Goal: Information Seeking & Learning: Compare options

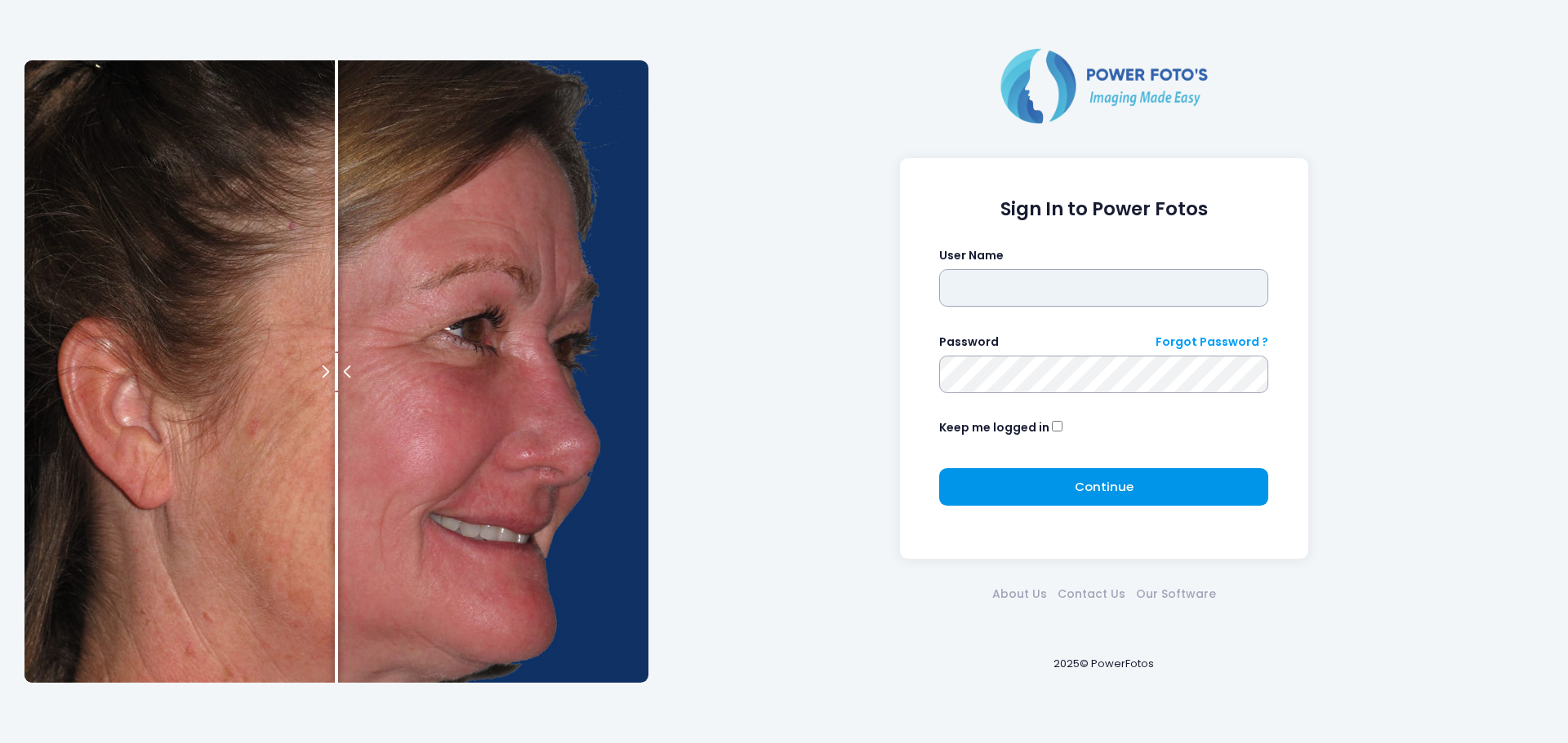
type input "******"
click at [1080, 497] on button "Continue Please wait..." at bounding box center [1103, 487] width 329 height 37
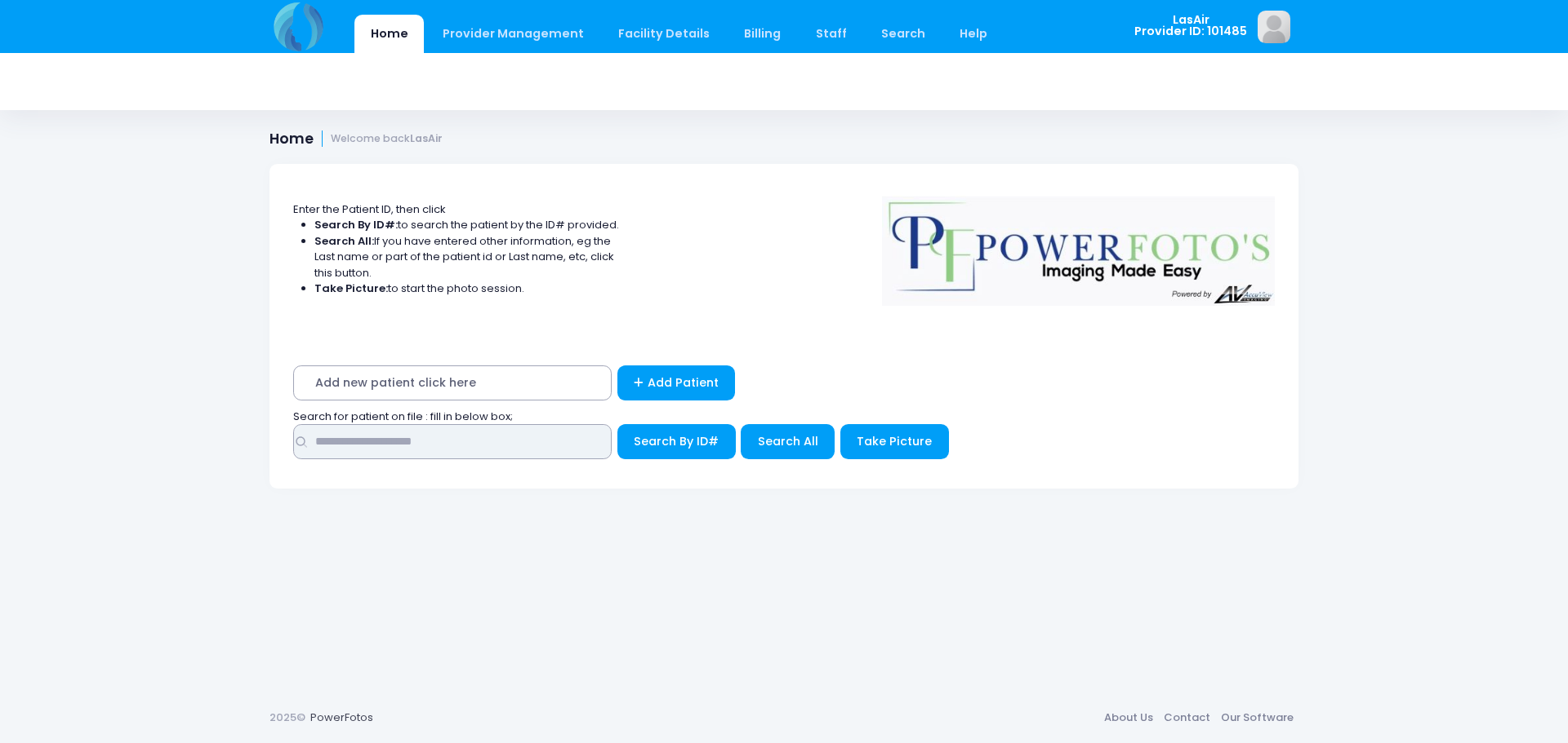
click at [474, 446] on input "text" at bounding box center [452, 441] width 318 height 35
type input "**********"
click at [659, 432] on button "Search By ID#" at bounding box center [676, 441] width 119 height 35
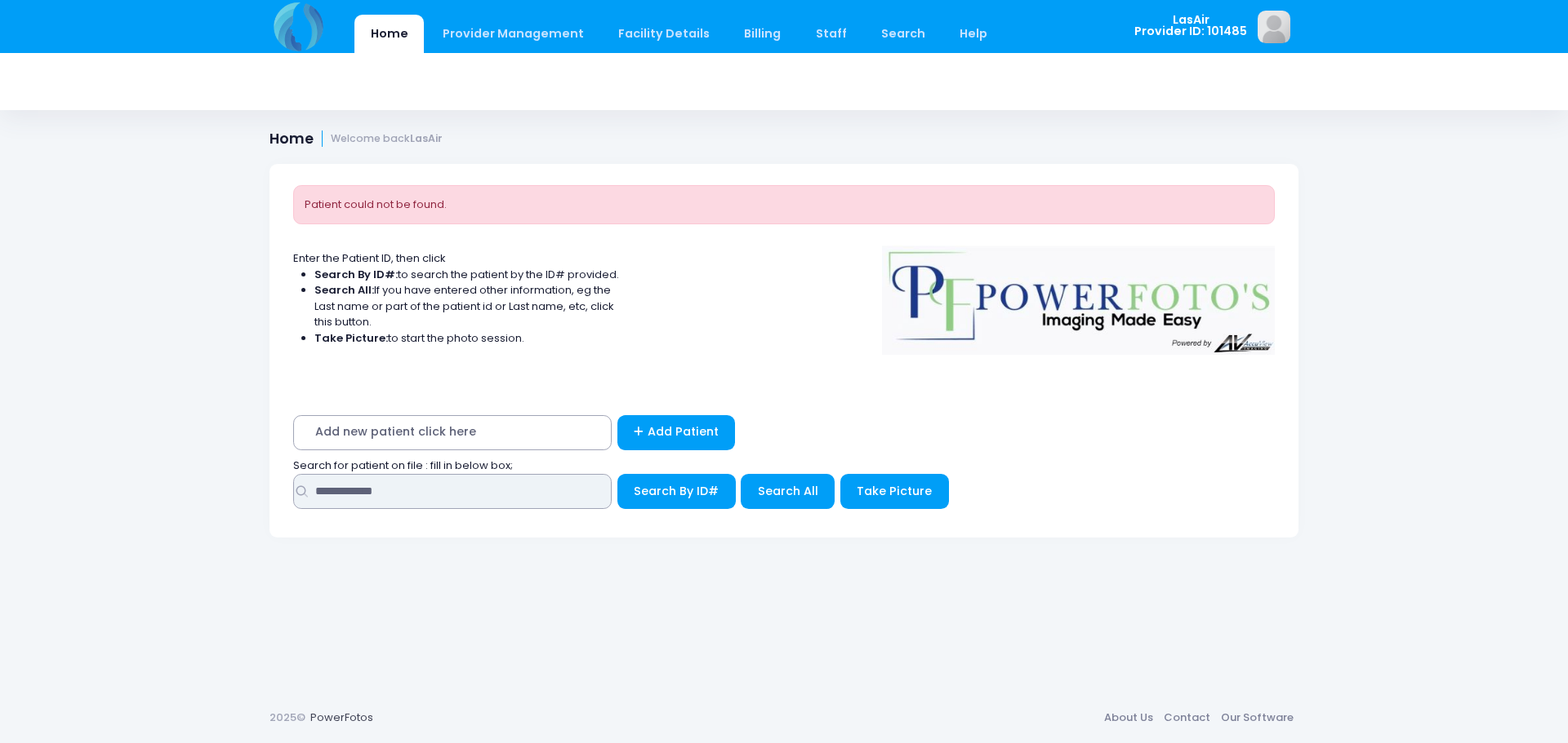
click at [442, 507] on input "**********" at bounding box center [452, 491] width 318 height 35
click at [366, 495] on input "**********" at bounding box center [452, 491] width 318 height 35
type input "**********"
click at [651, 500] on button "Search By ID#" at bounding box center [676, 491] width 119 height 35
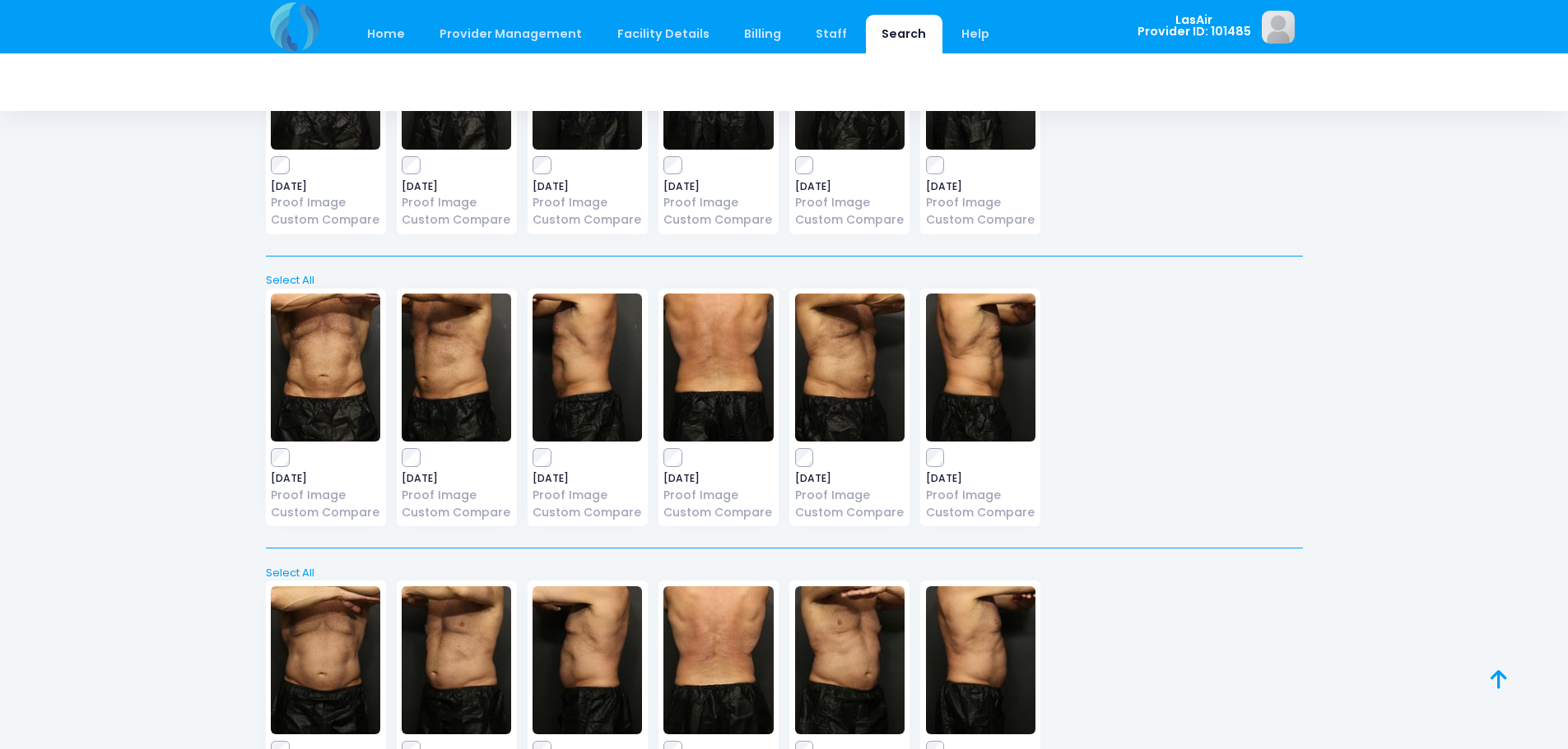
scroll to position [1232, 0]
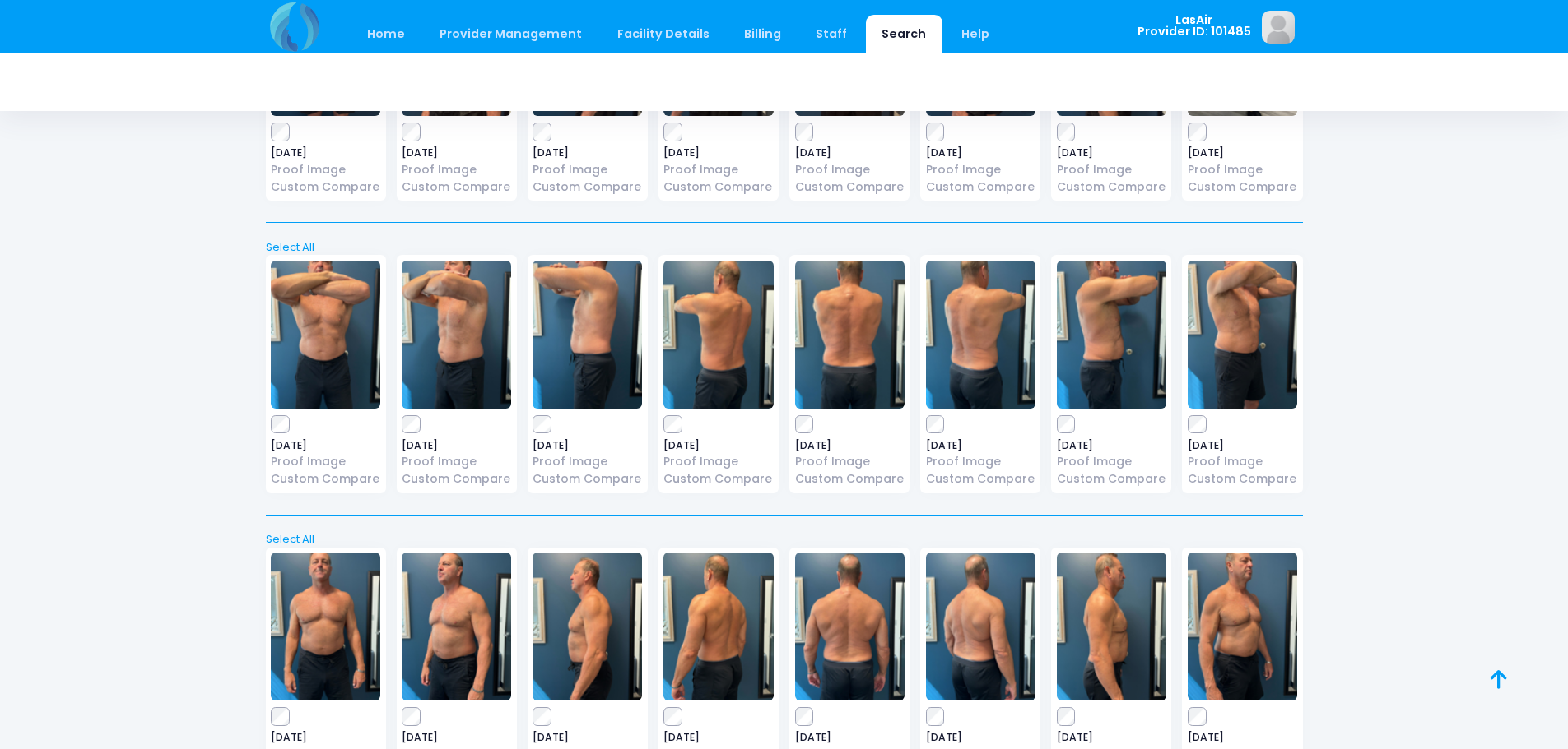
scroll to position [2430, 0]
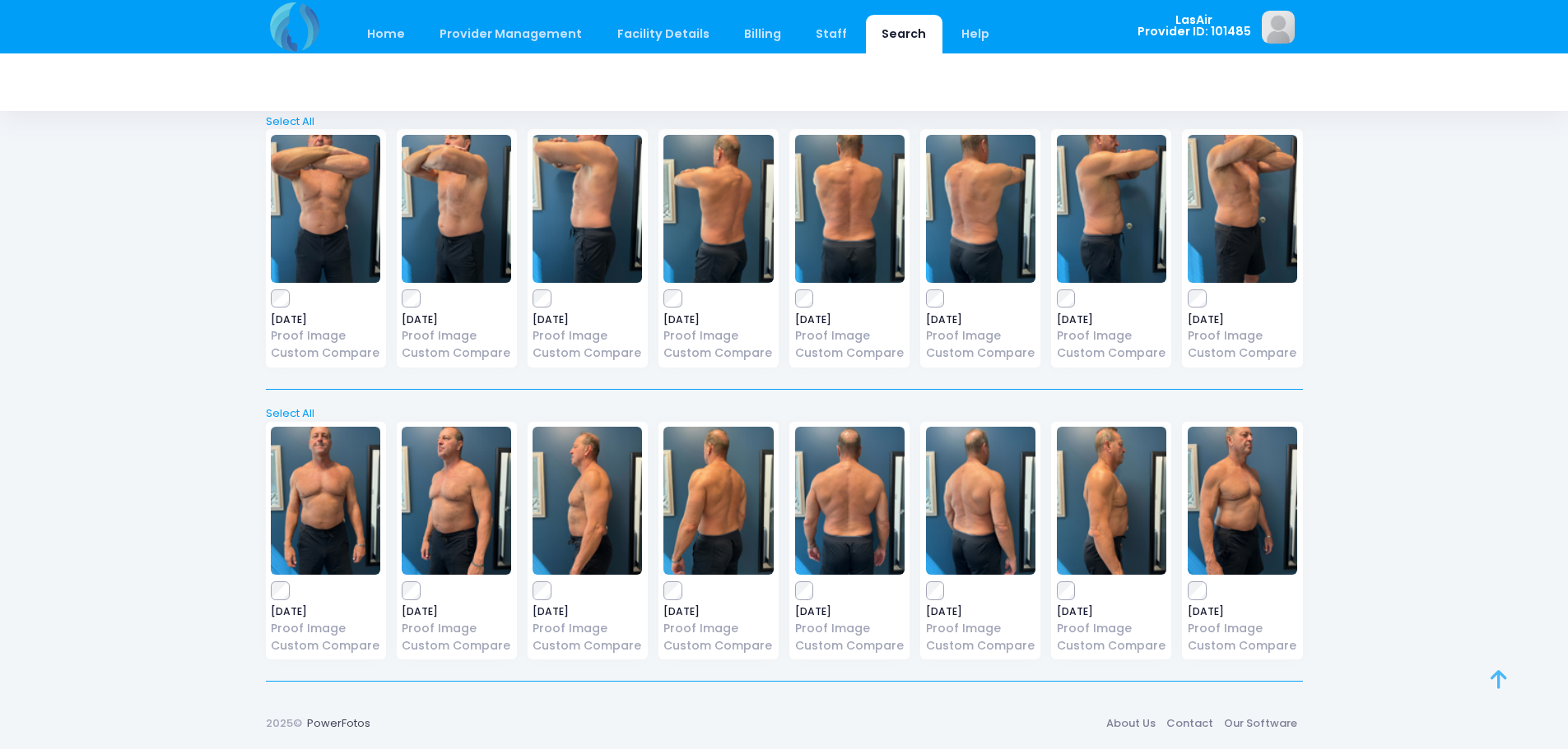
click at [1504, 680] on icon at bounding box center [1499, 680] width 16 height 1
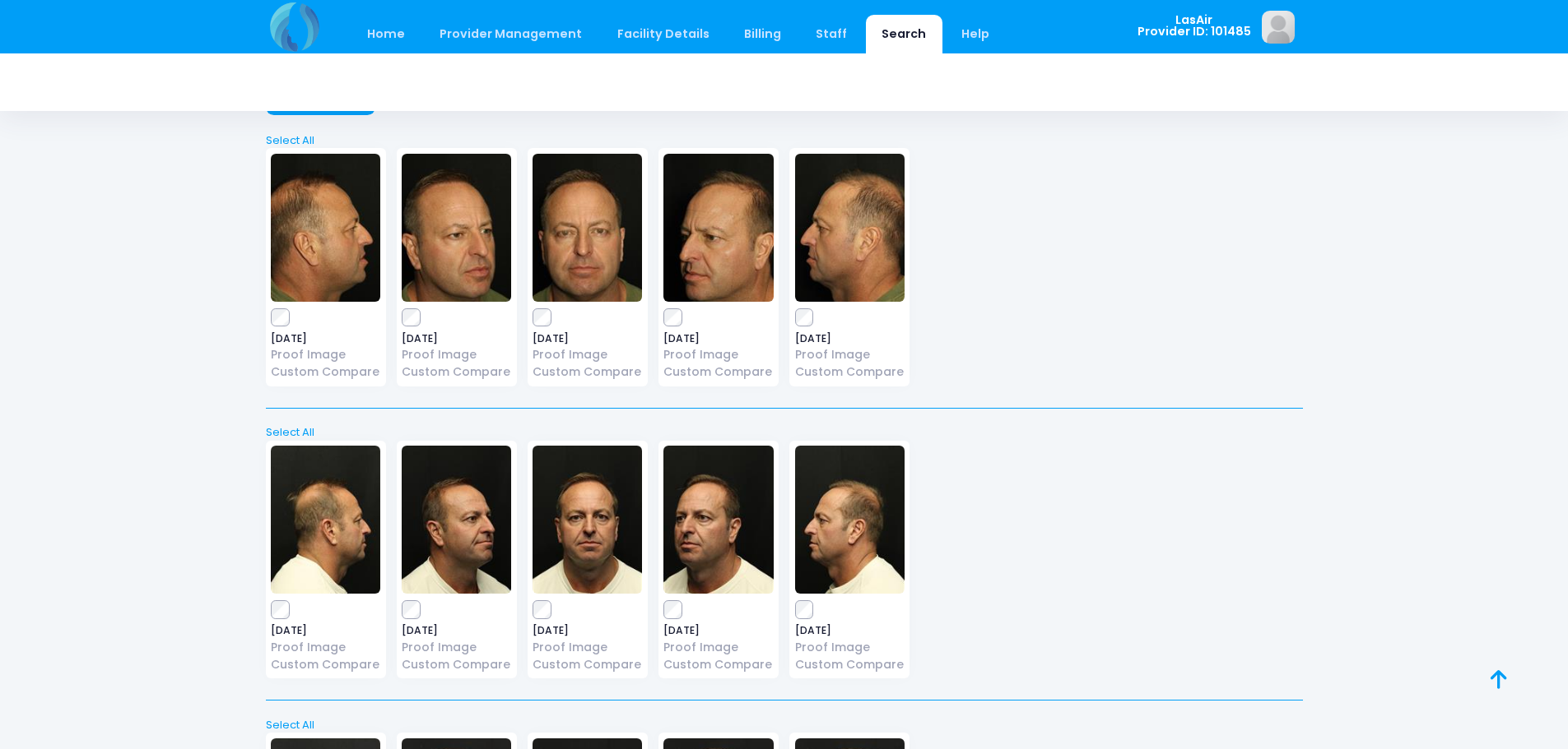
scroll to position [0, 0]
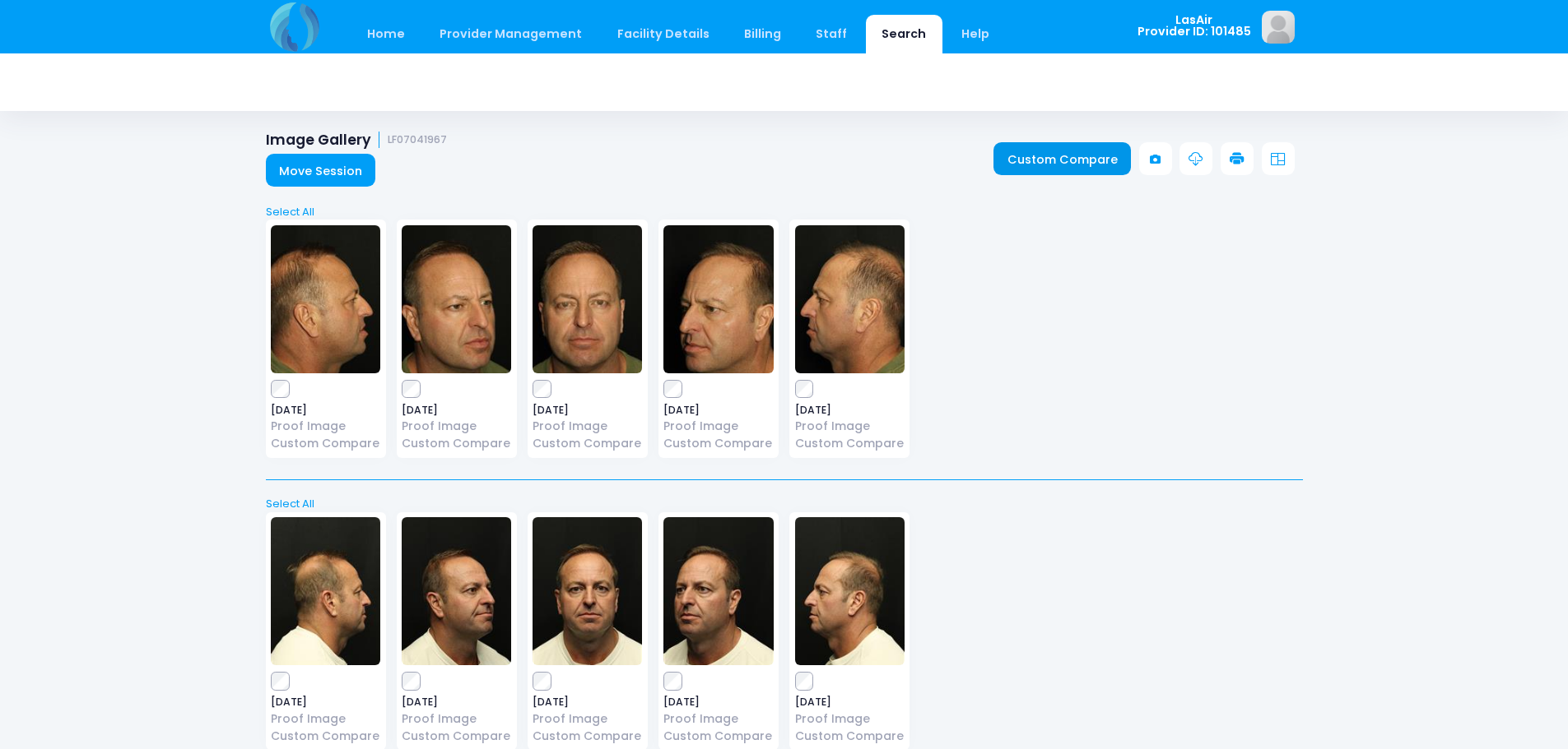
click at [1054, 171] on link "Custom Compare" at bounding box center [1062, 158] width 137 height 33
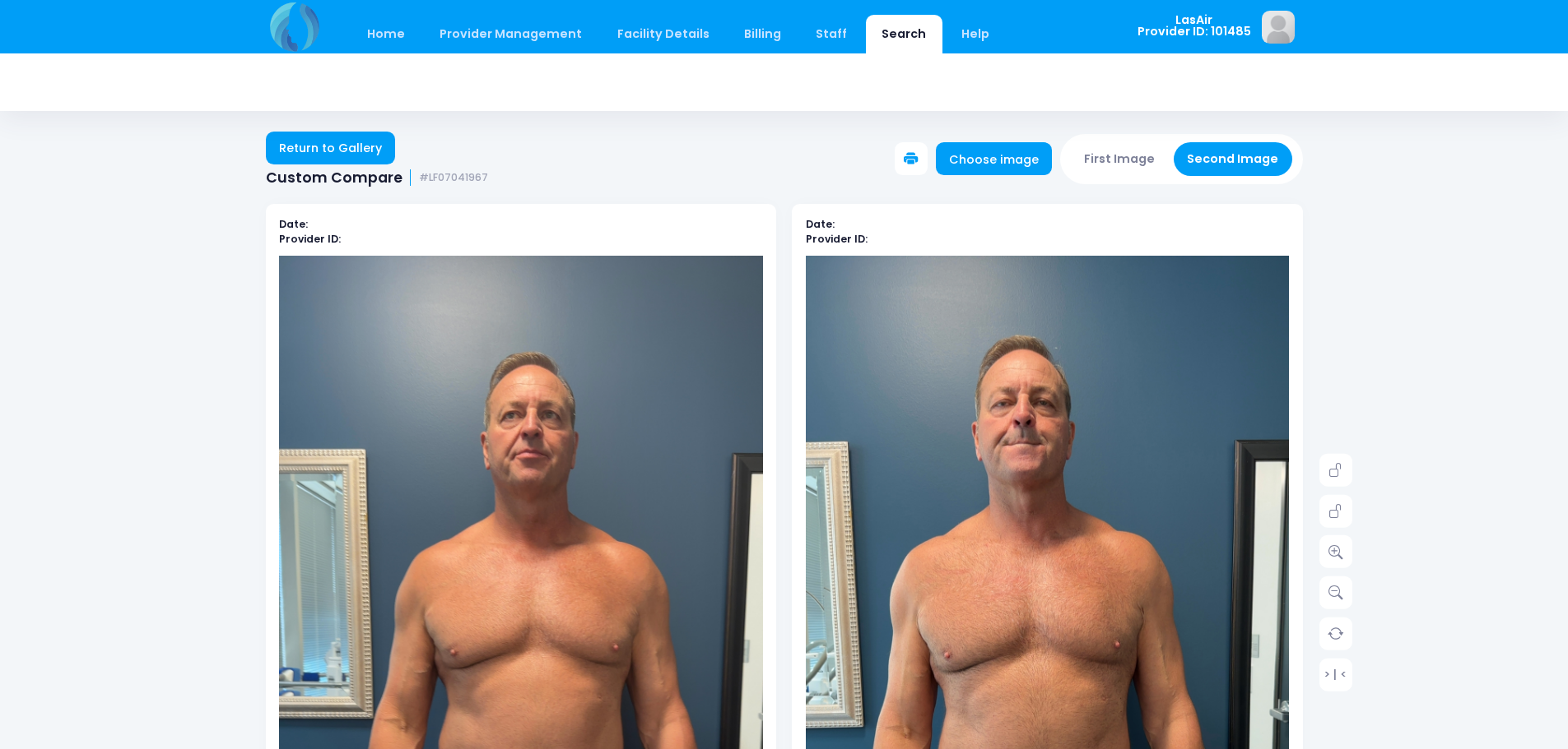
click at [916, 160] on icon at bounding box center [911, 159] width 14 height 14
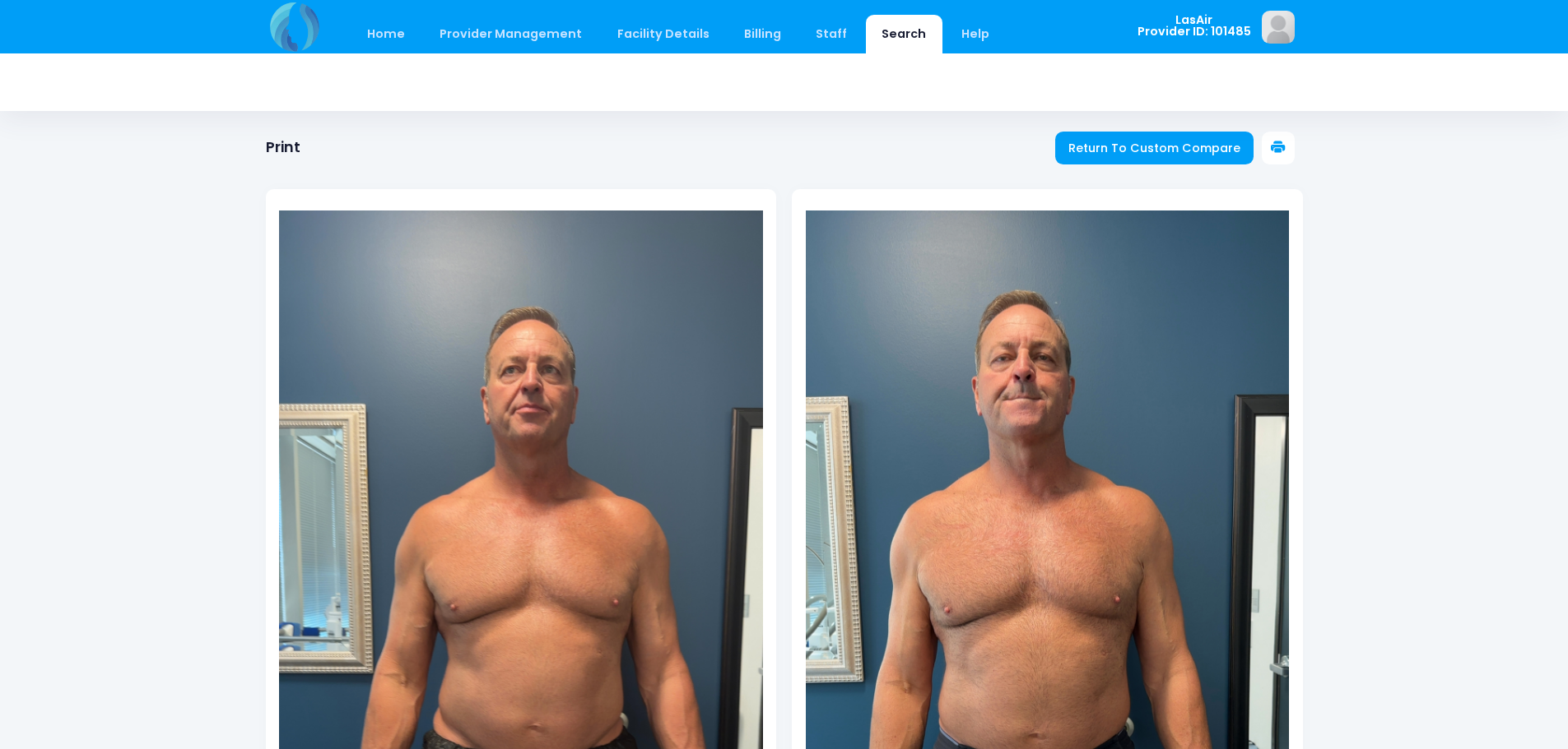
click at [1283, 152] on icon at bounding box center [1278, 148] width 14 height 14
click at [1100, 142] on span "Return To Custom Compare" at bounding box center [1154, 148] width 172 height 16
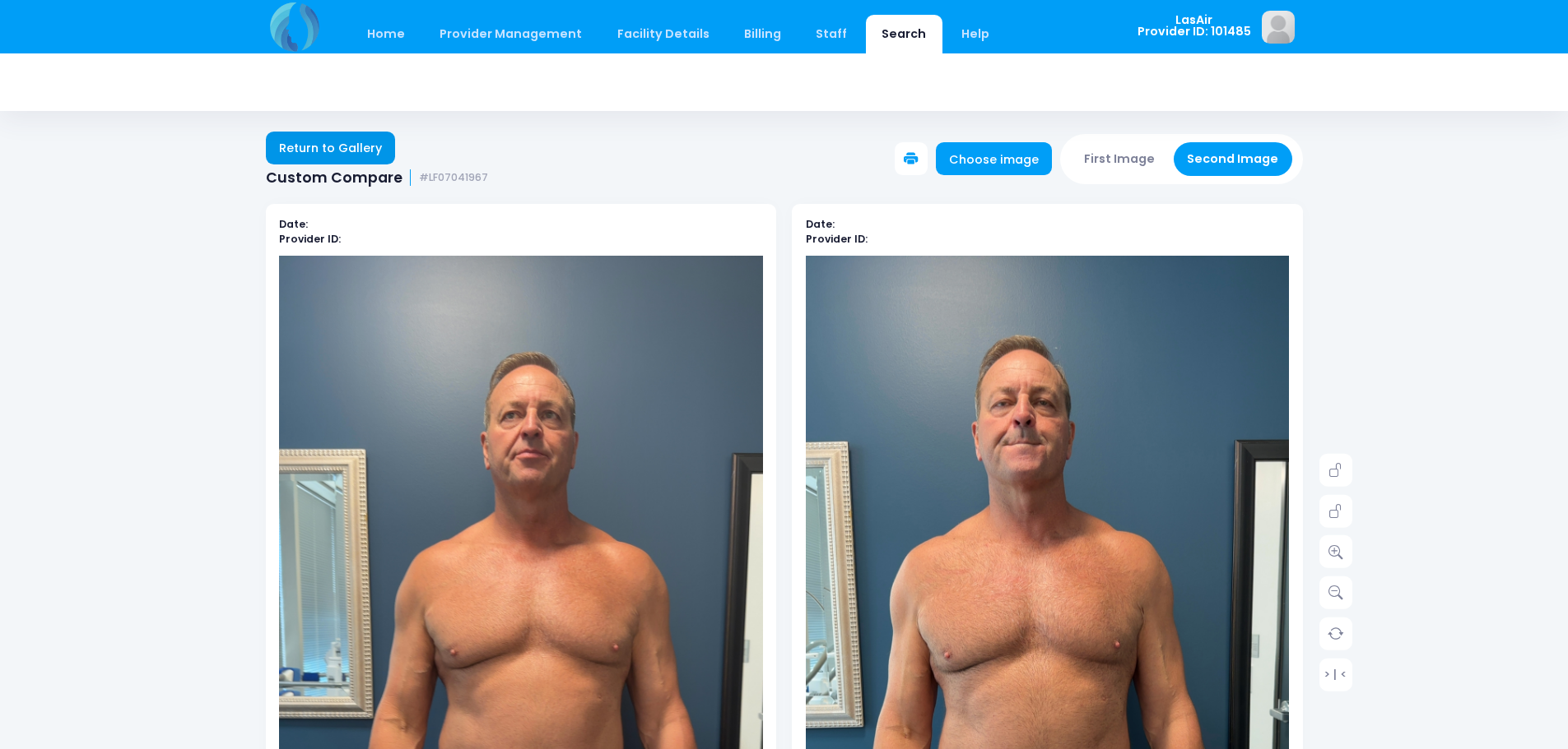
click at [324, 142] on link "Return to Gallery" at bounding box center [331, 148] width 130 height 33
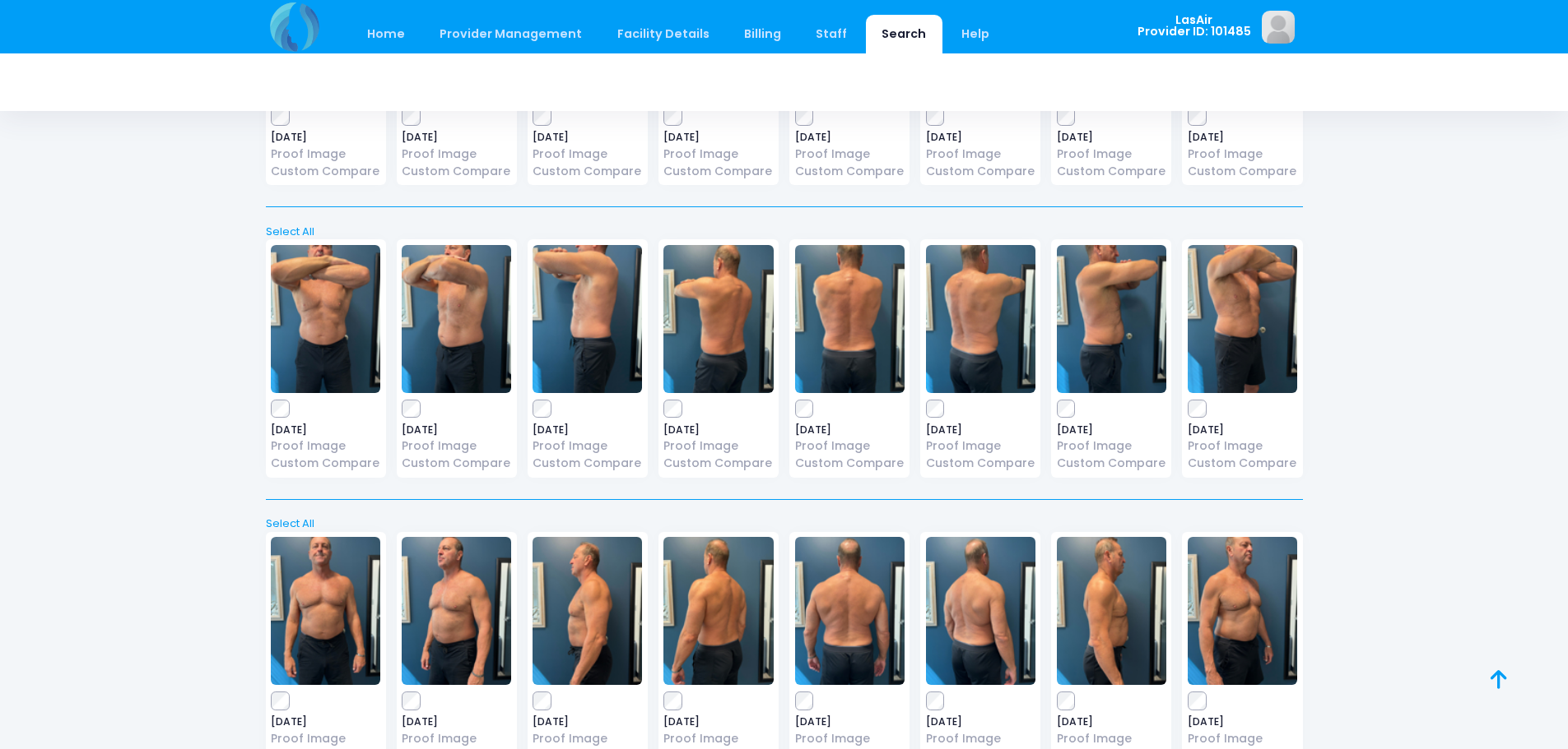
scroll to position [2430, 0]
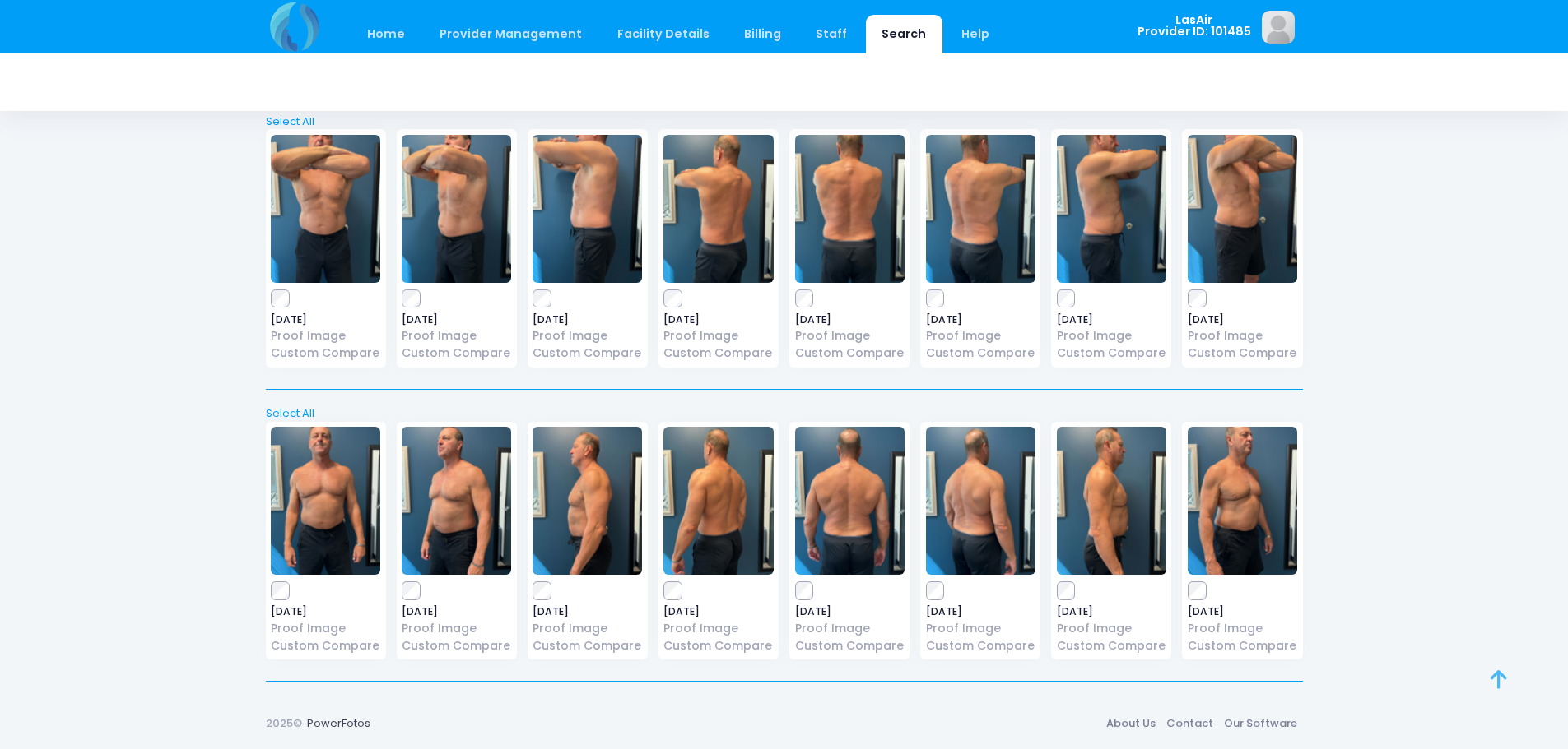
click at [1503, 680] on icon at bounding box center [1499, 680] width 16 height 1
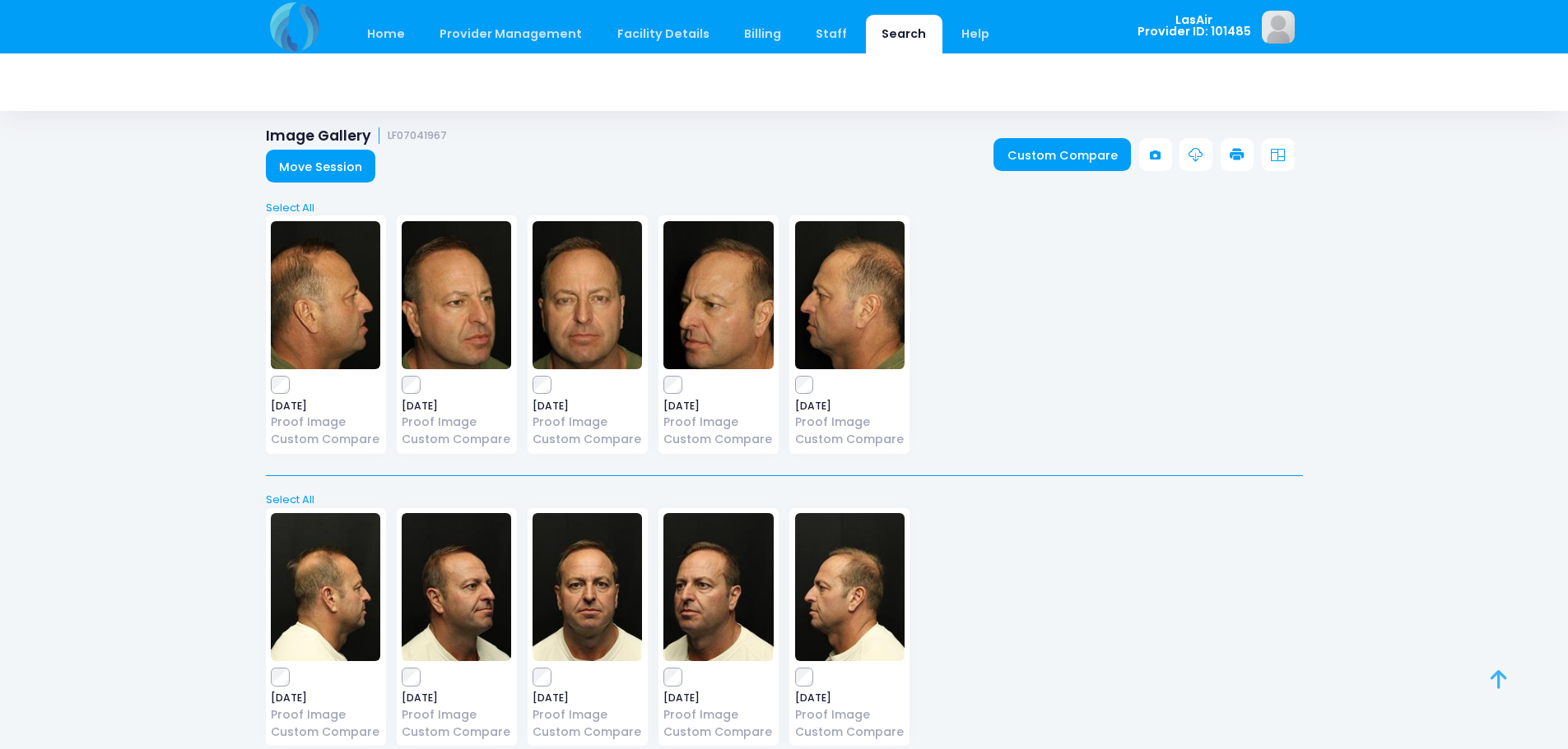
scroll to position [0, 0]
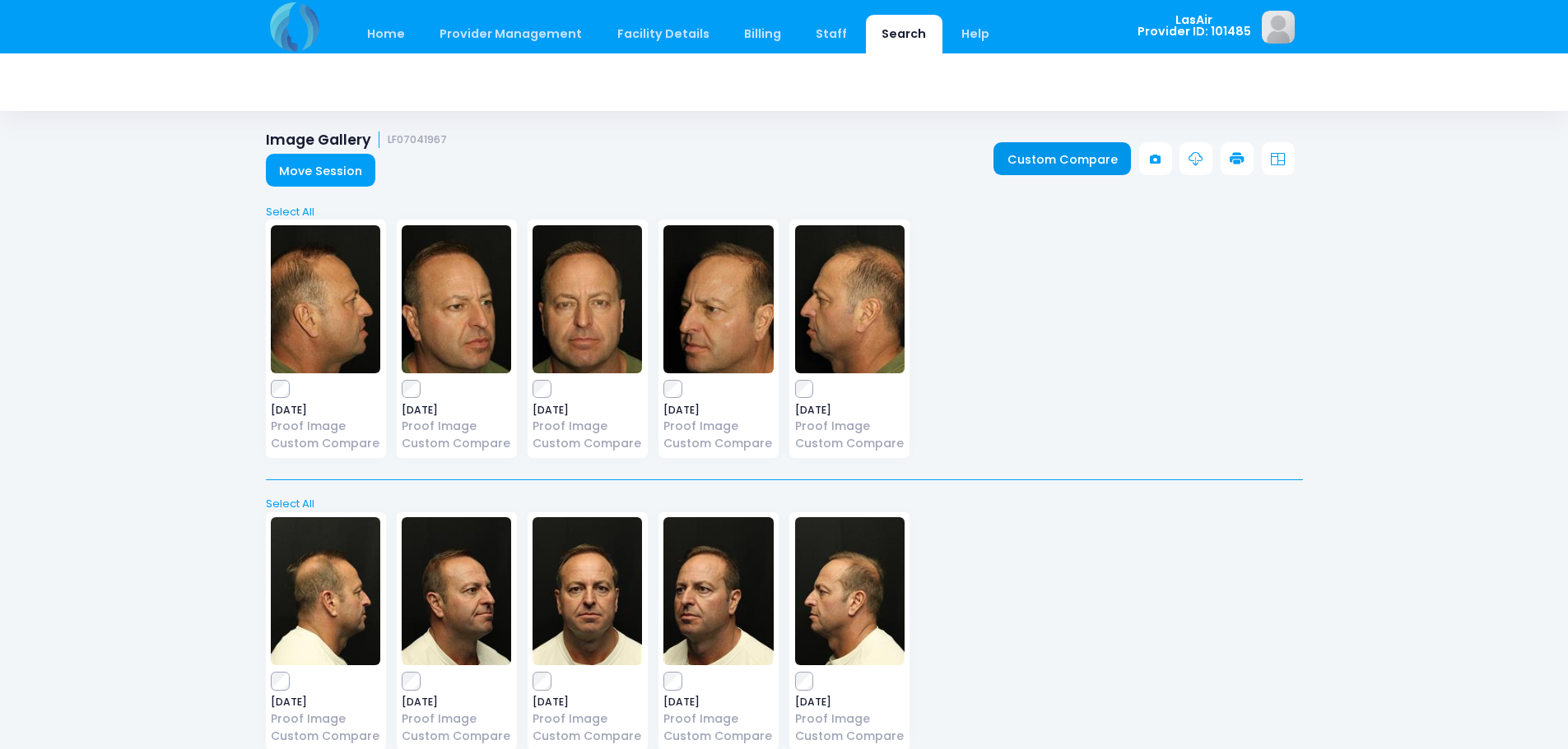
click at [1107, 154] on link "Custom Compare" at bounding box center [1062, 158] width 137 height 33
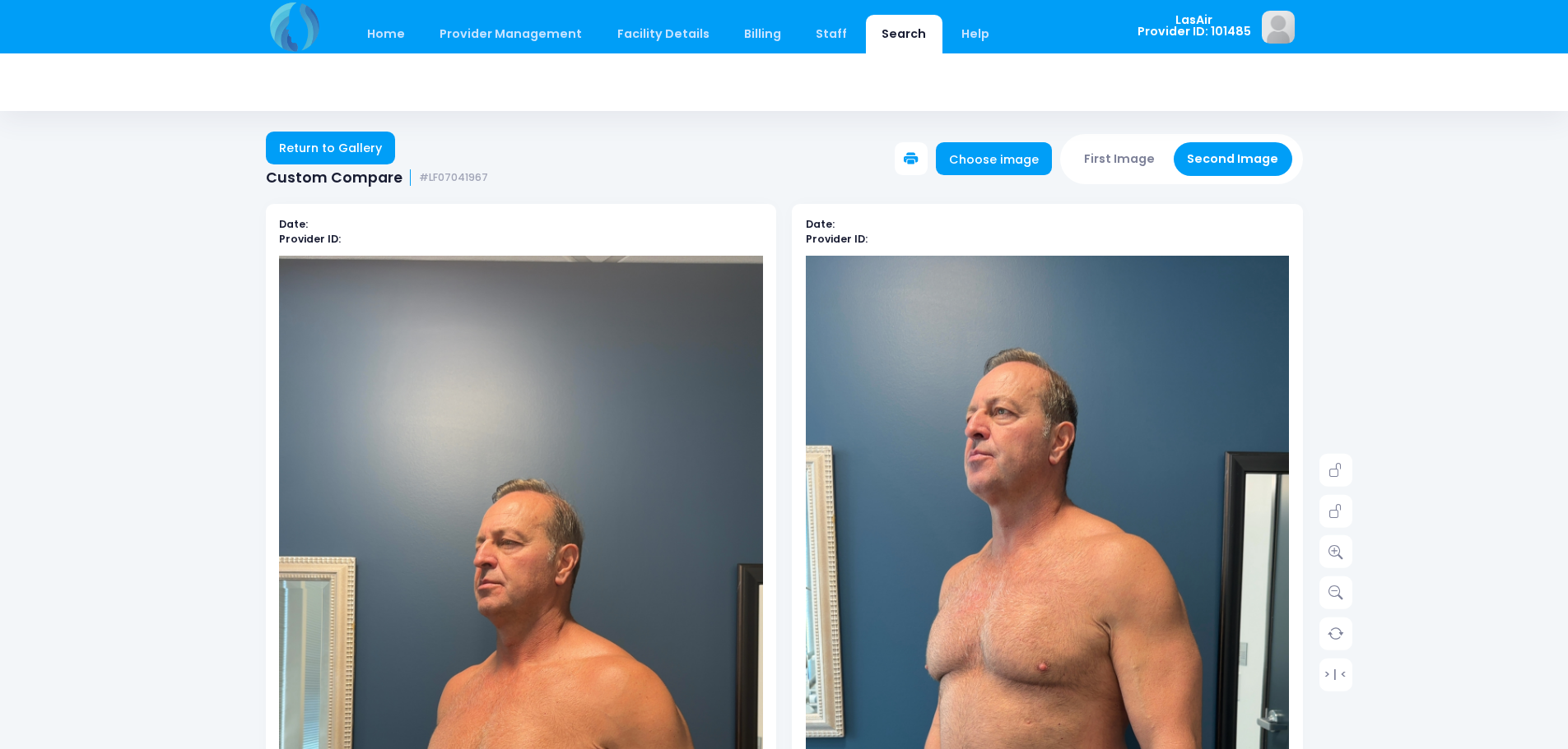
click at [1130, 154] on button "First Image" at bounding box center [1120, 159] width 98 height 34
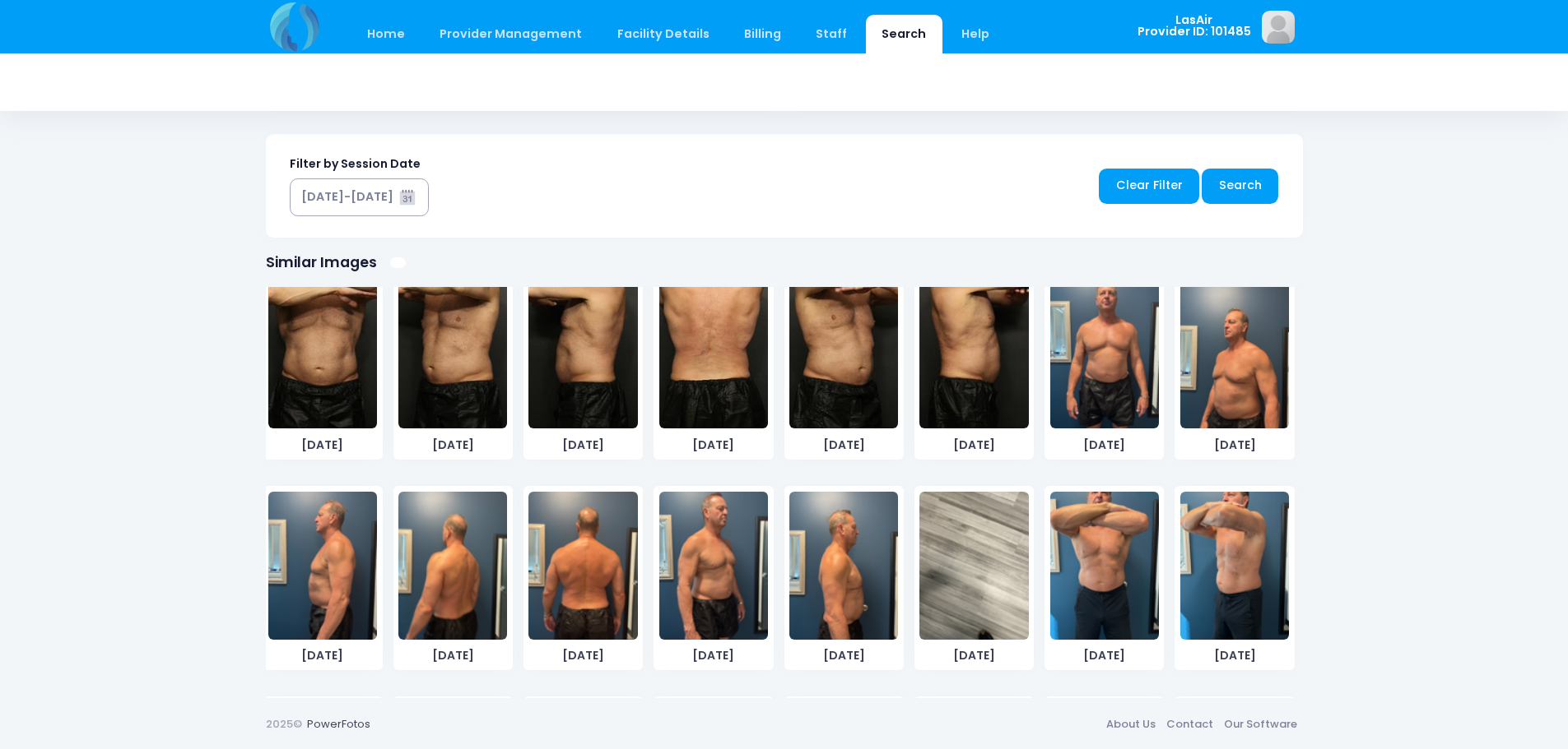
scroll to position [875, 0]
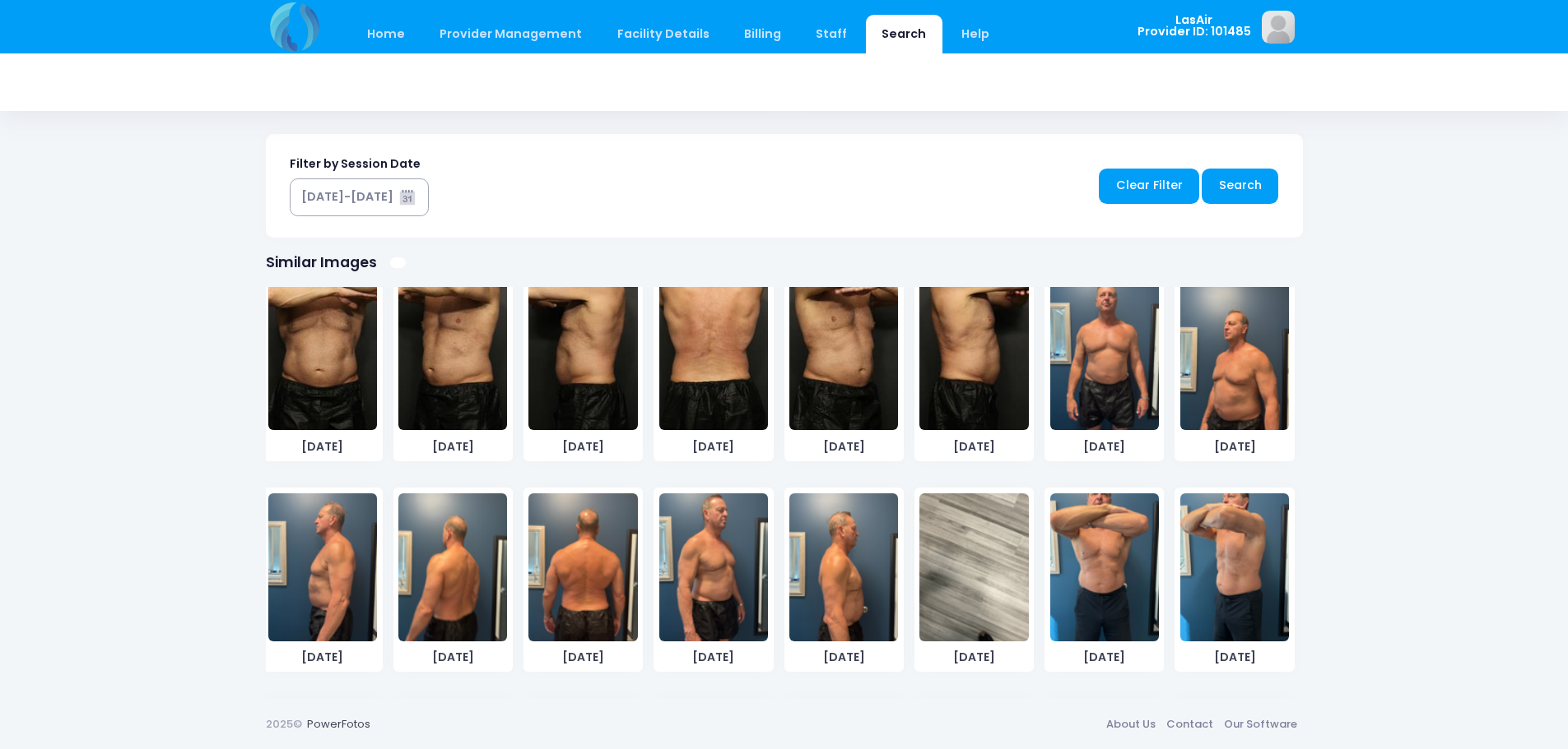
click at [719, 567] on img at bounding box center [713, 568] width 109 height 148
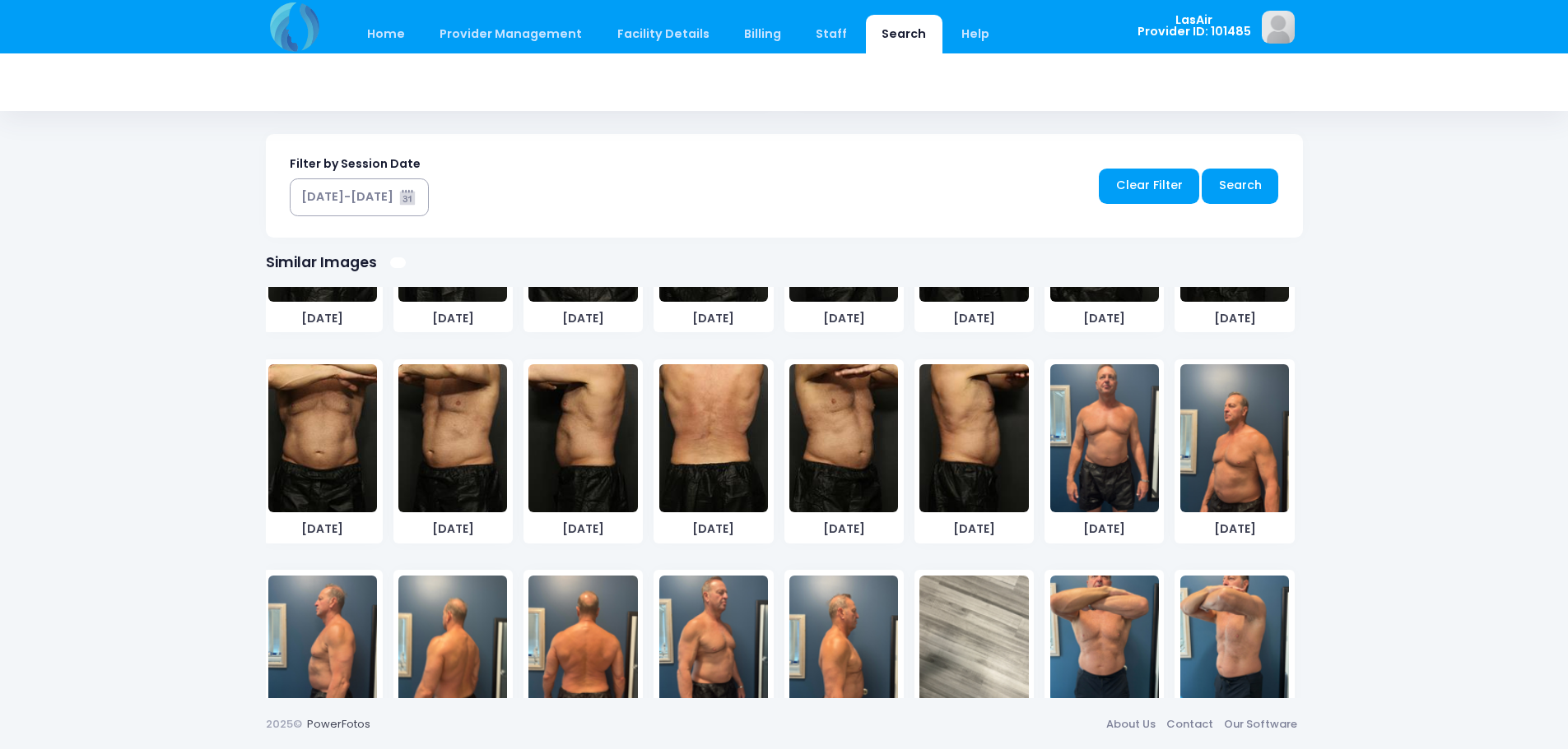
click at [1222, 463] on img at bounding box center [1234, 438] width 109 height 148
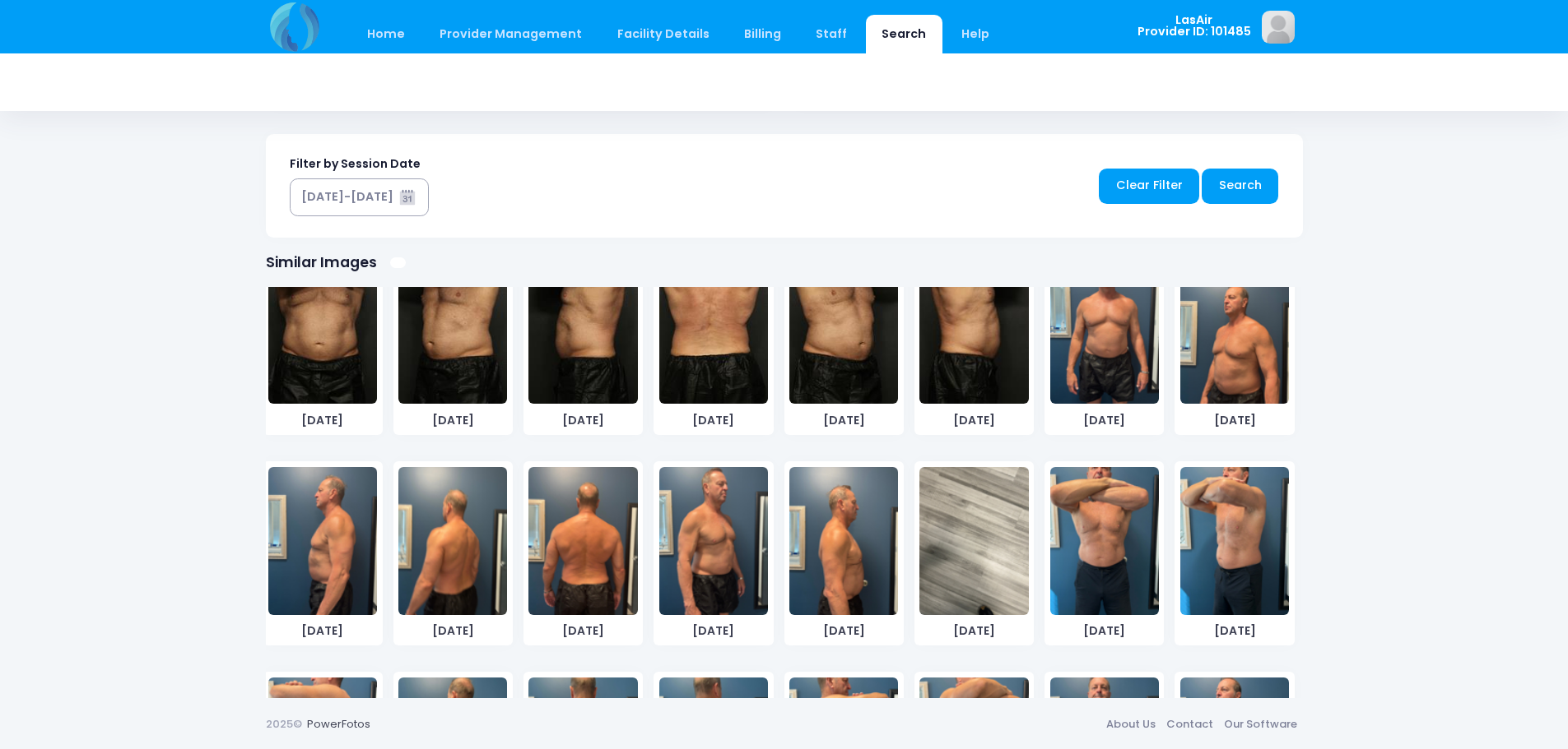
scroll to position [875, 0]
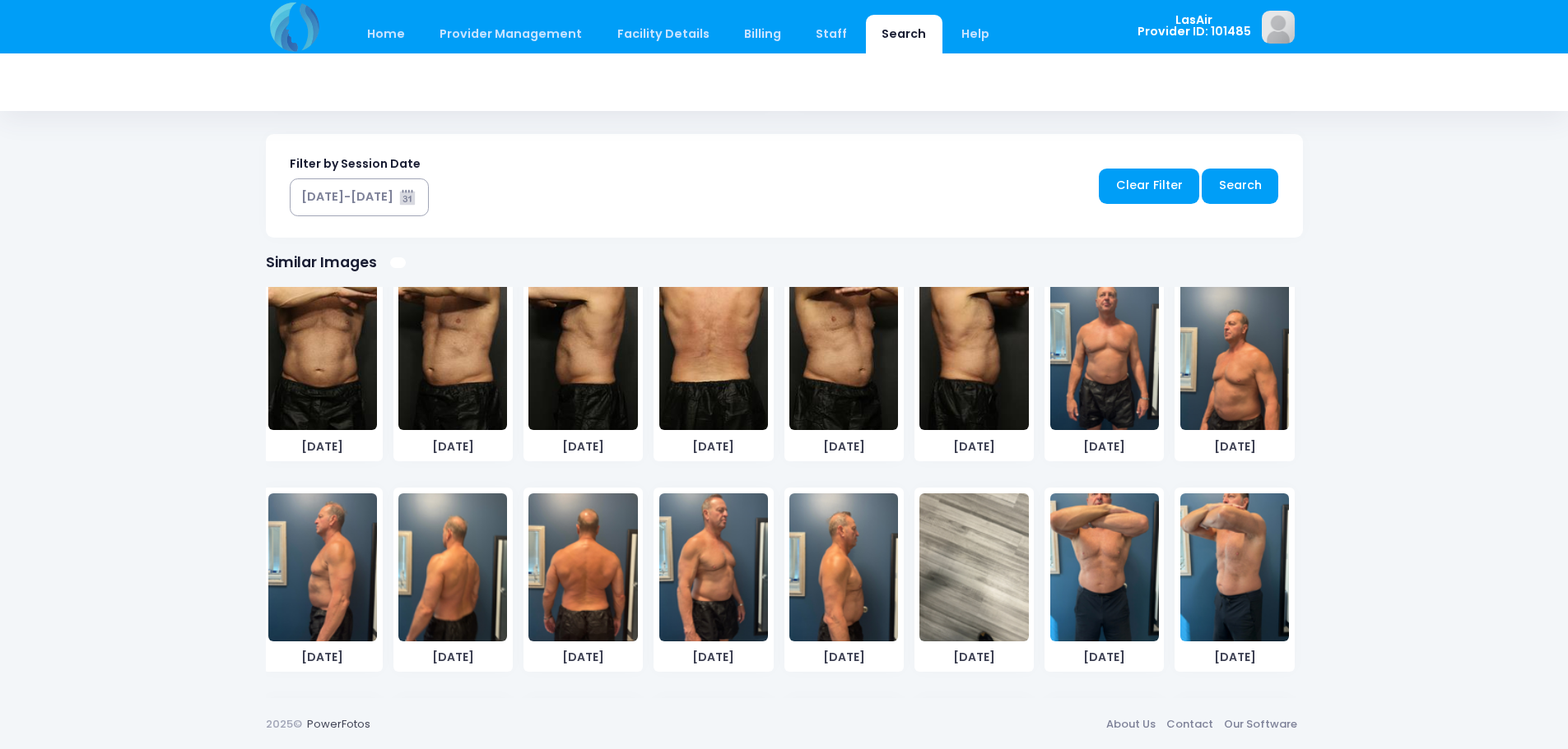
click at [1212, 397] on img at bounding box center [1234, 356] width 109 height 148
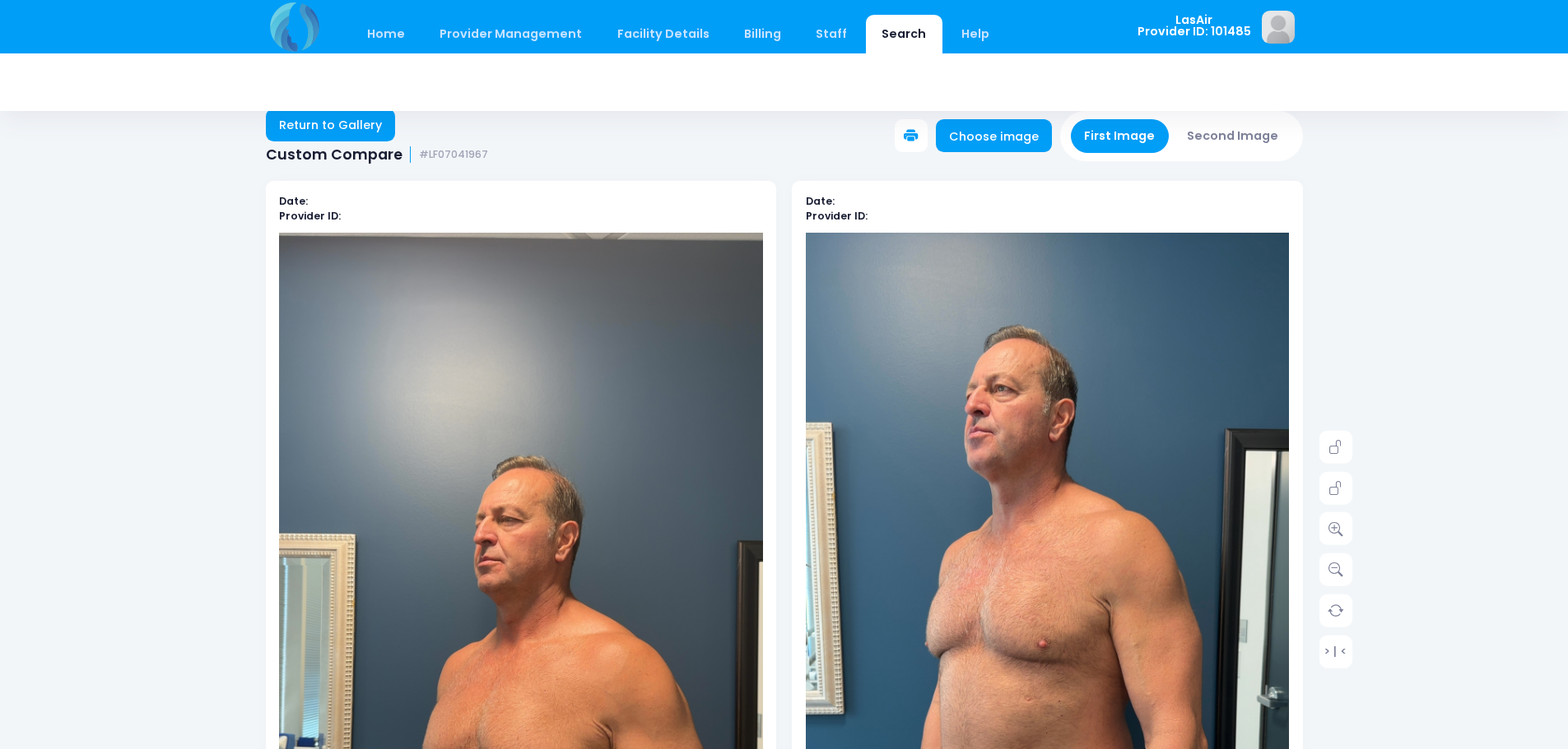
scroll to position [0, 0]
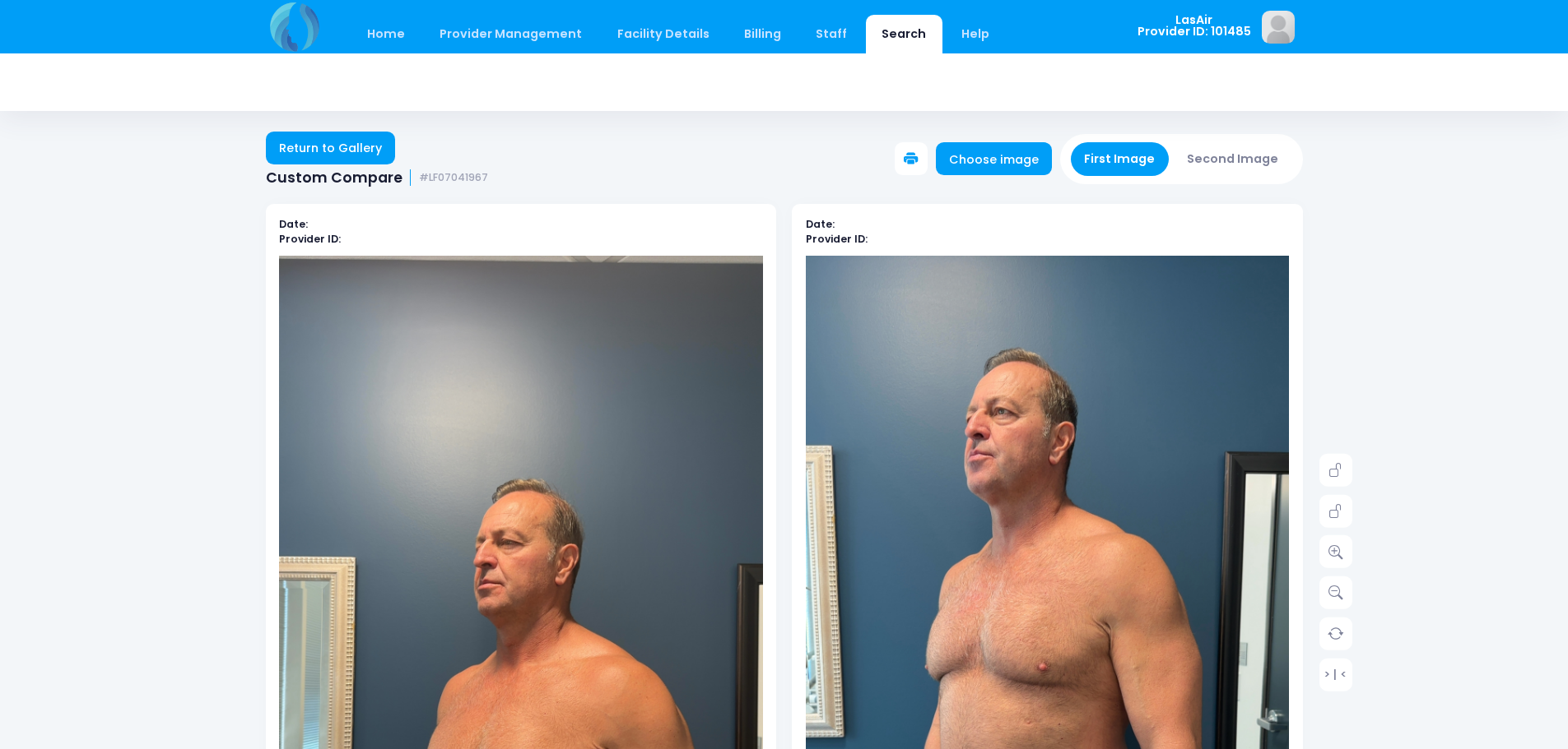
click at [1222, 162] on button "Second Image" at bounding box center [1233, 159] width 119 height 34
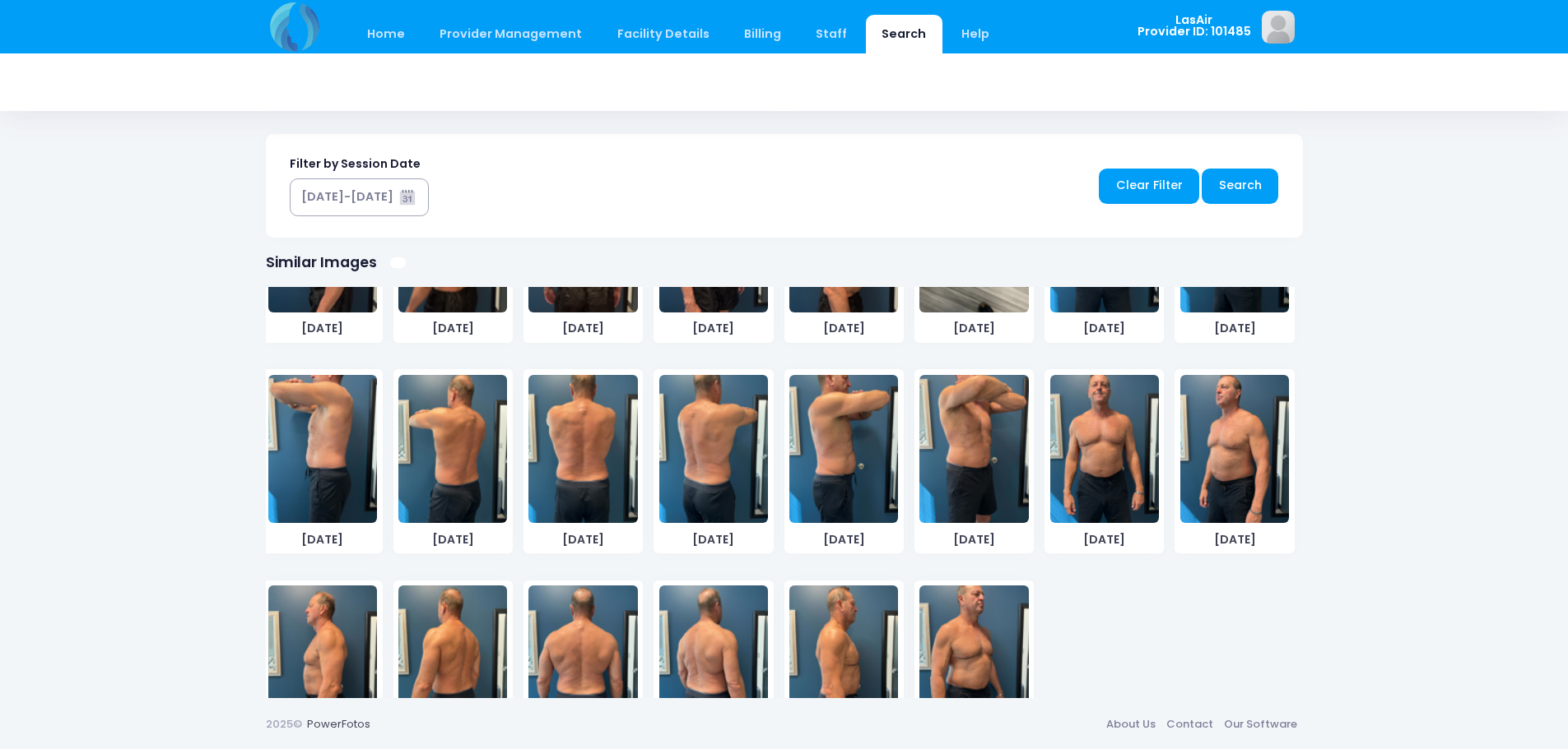
scroll to position [1286, 0]
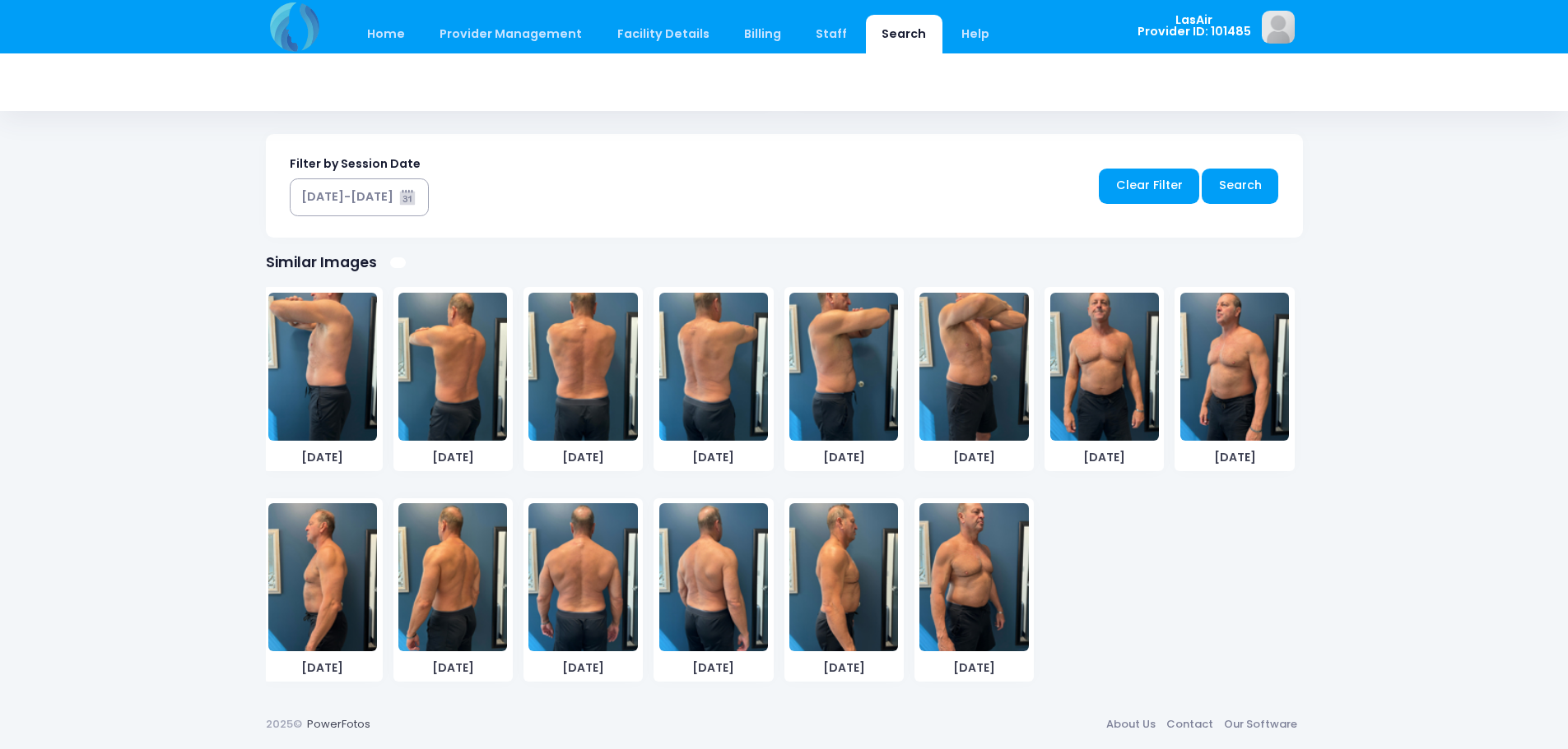
click at [1224, 373] on img at bounding box center [1234, 366] width 109 height 148
click at [1102, 397] on img at bounding box center [1104, 366] width 109 height 148
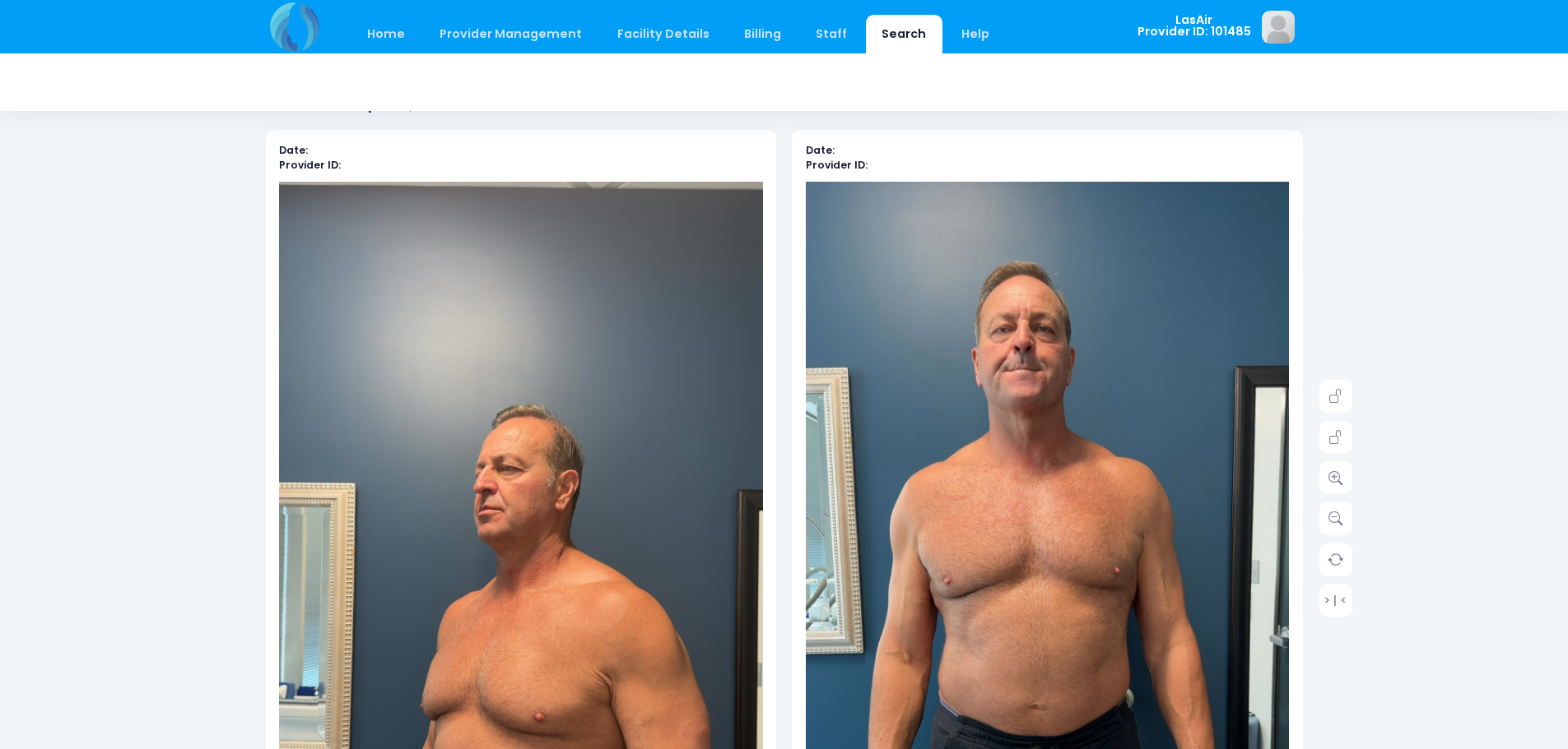
scroll to position [0, 0]
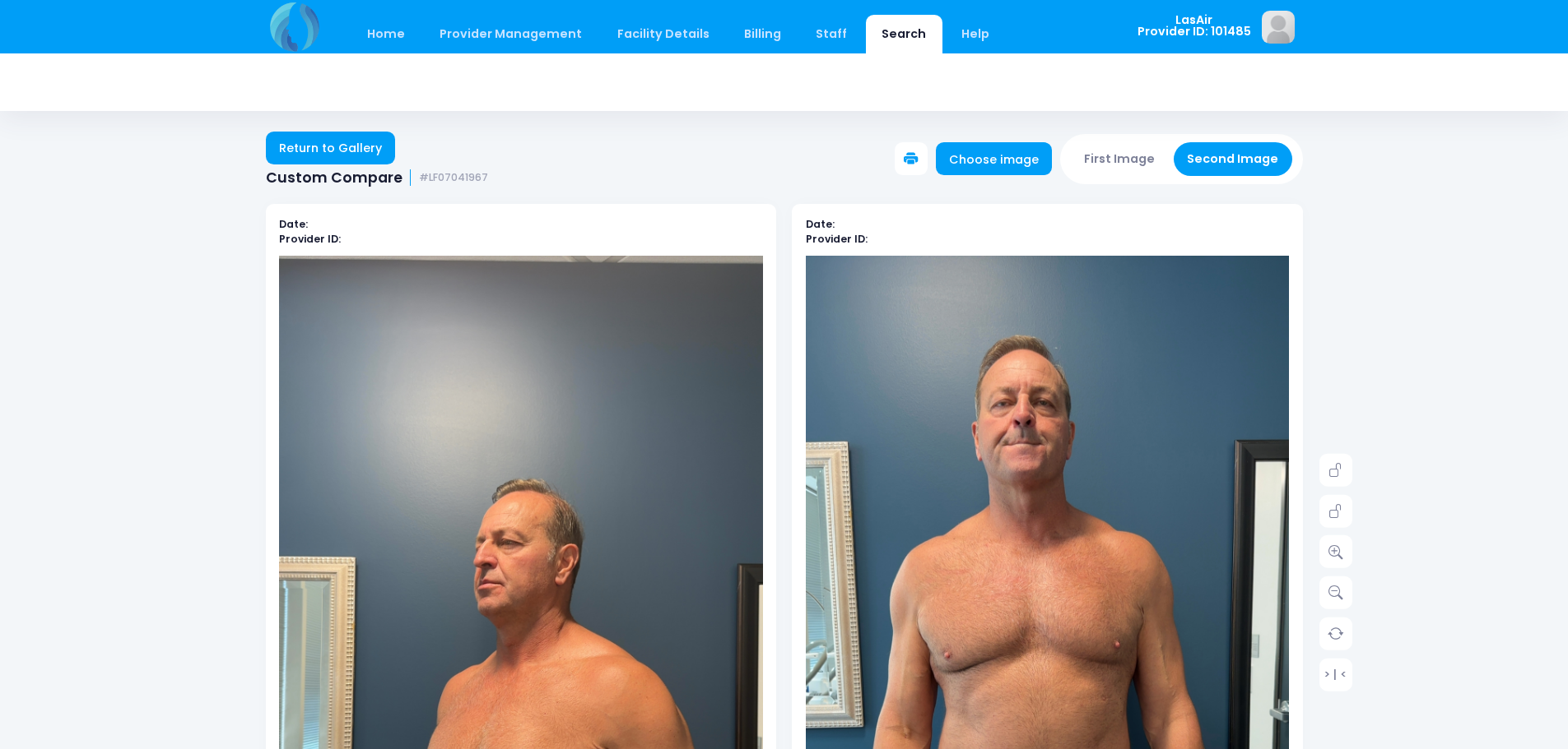
click at [1161, 152] on button "First Image" at bounding box center [1120, 159] width 98 height 34
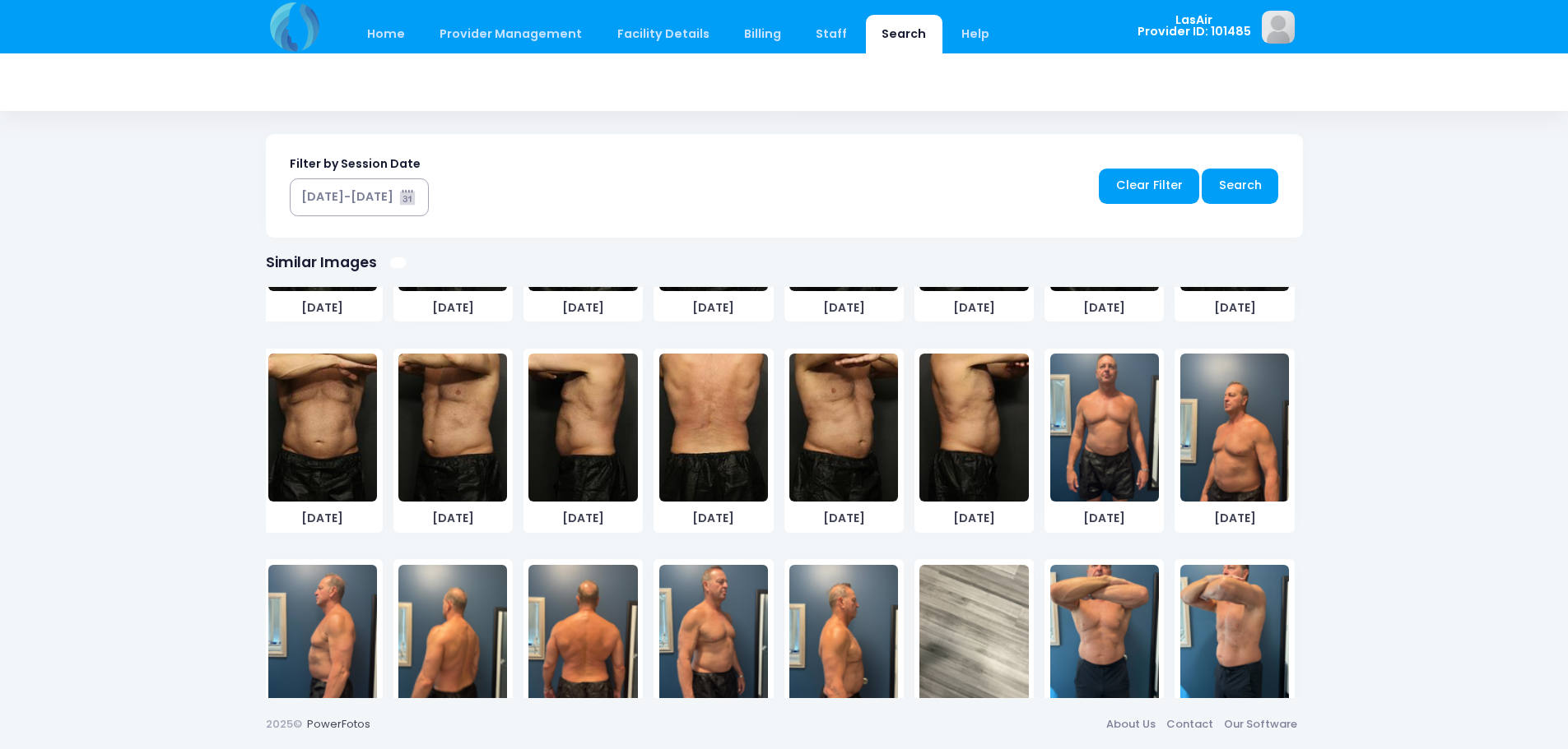
scroll to position [792, 0]
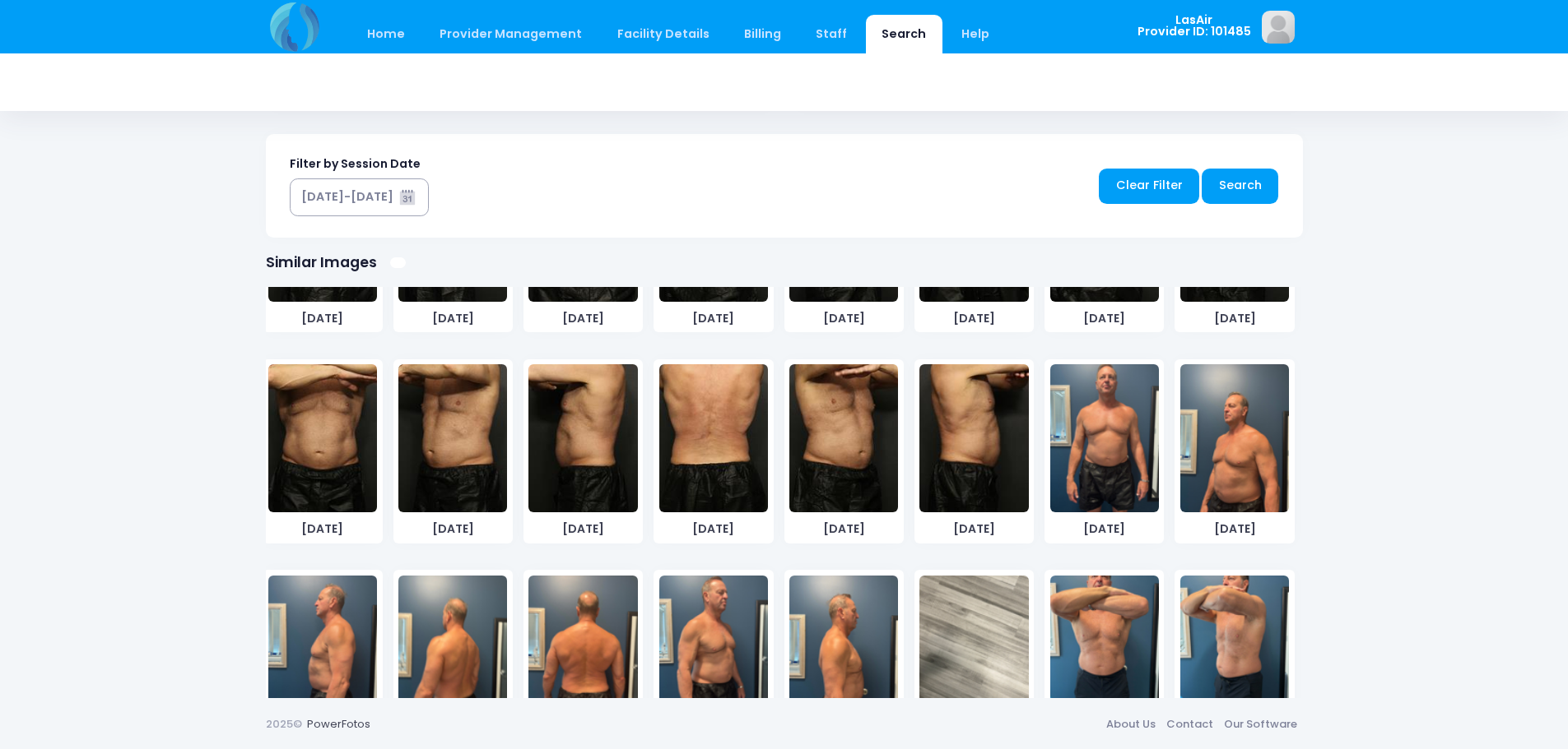
click at [1099, 439] on img at bounding box center [1104, 438] width 109 height 148
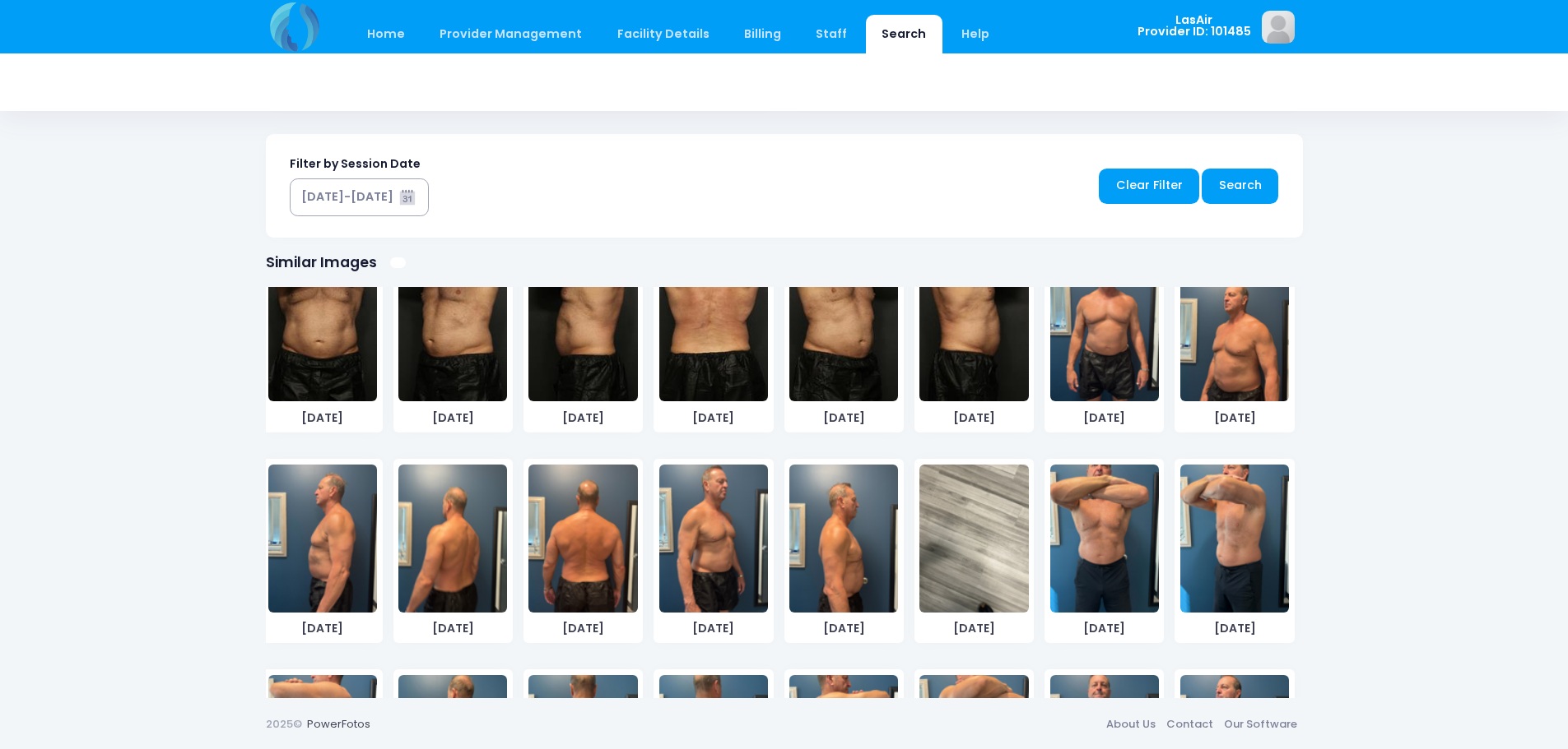
scroll to position [875, 0]
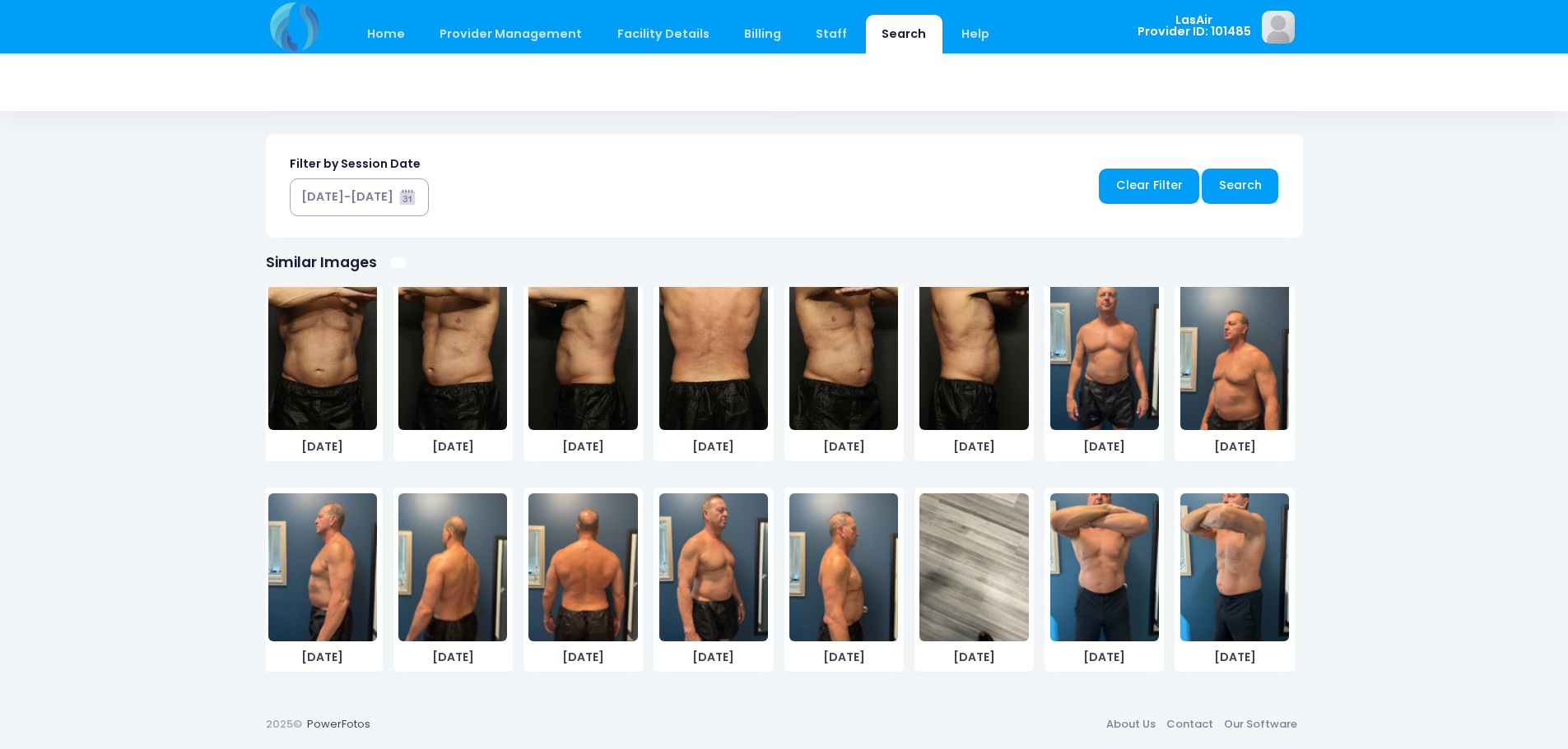
click at [1201, 366] on img at bounding box center [1234, 356] width 109 height 148
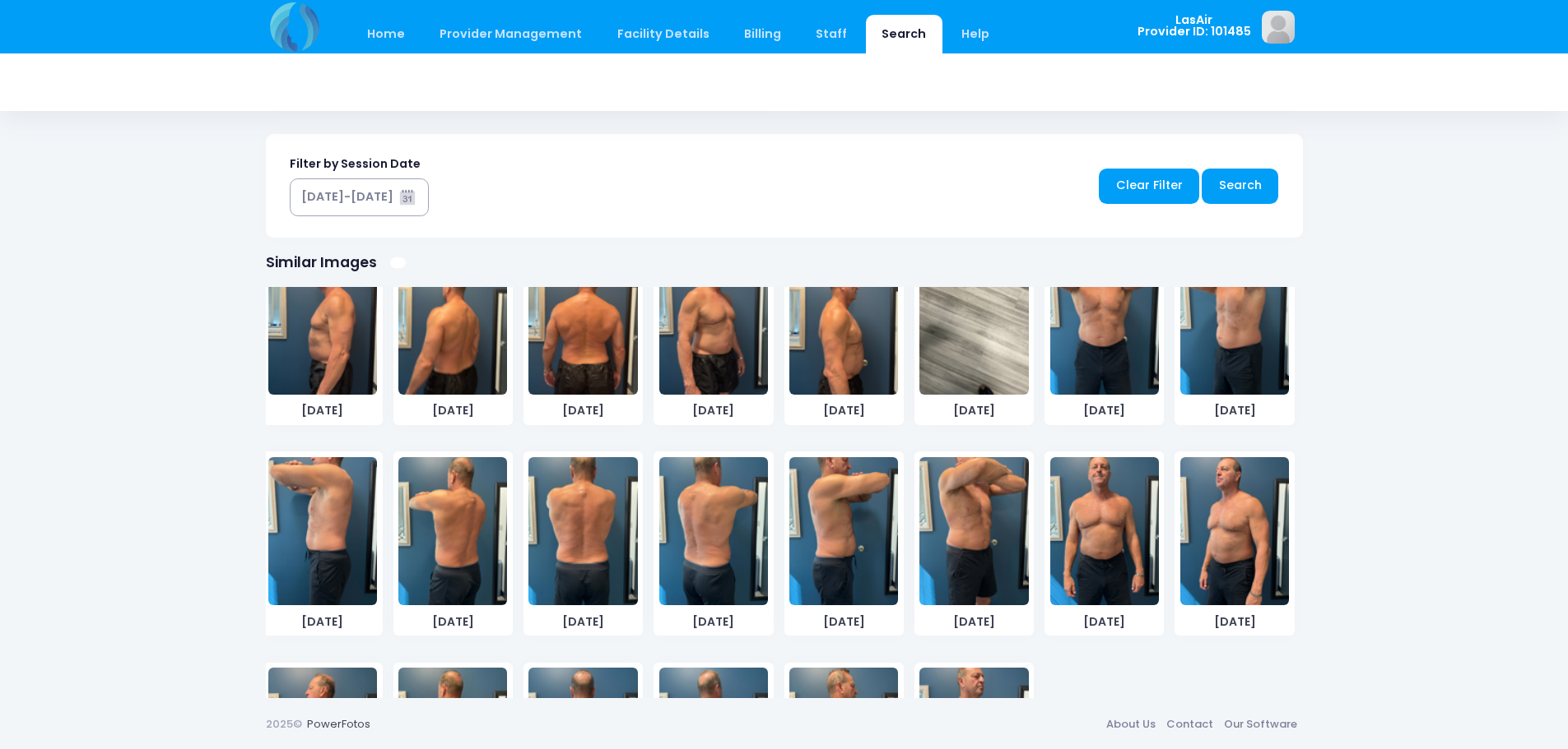
scroll to position [1286, 0]
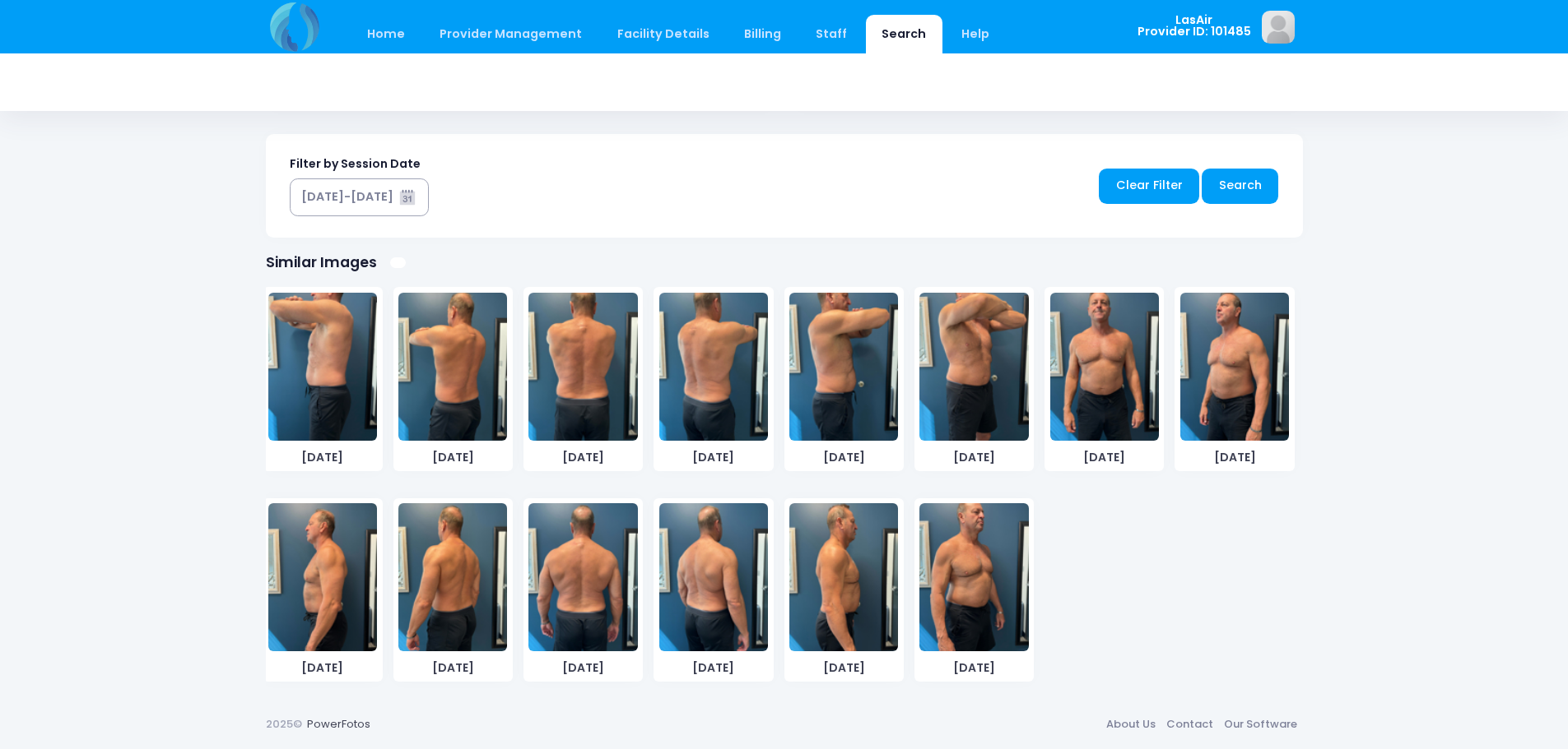
click at [1229, 392] on img at bounding box center [1234, 366] width 109 height 148
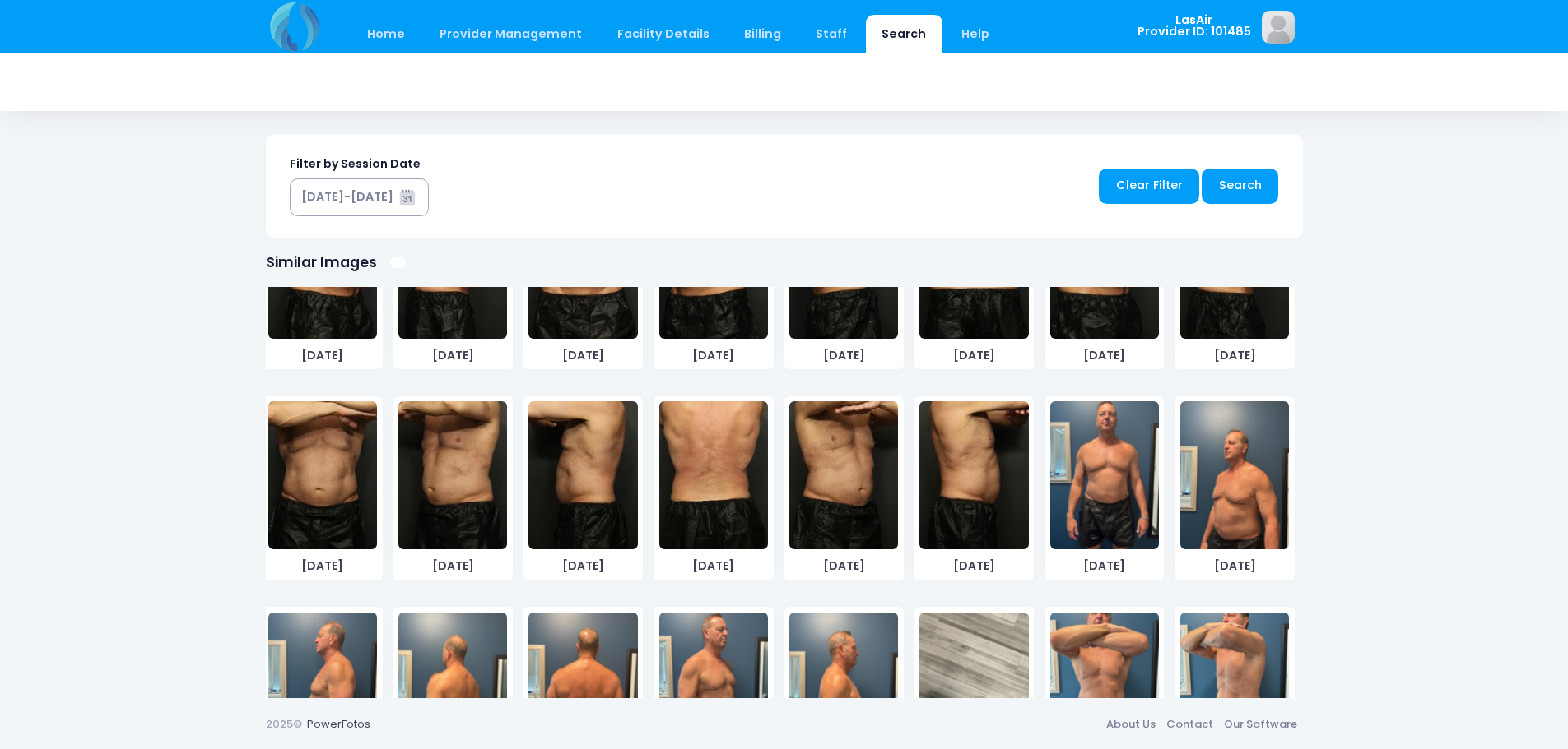
scroll to position [792, 0]
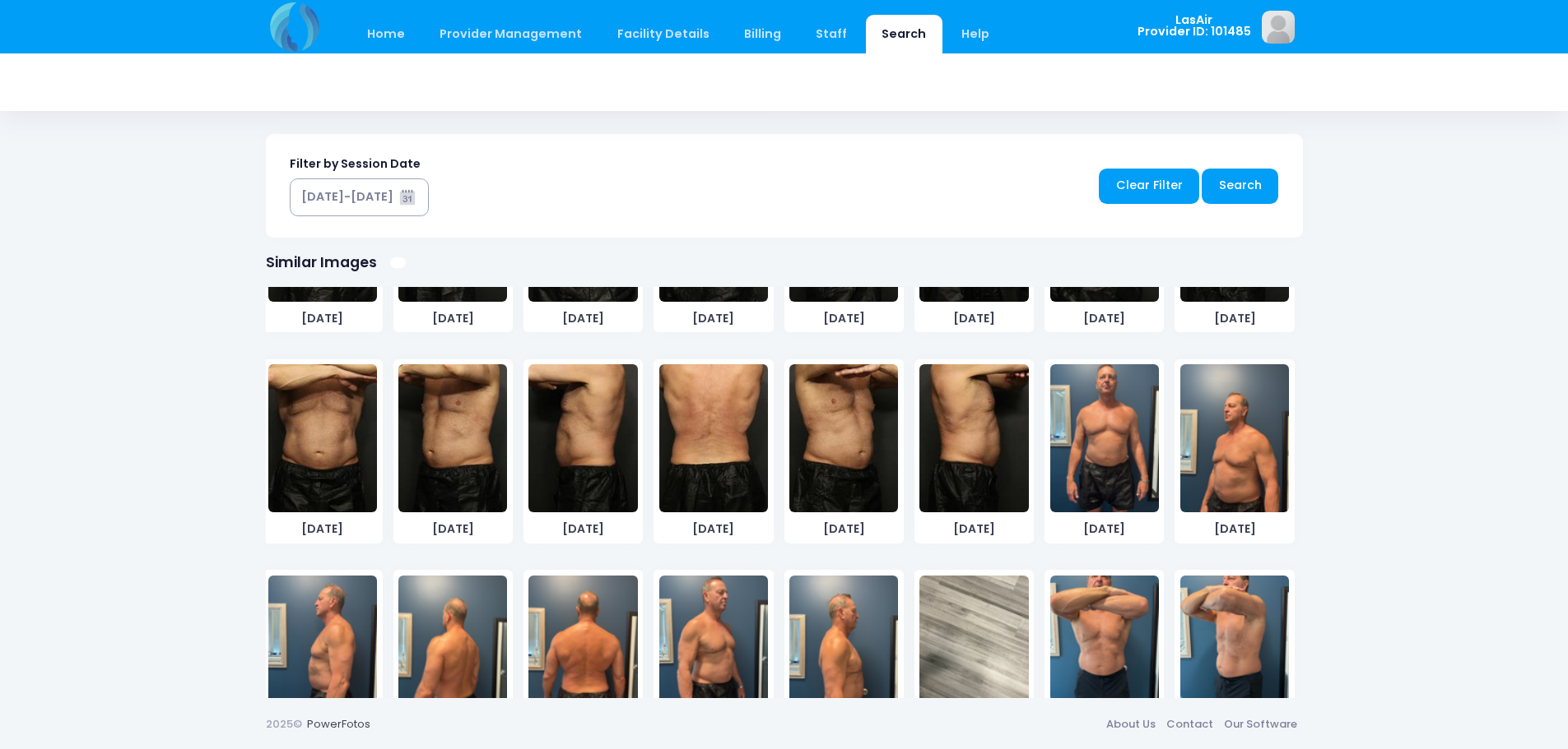
click at [1125, 430] on img at bounding box center [1104, 438] width 109 height 148
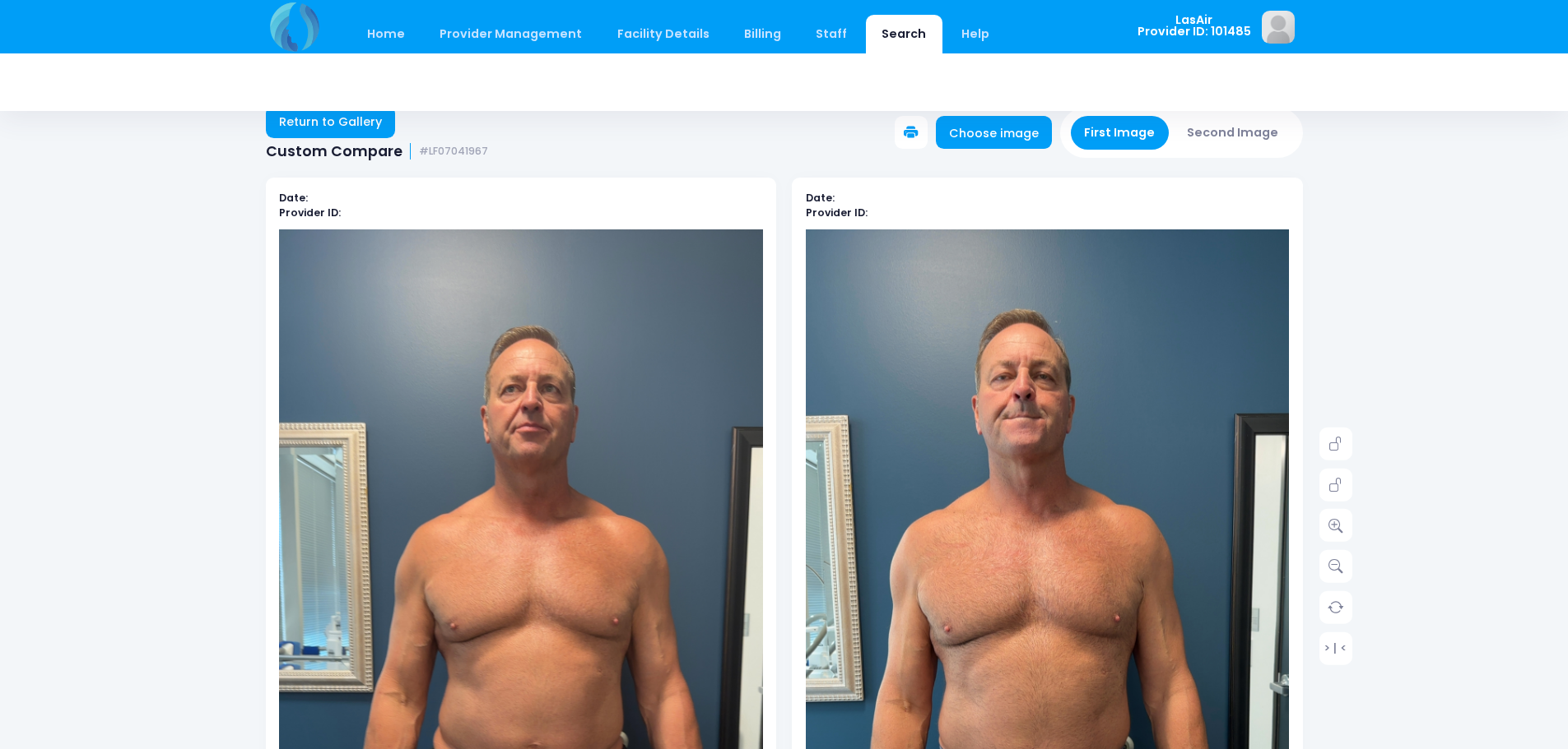
scroll to position [0, 0]
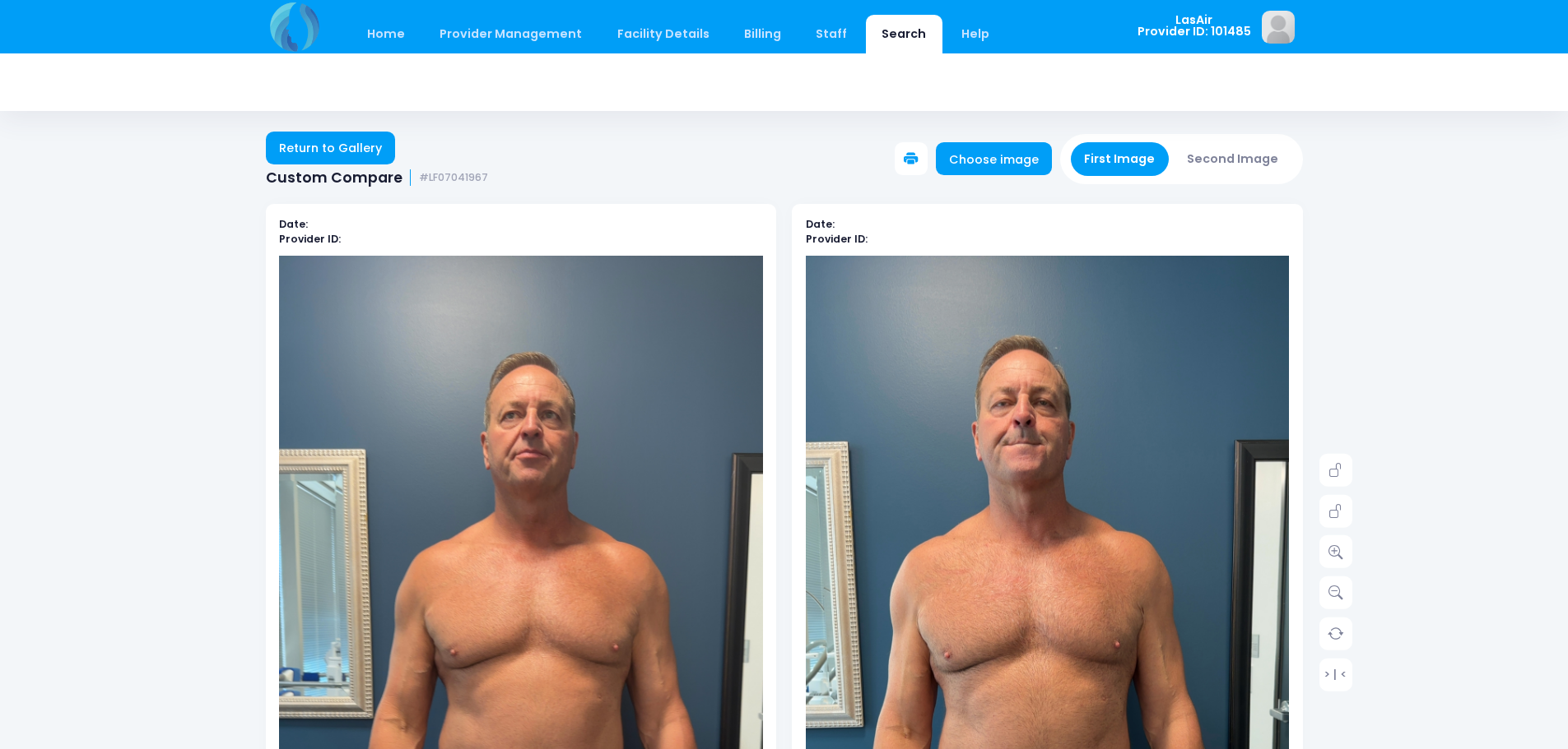
click at [1237, 154] on button "Second Image" at bounding box center [1233, 159] width 119 height 34
click at [1152, 164] on button "First Image" at bounding box center [1120, 159] width 98 height 34
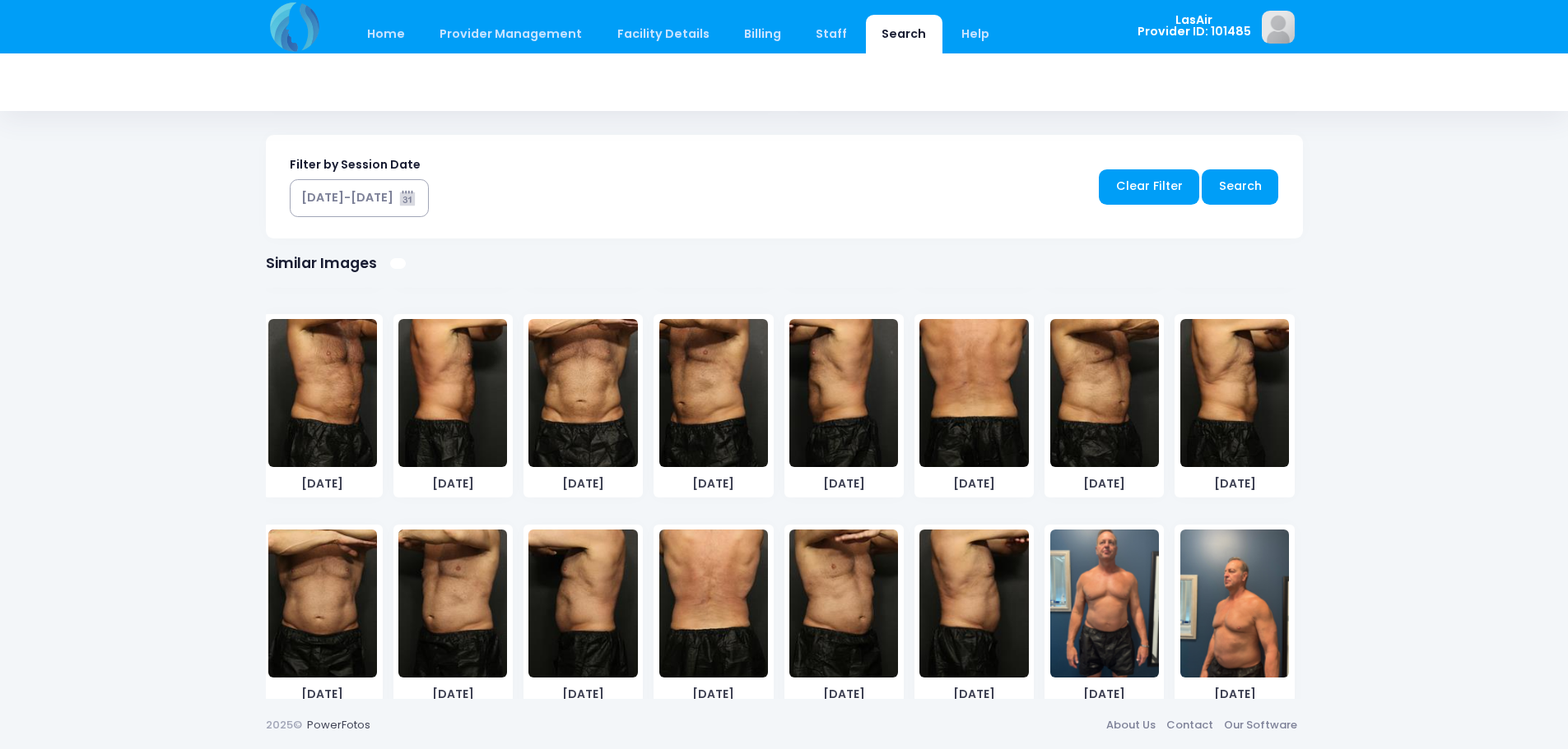
scroll to position [807, 0]
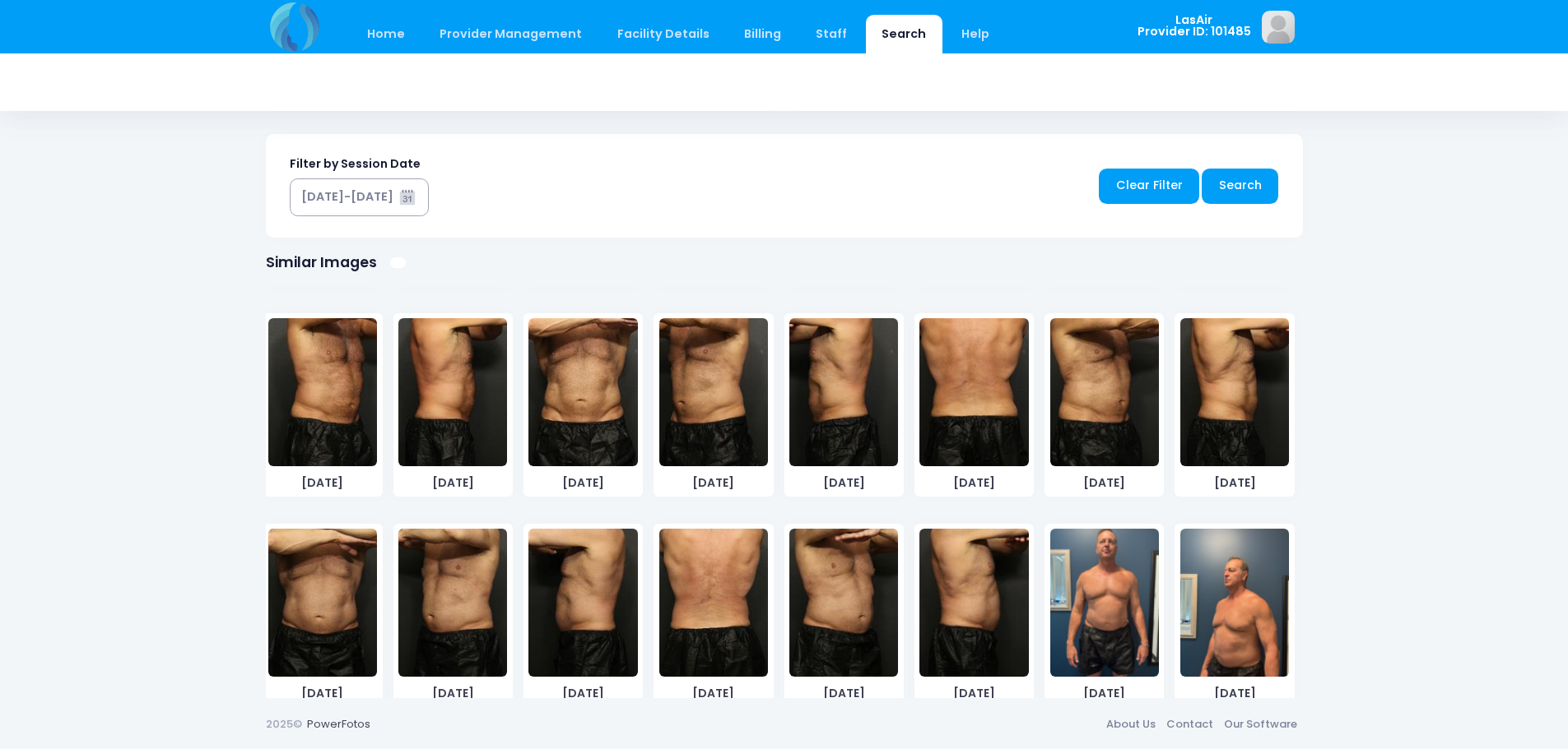
click at [1085, 605] on img at bounding box center [1104, 603] width 109 height 148
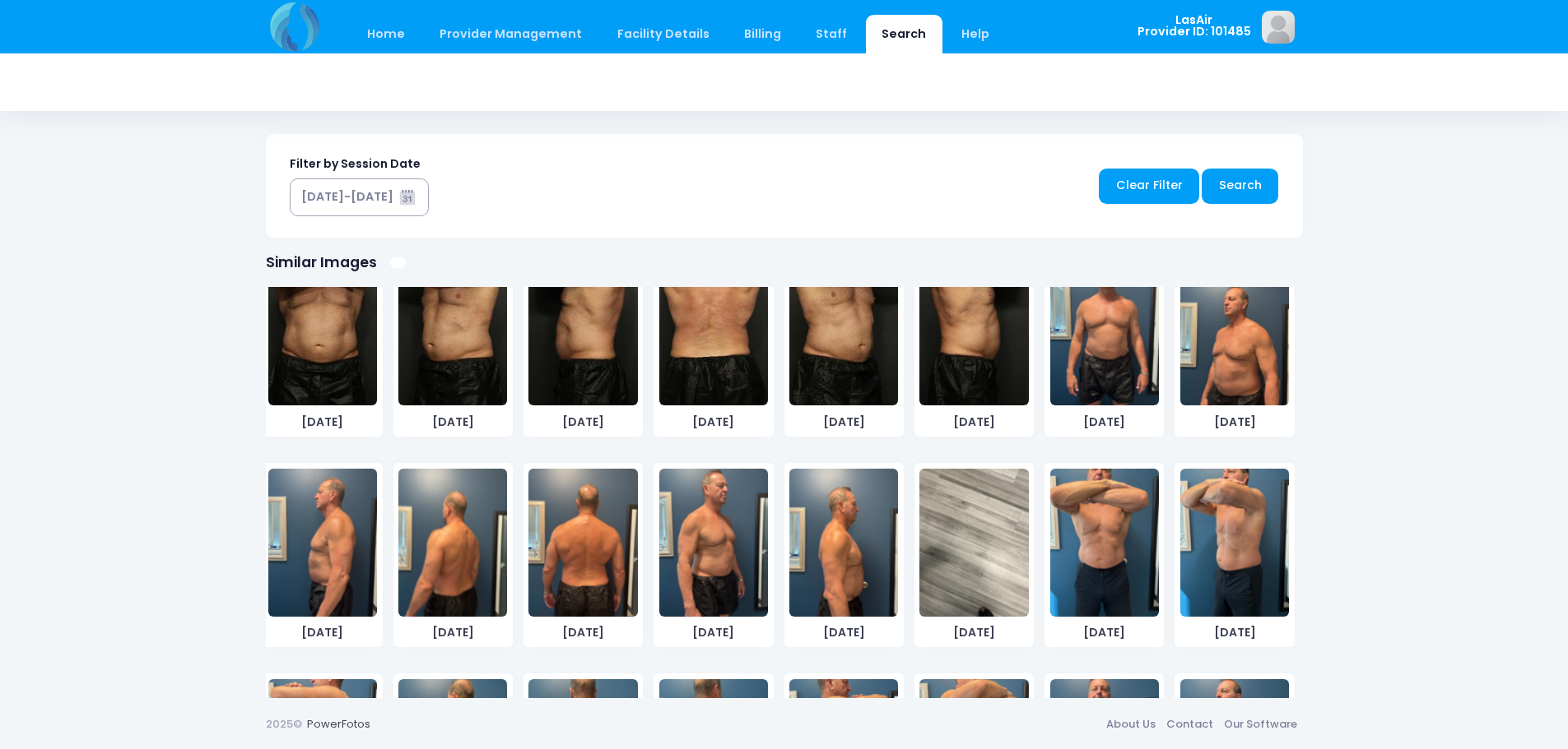
scroll to position [875, 0]
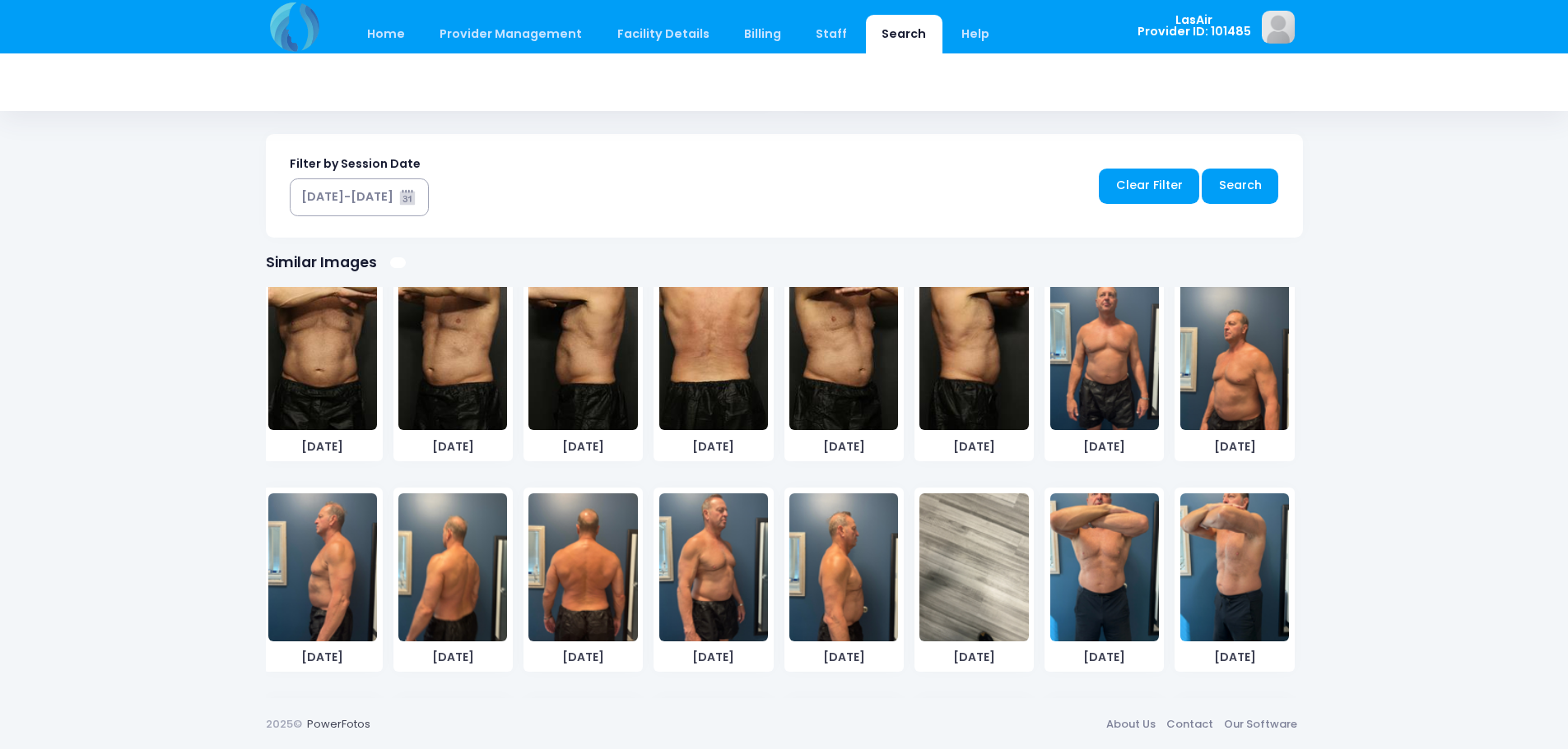
click at [1220, 383] on img at bounding box center [1234, 356] width 109 height 148
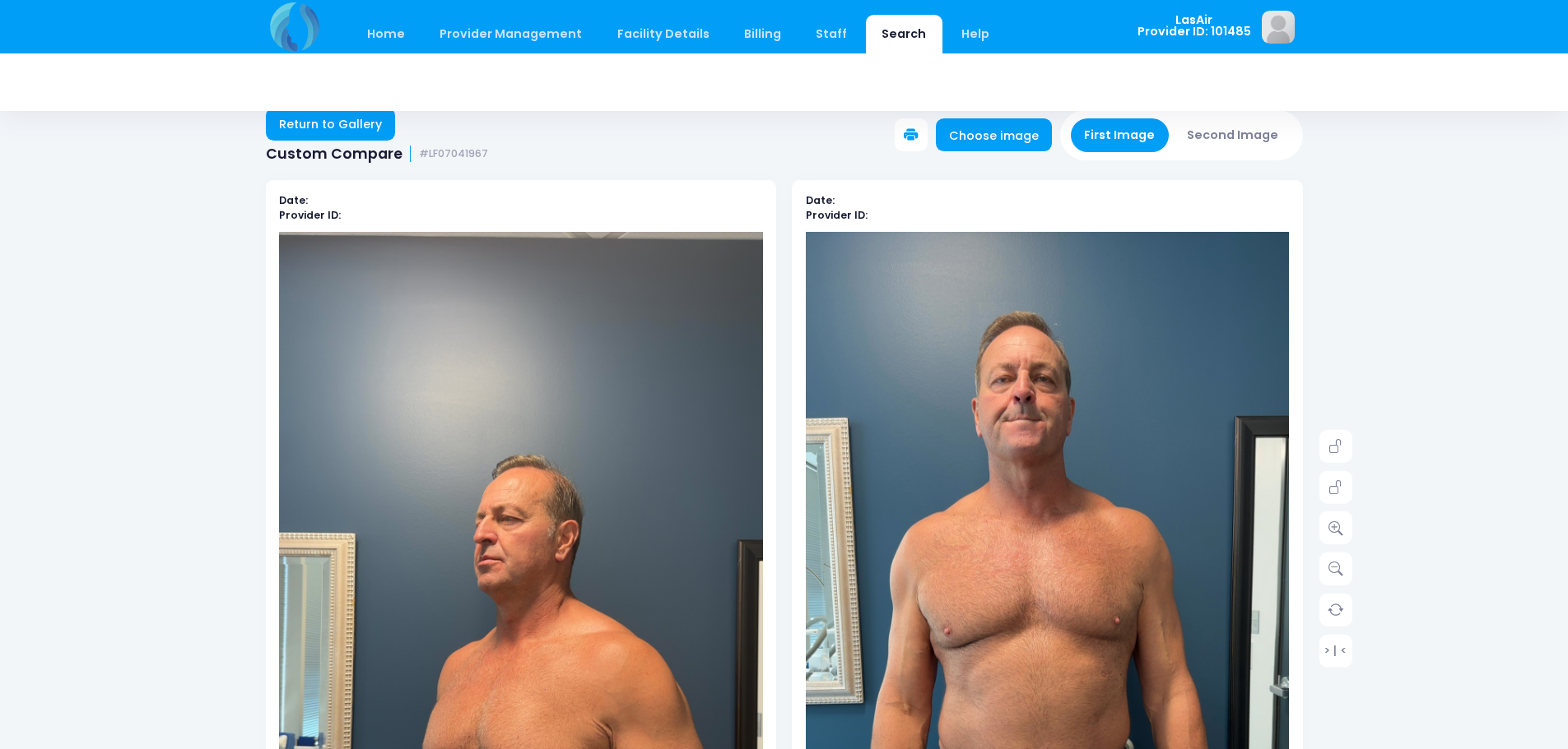
scroll to position [0, 0]
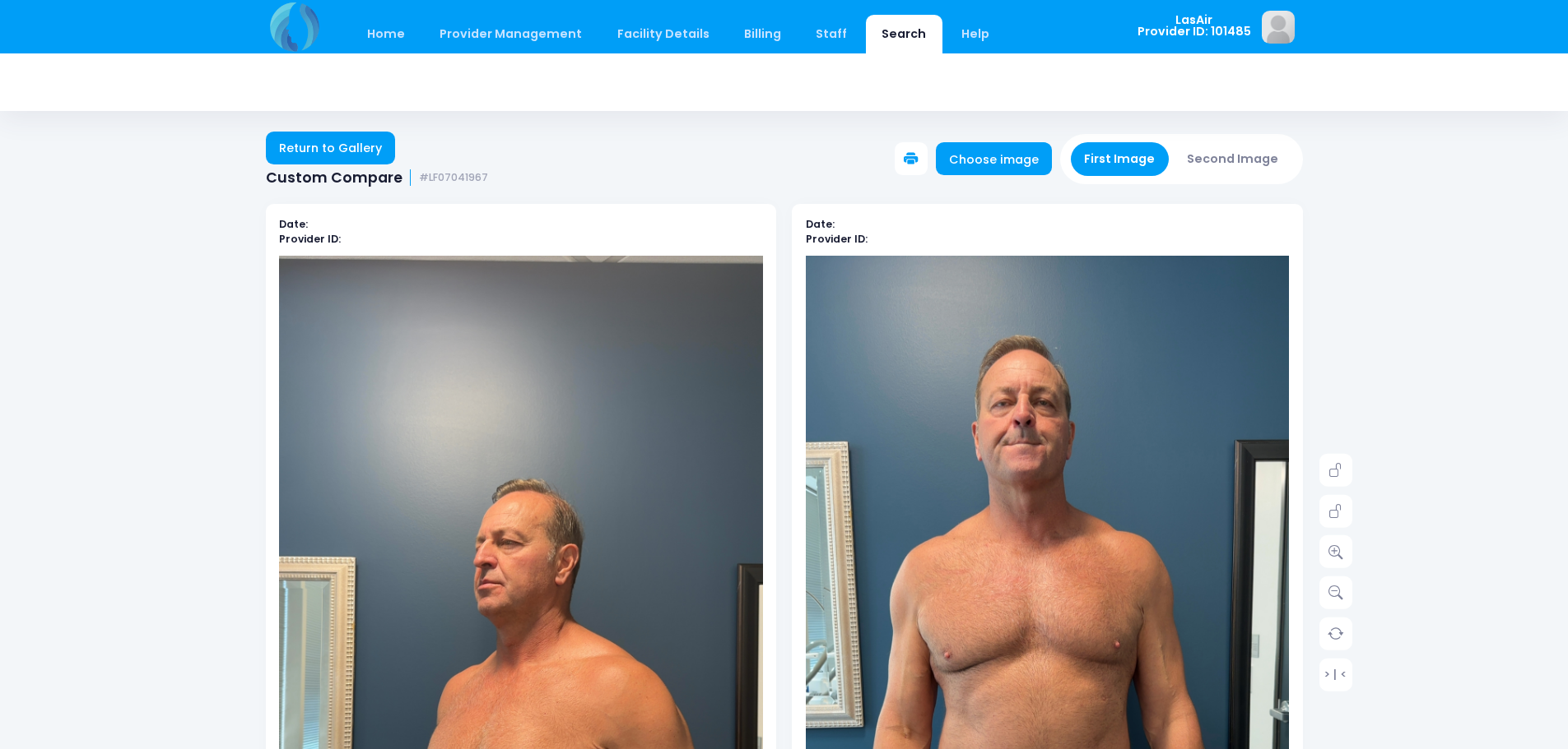
click at [1268, 161] on button "Second Image" at bounding box center [1233, 159] width 119 height 34
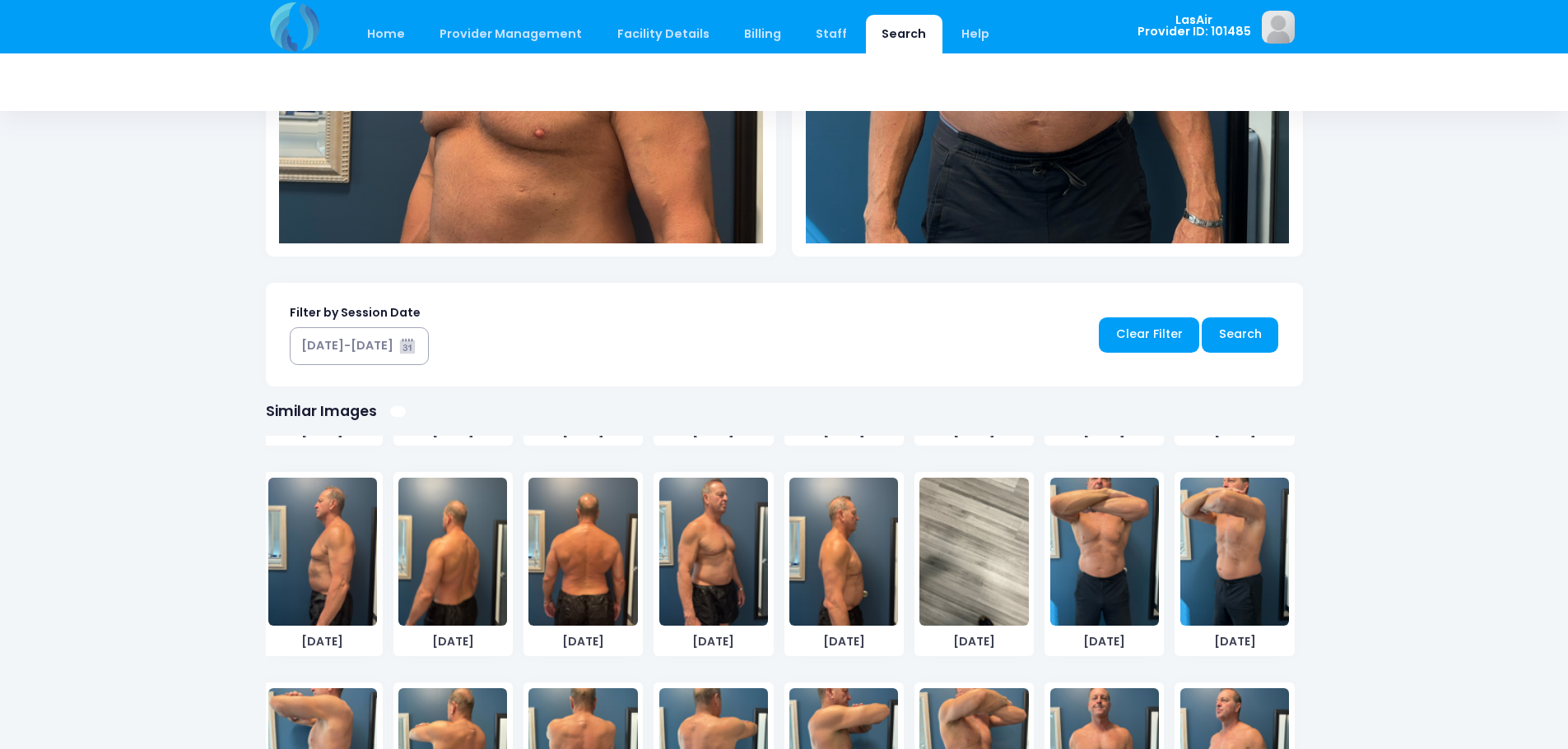
scroll to position [1286, 0]
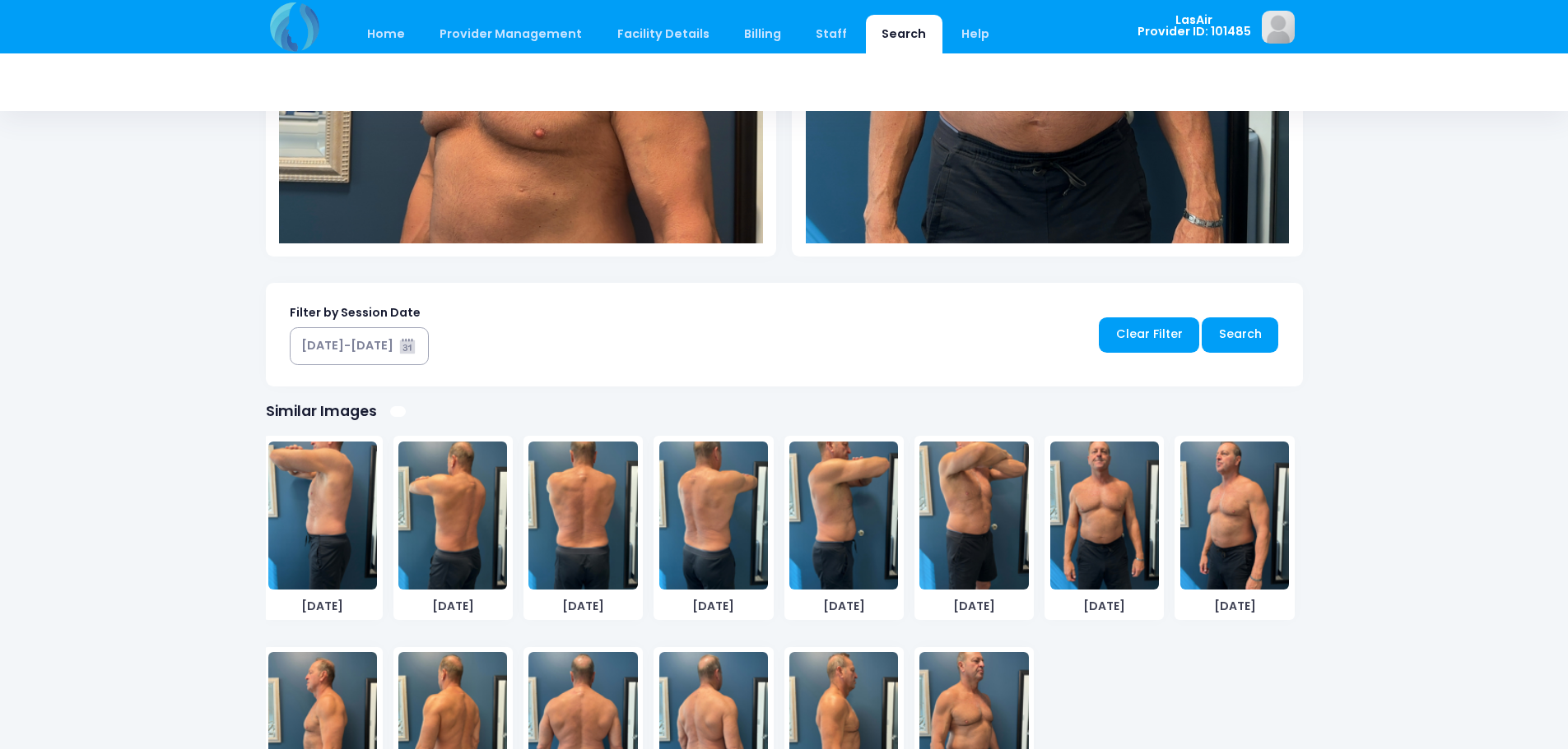
click at [1219, 515] on img at bounding box center [1234, 515] width 109 height 148
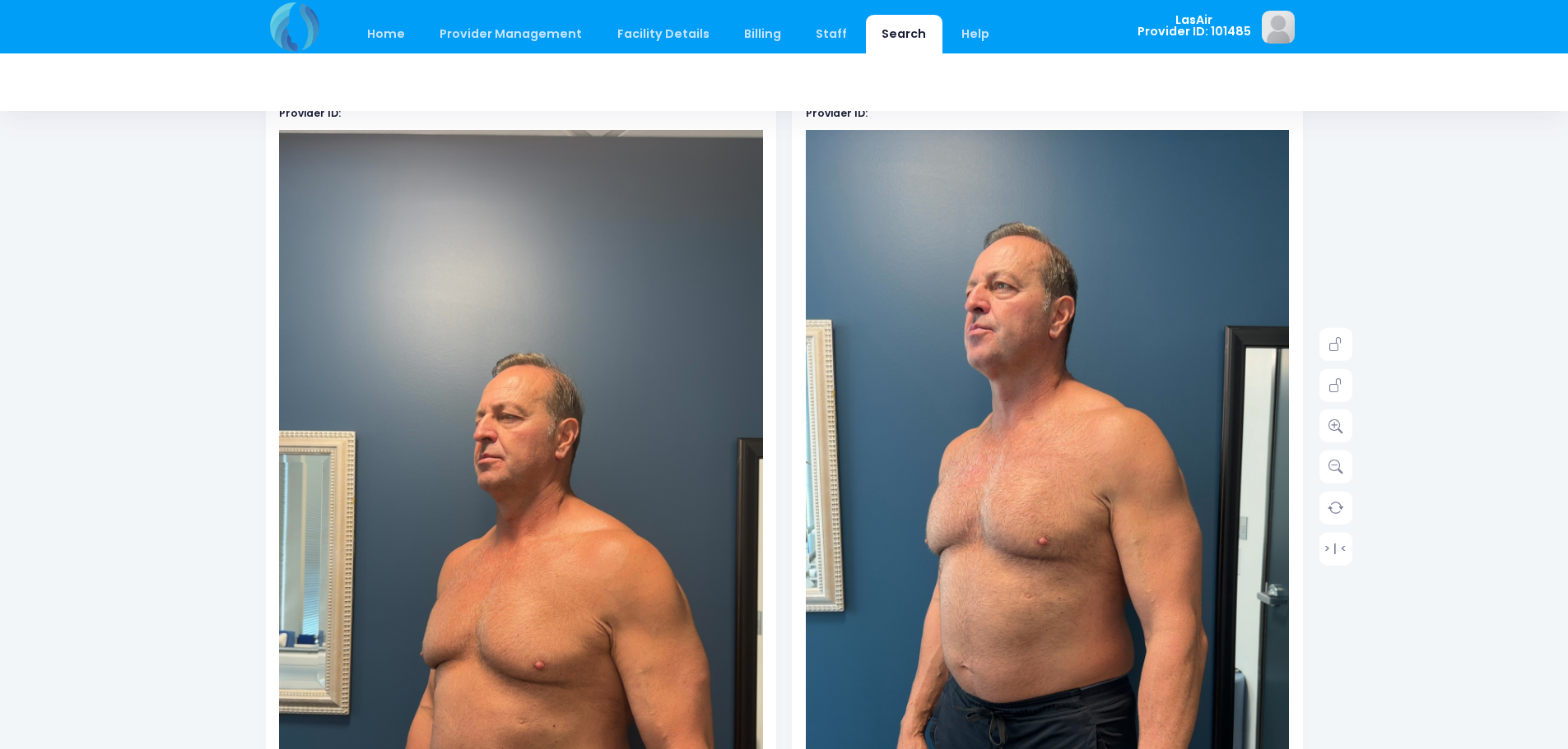
scroll to position [0, 0]
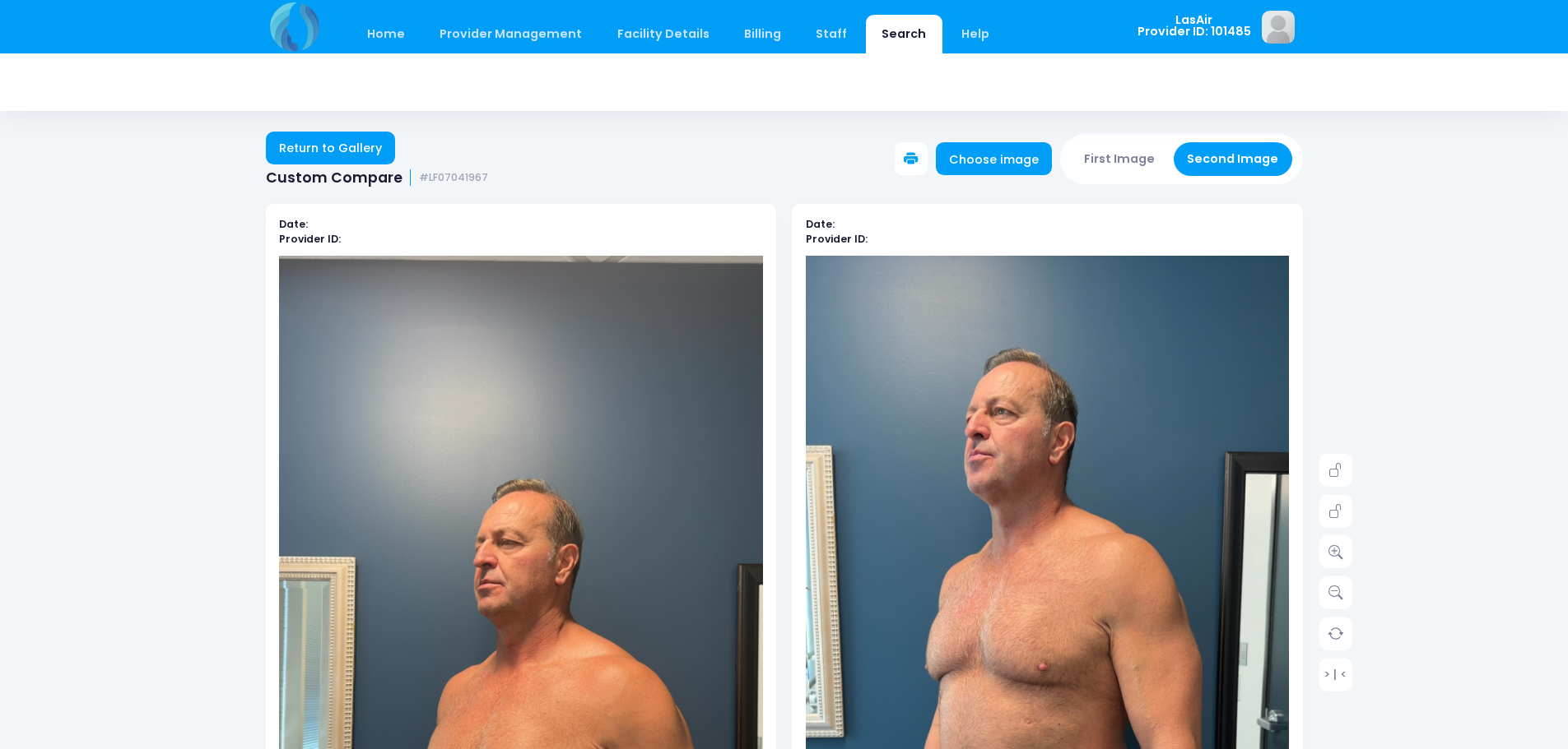
click at [915, 159] on button at bounding box center [911, 158] width 33 height 33
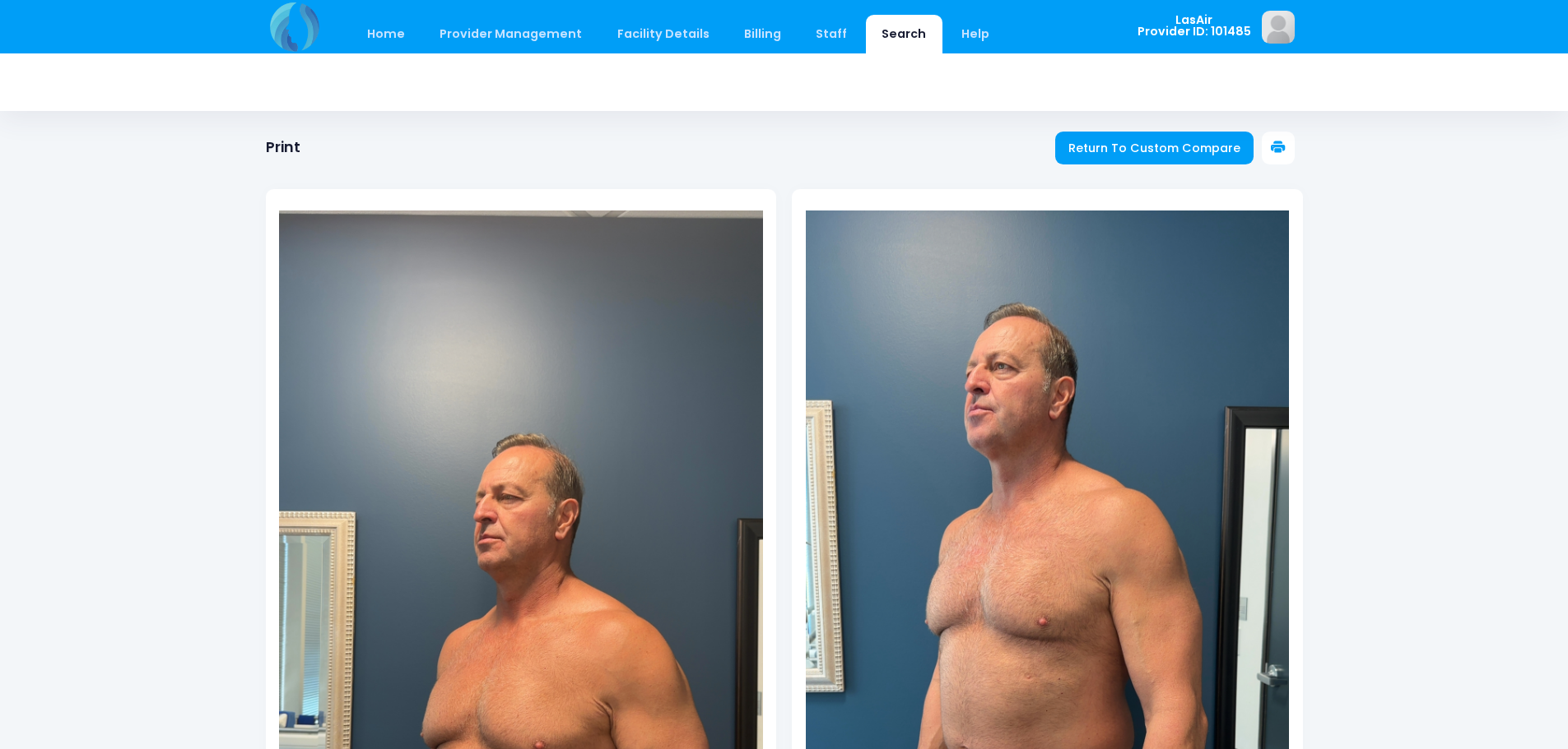
click at [1281, 141] on icon at bounding box center [1278, 148] width 14 height 14
drag, startPoint x: 1176, startPoint y: 162, endPoint x: 1167, endPoint y: 160, distance: 9.2
click at [1176, 162] on div at bounding box center [784, 526] width 1037 height 740
click at [1151, 135] on link "Return To Custom Compare" at bounding box center [1155, 148] width 199 height 33
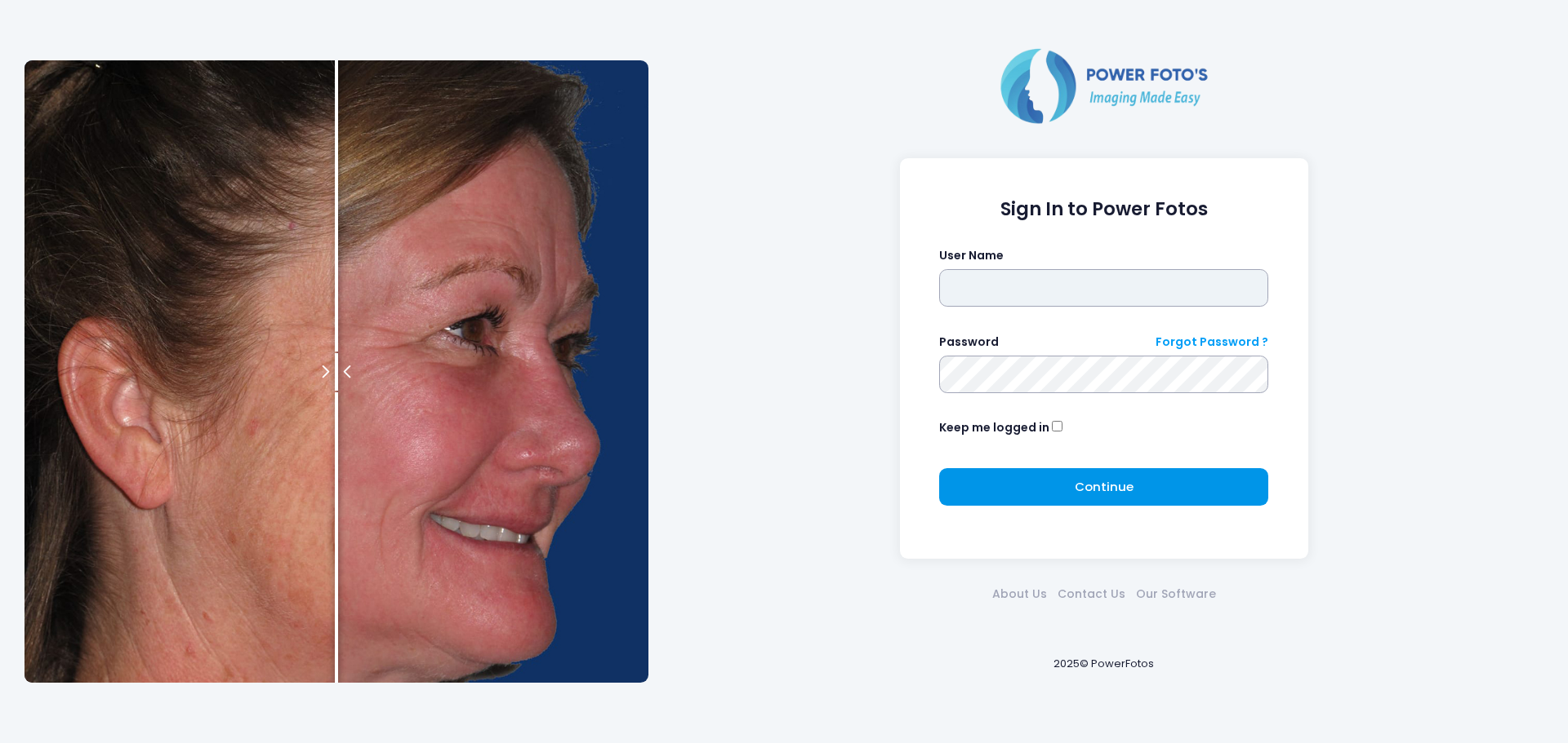
type input "******"
click at [1005, 482] on button "Continue Please wait..." at bounding box center [1103, 487] width 329 height 37
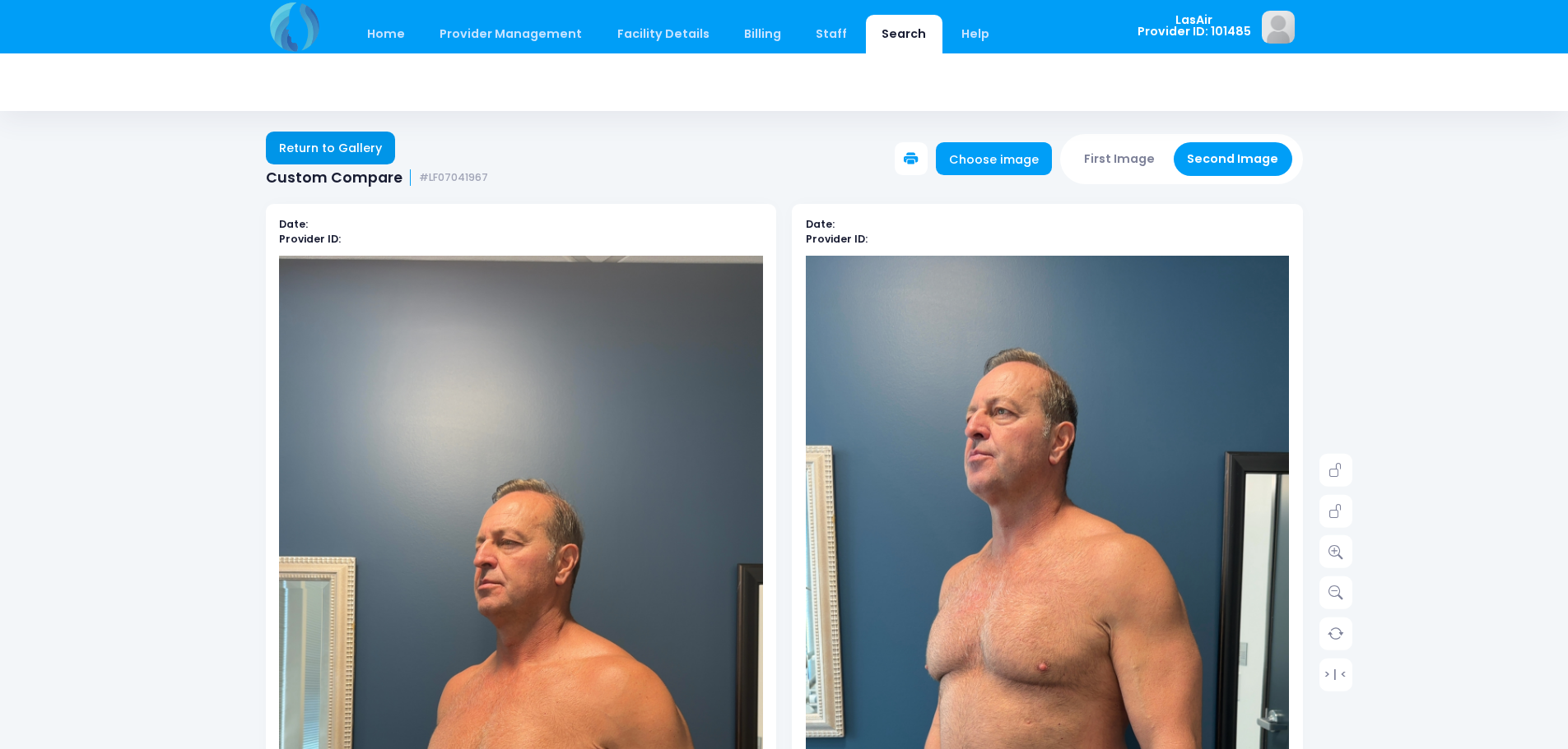
click at [376, 153] on link "Return to Gallery" at bounding box center [331, 148] width 130 height 33
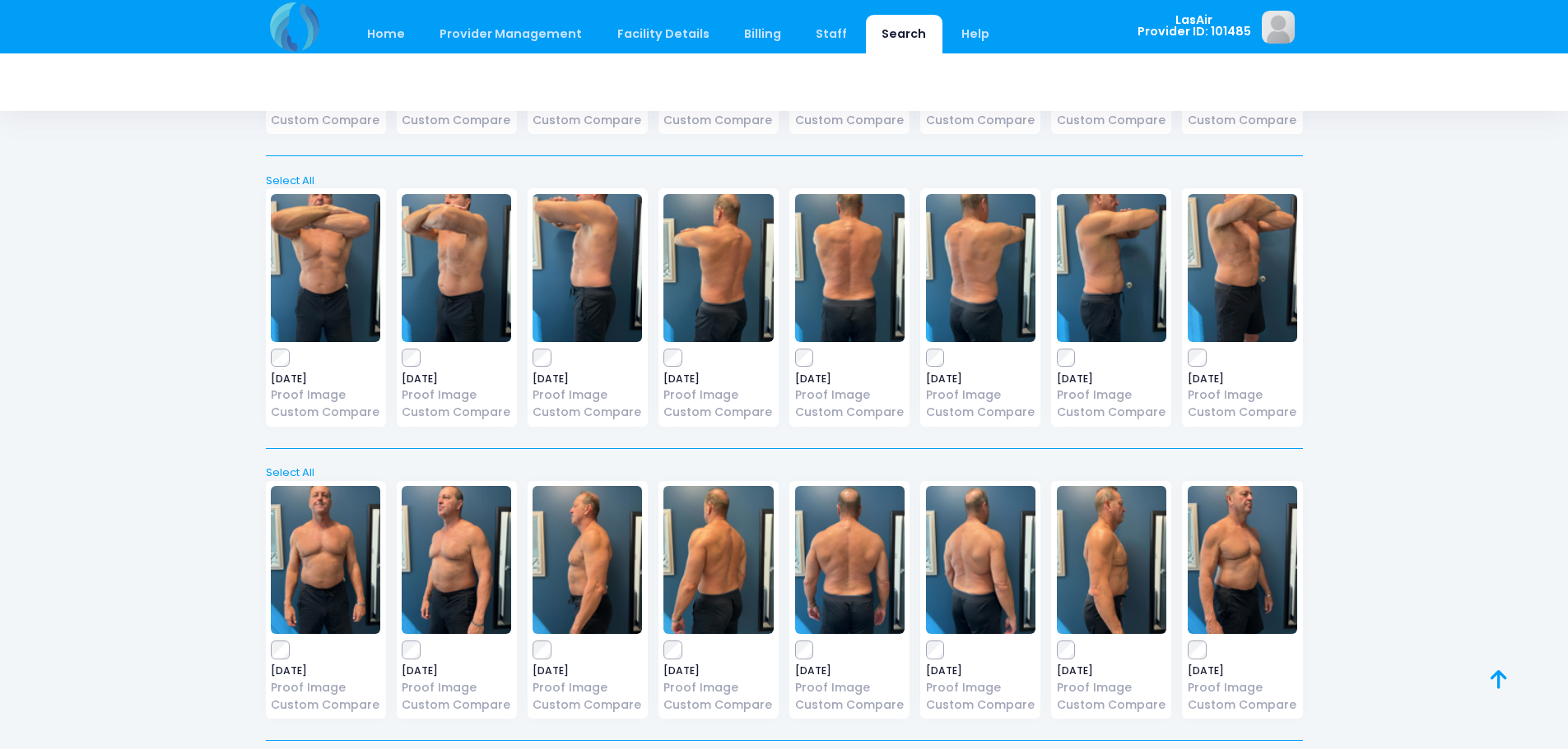
scroll to position [2430, 0]
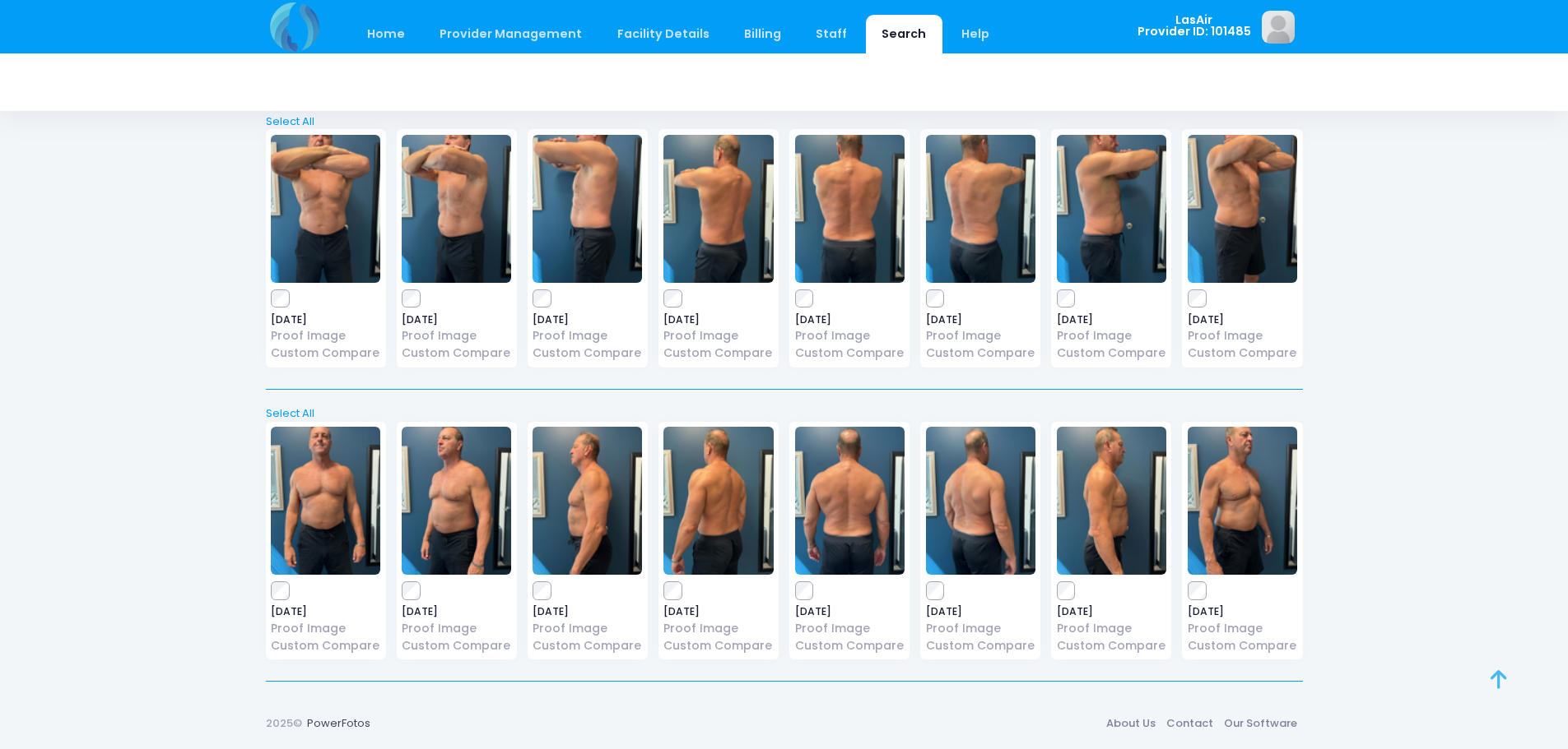
click at [1504, 680] on icon at bounding box center [1499, 680] width 16 height 1
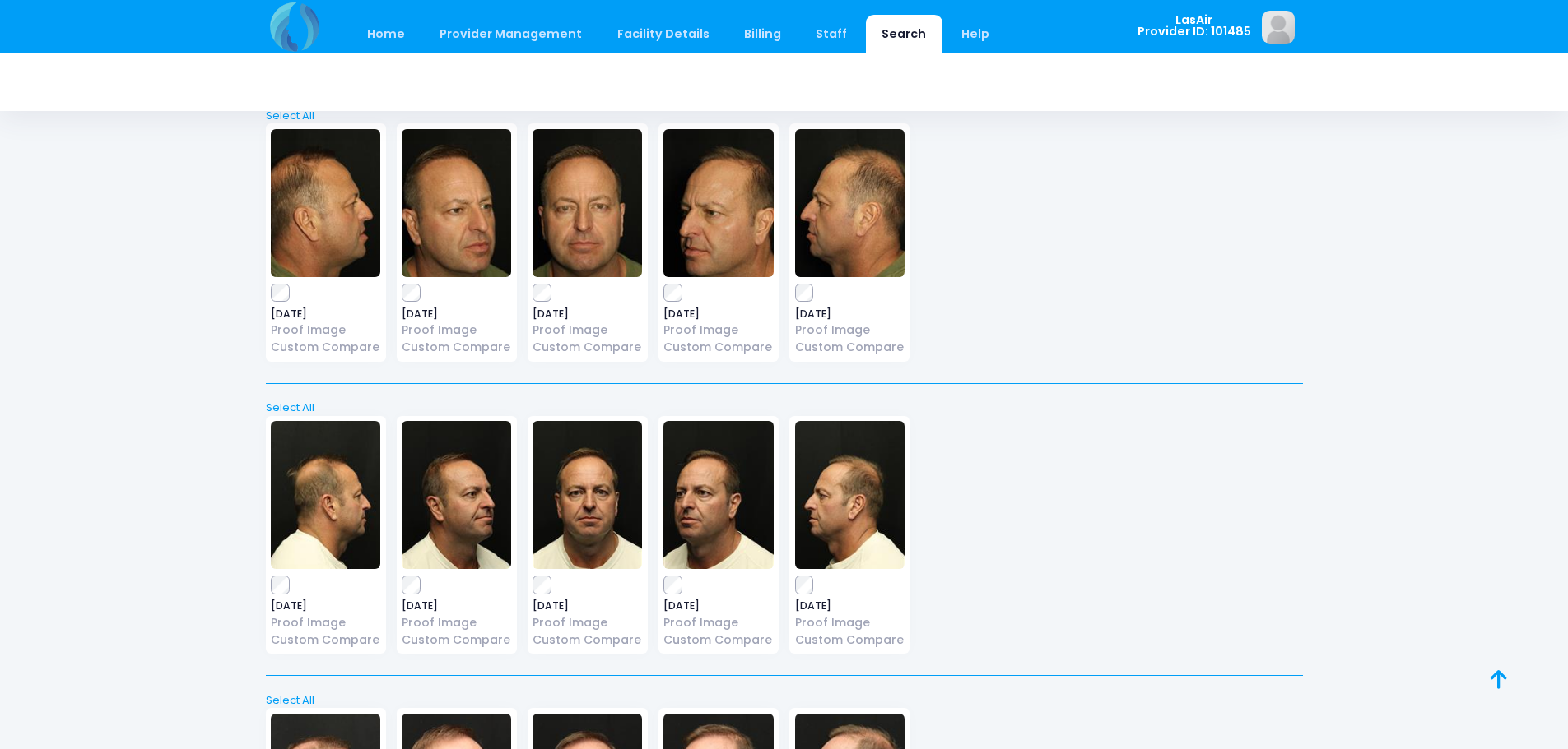
scroll to position [0, 0]
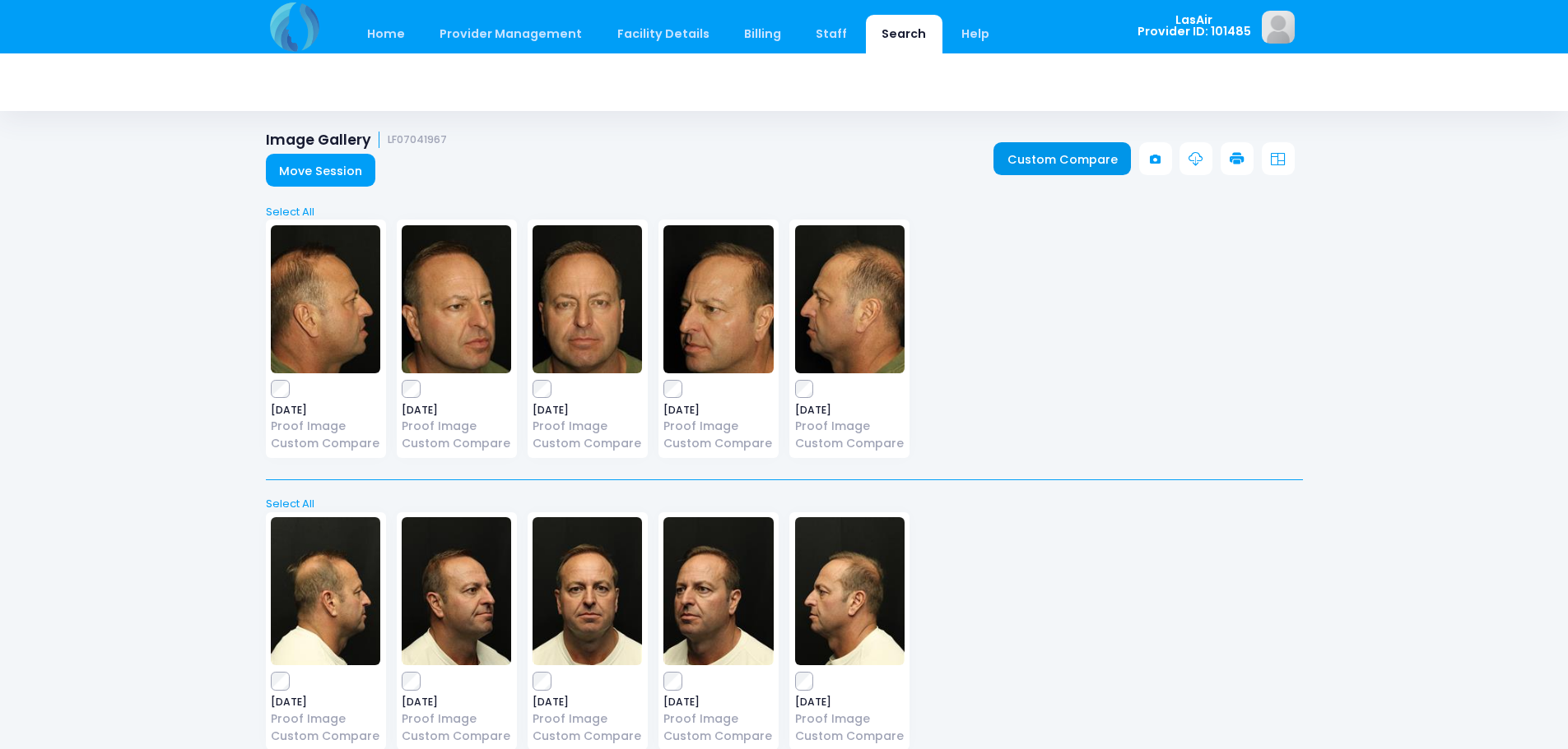
click at [1078, 162] on link "Custom Compare" at bounding box center [1062, 158] width 137 height 33
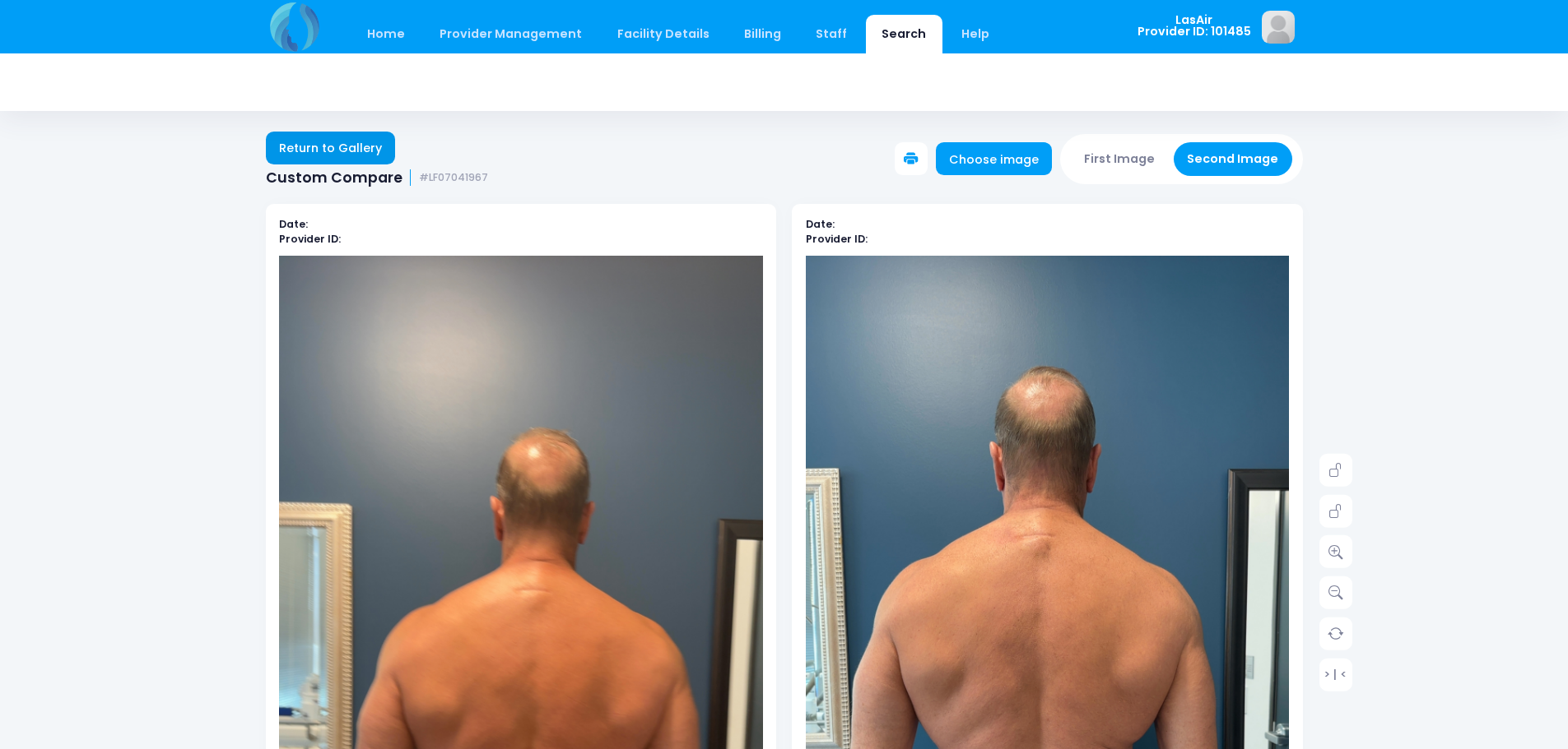
click at [325, 151] on link "Return to Gallery" at bounding box center [331, 148] width 130 height 33
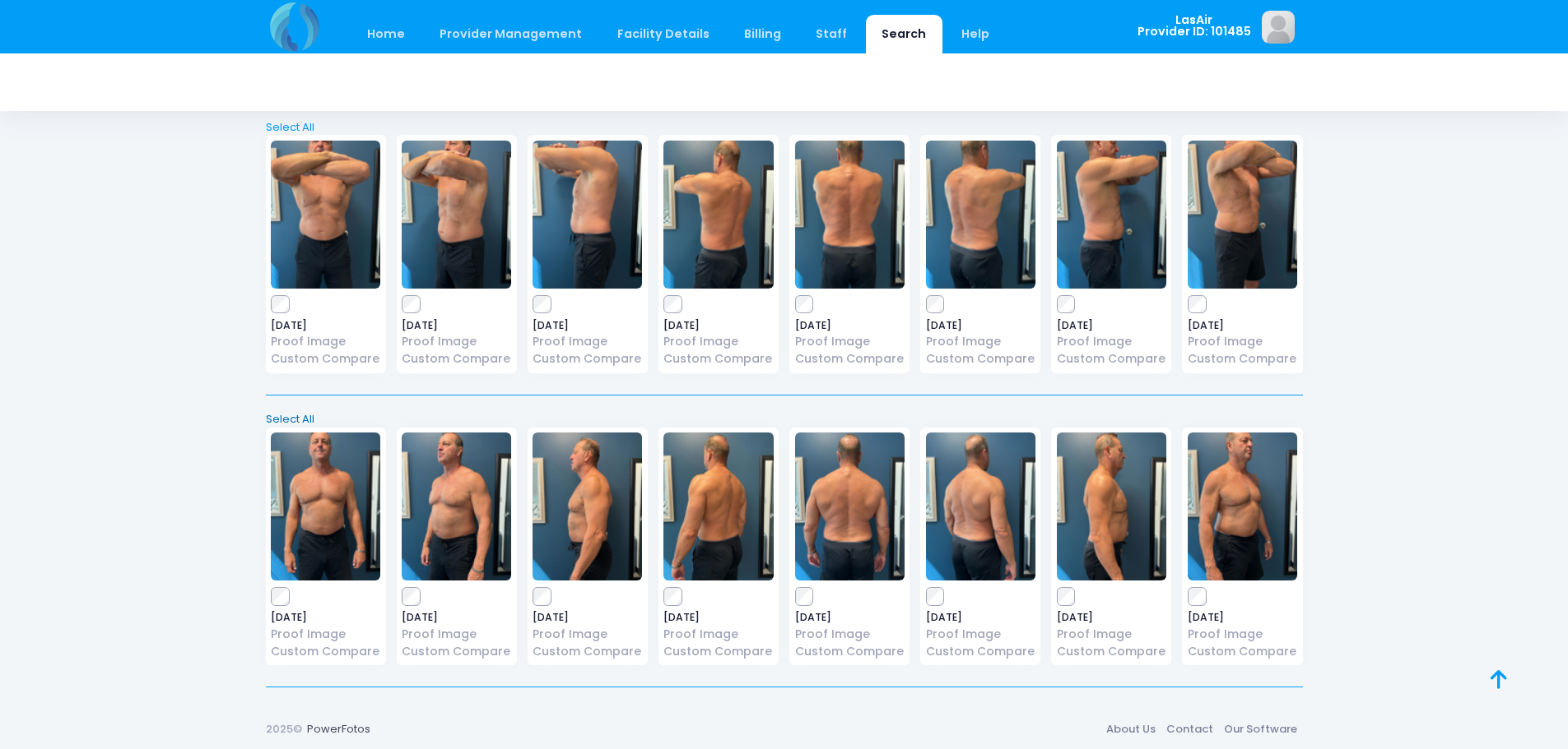
scroll to position [2430, 0]
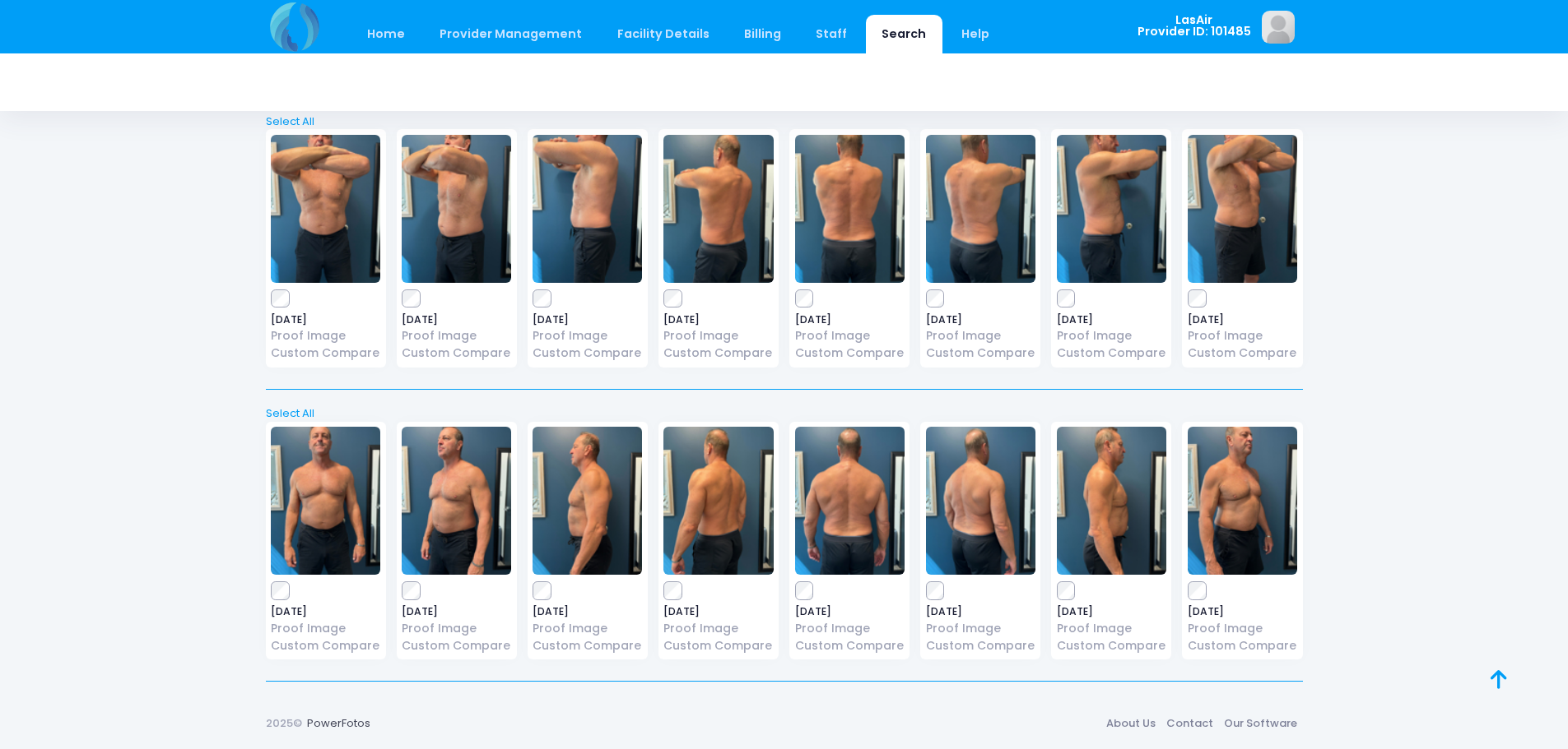
click at [1492, 680] on icon at bounding box center [1499, 680] width 16 height 1
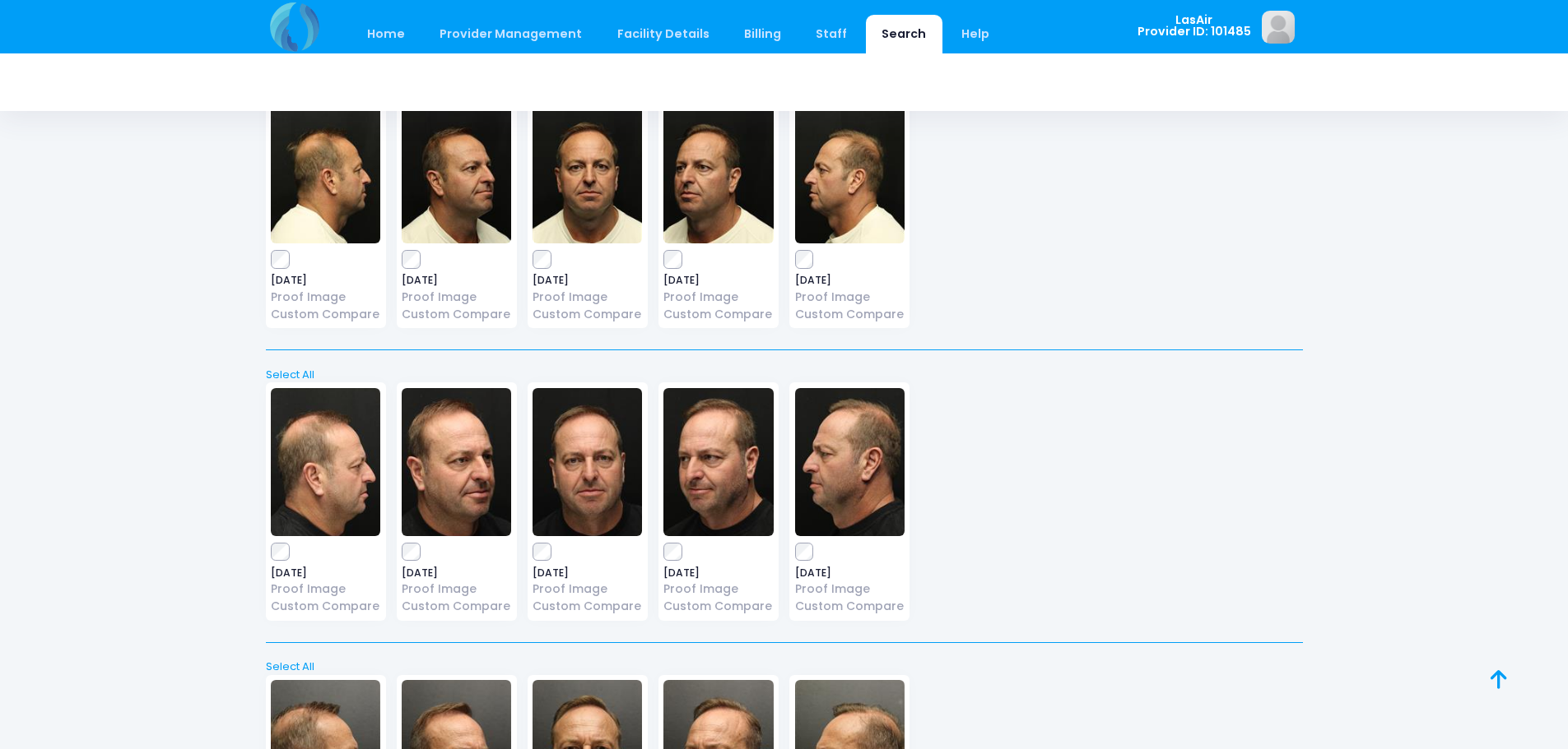
scroll to position [0, 0]
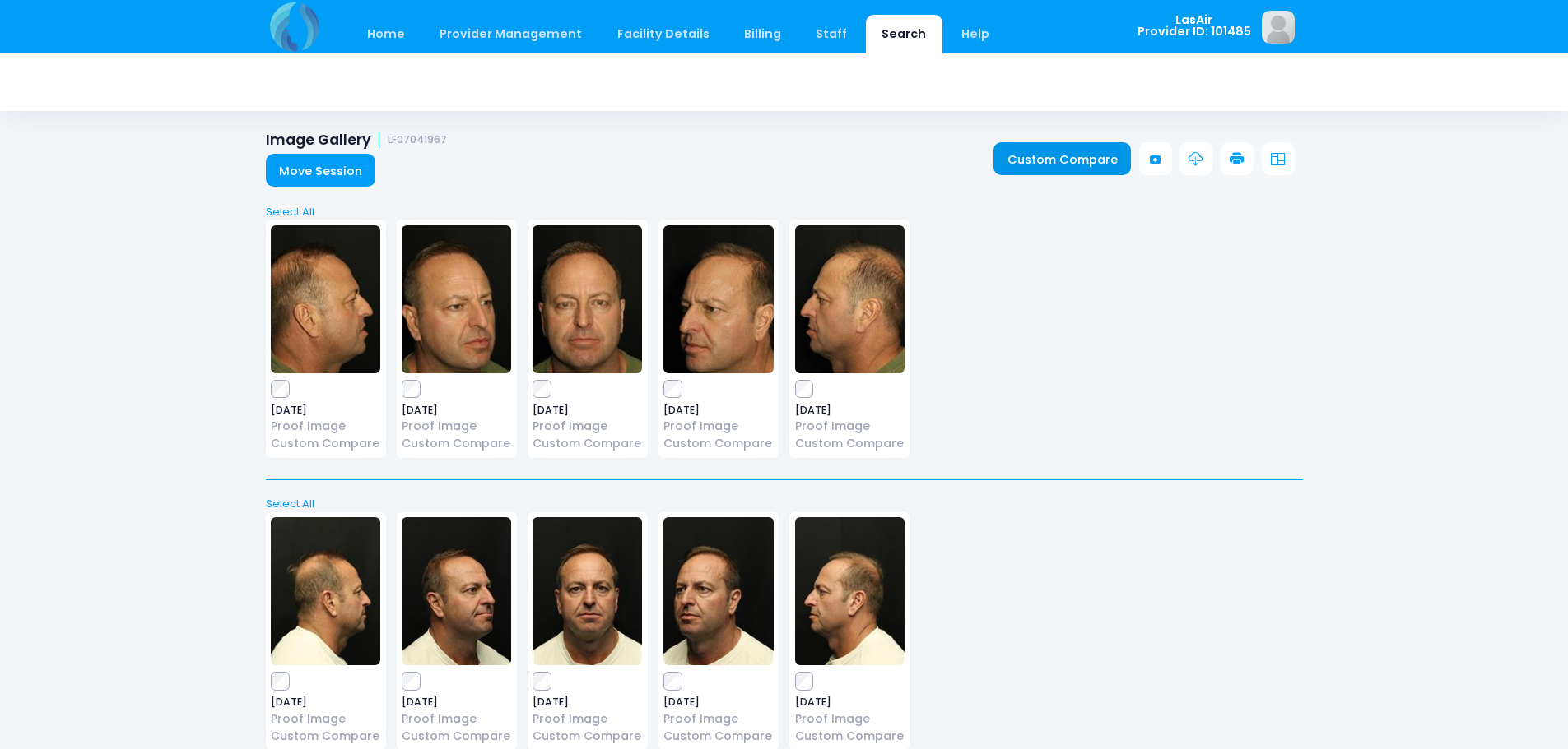
click at [1112, 172] on link "Custom Compare" at bounding box center [1062, 158] width 137 height 33
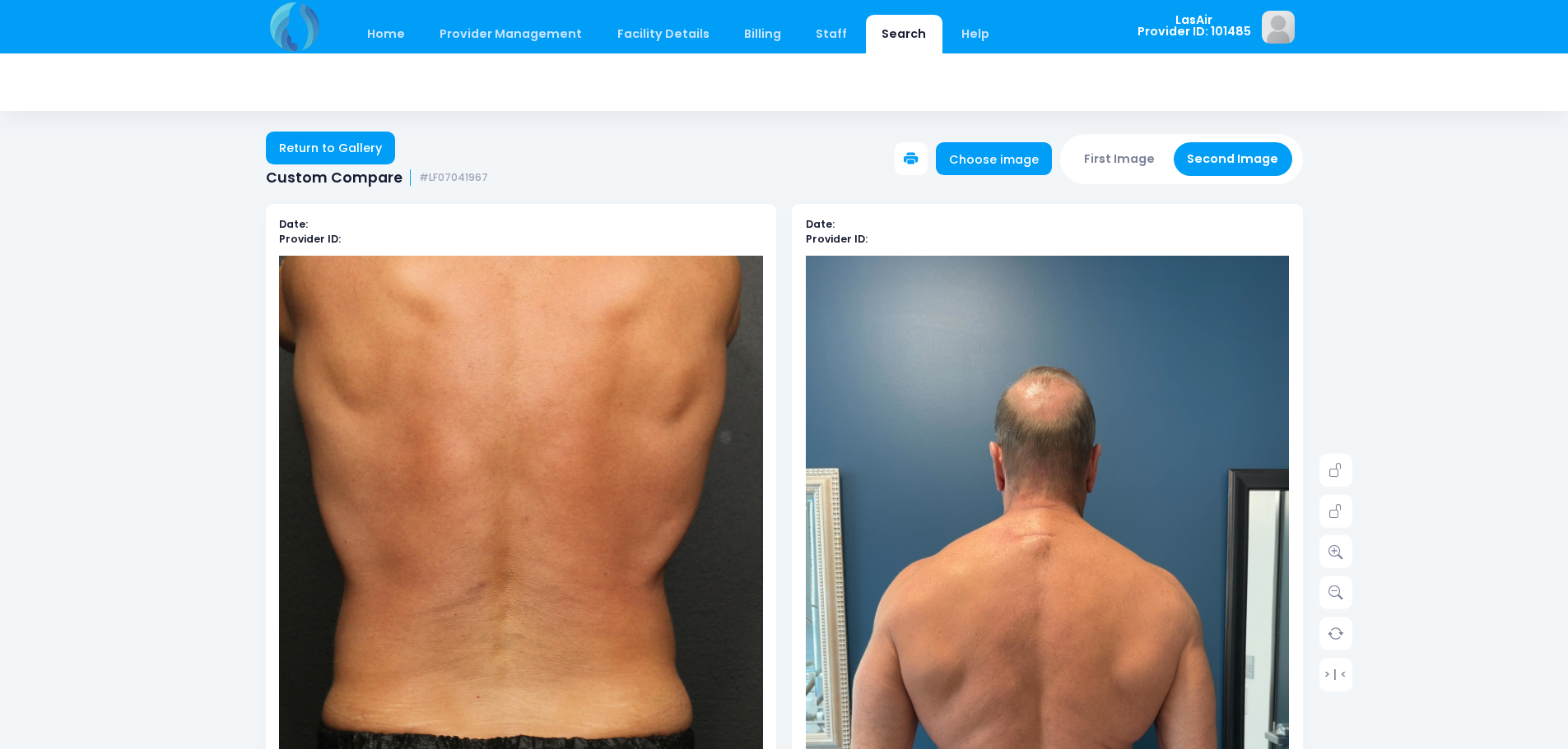
click at [918, 153] on icon at bounding box center [911, 159] width 14 height 14
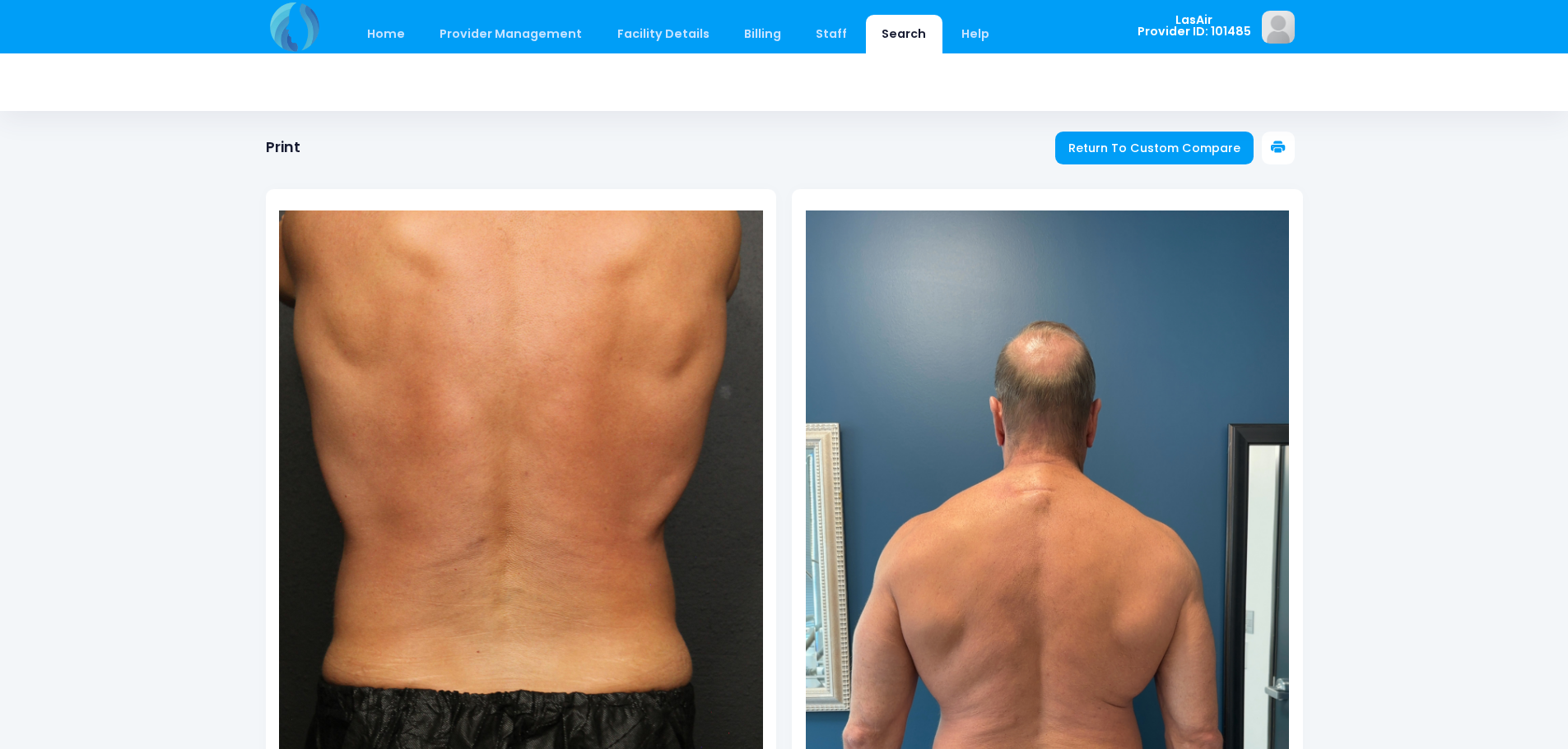
click at [1277, 146] on icon at bounding box center [1278, 148] width 14 height 14
click at [1122, 168] on div at bounding box center [784, 526] width 1037 height 740
click at [1181, 157] on div at bounding box center [784, 526] width 1037 height 740
click at [1180, 142] on span "Return To Custom Compare" at bounding box center [1154, 148] width 172 height 16
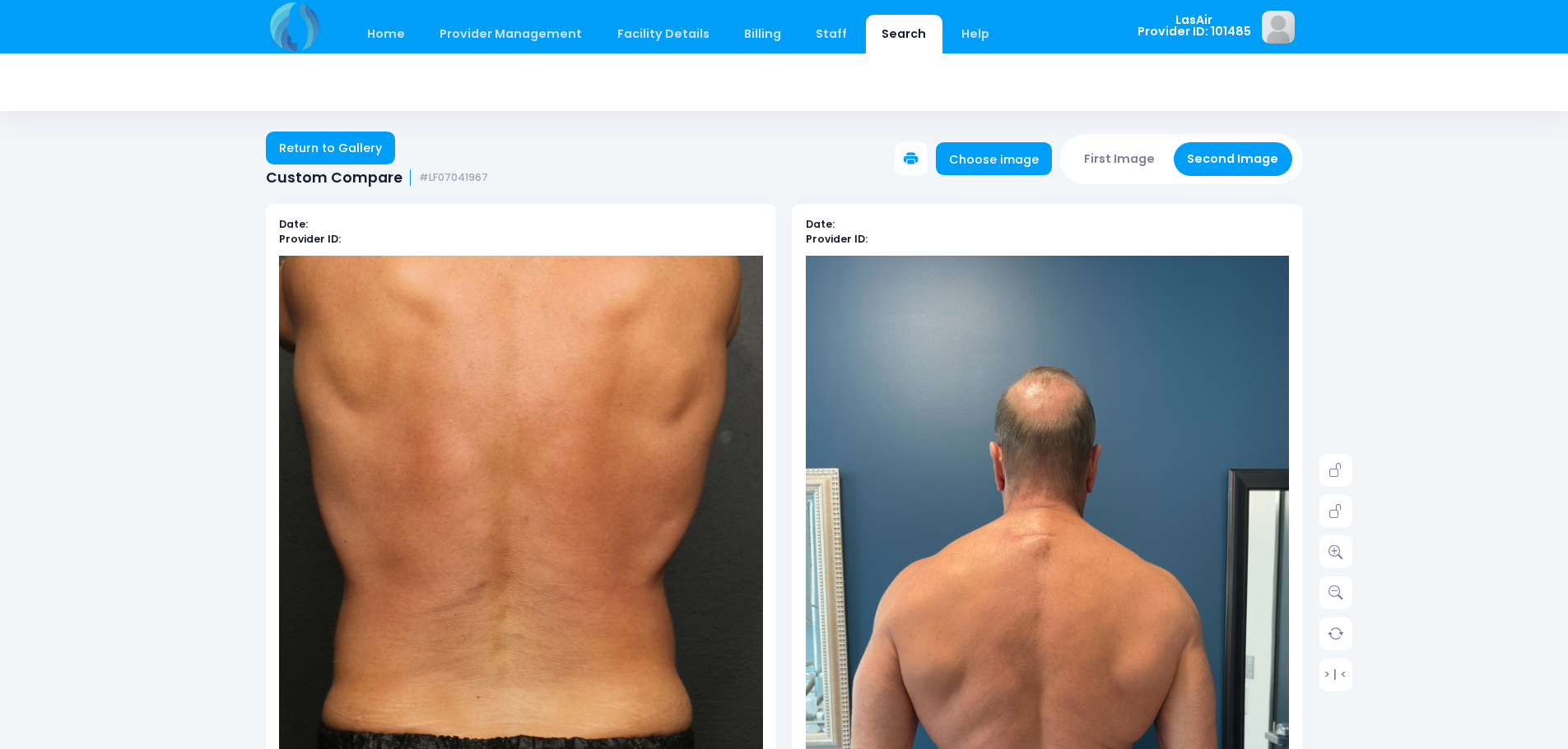
click at [1226, 167] on button "Second Image" at bounding box center [1233, 159] width 119 height 34
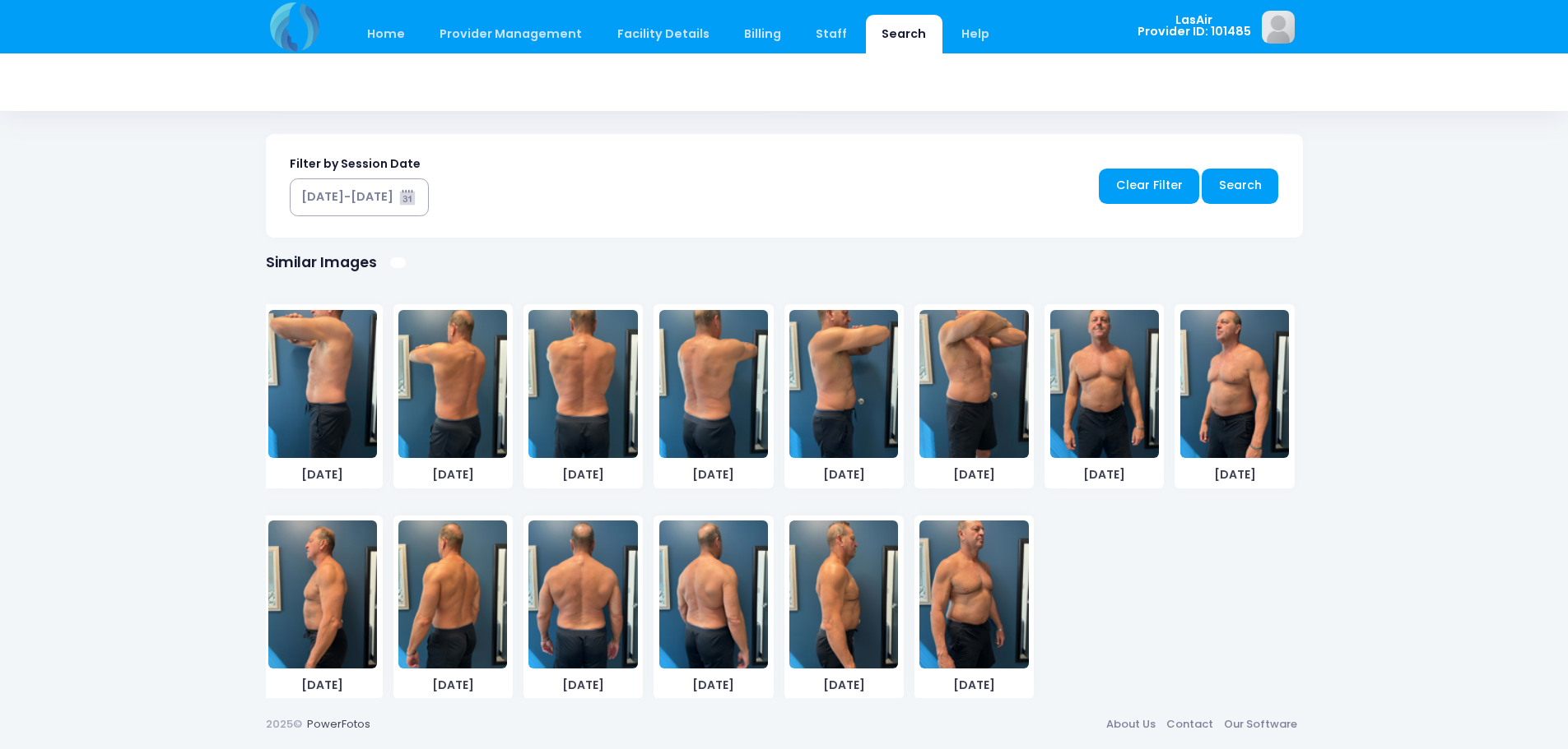
scroll to position [1286, 0]
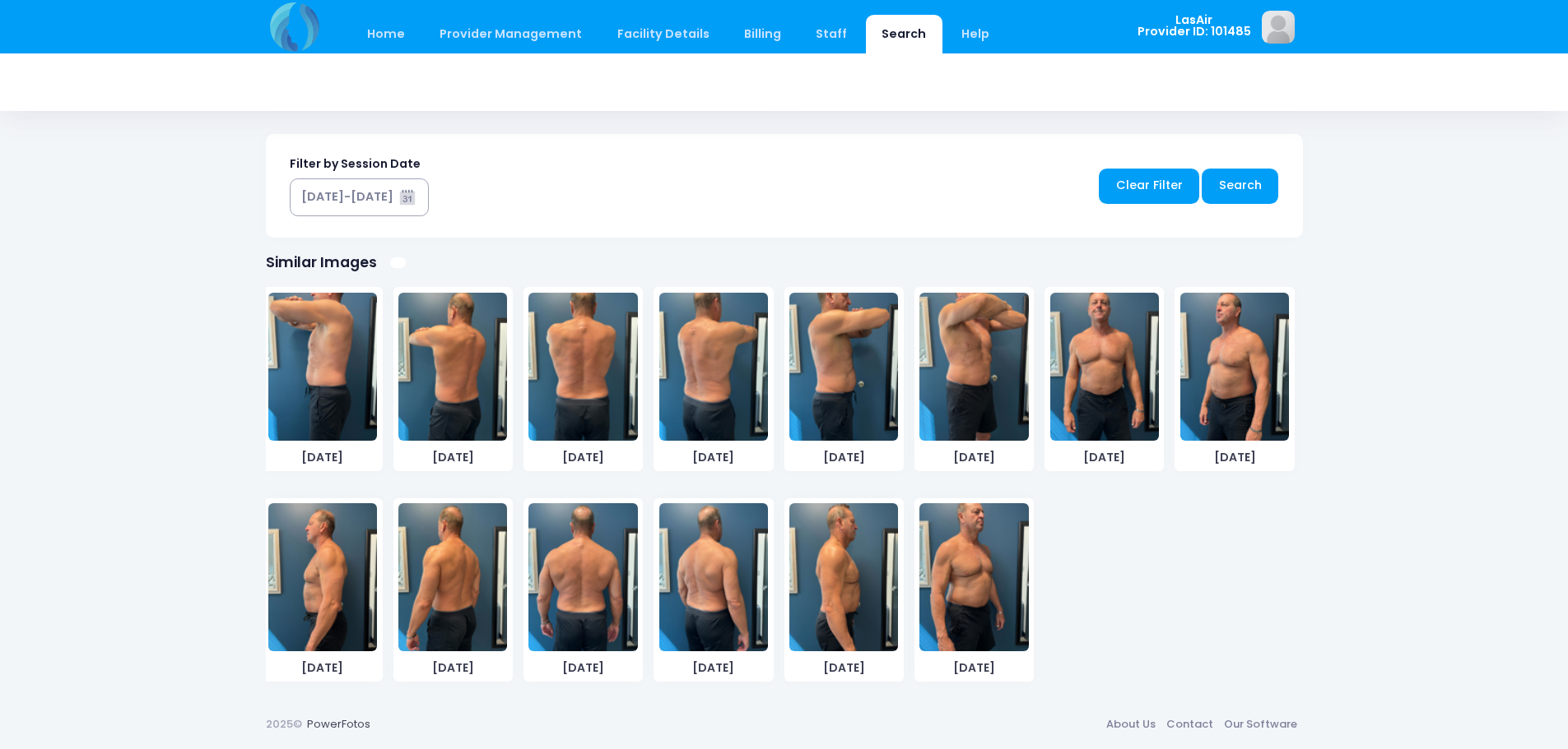
click at [580, 363] on img at bounding box center [582, 366] width 109 height 148
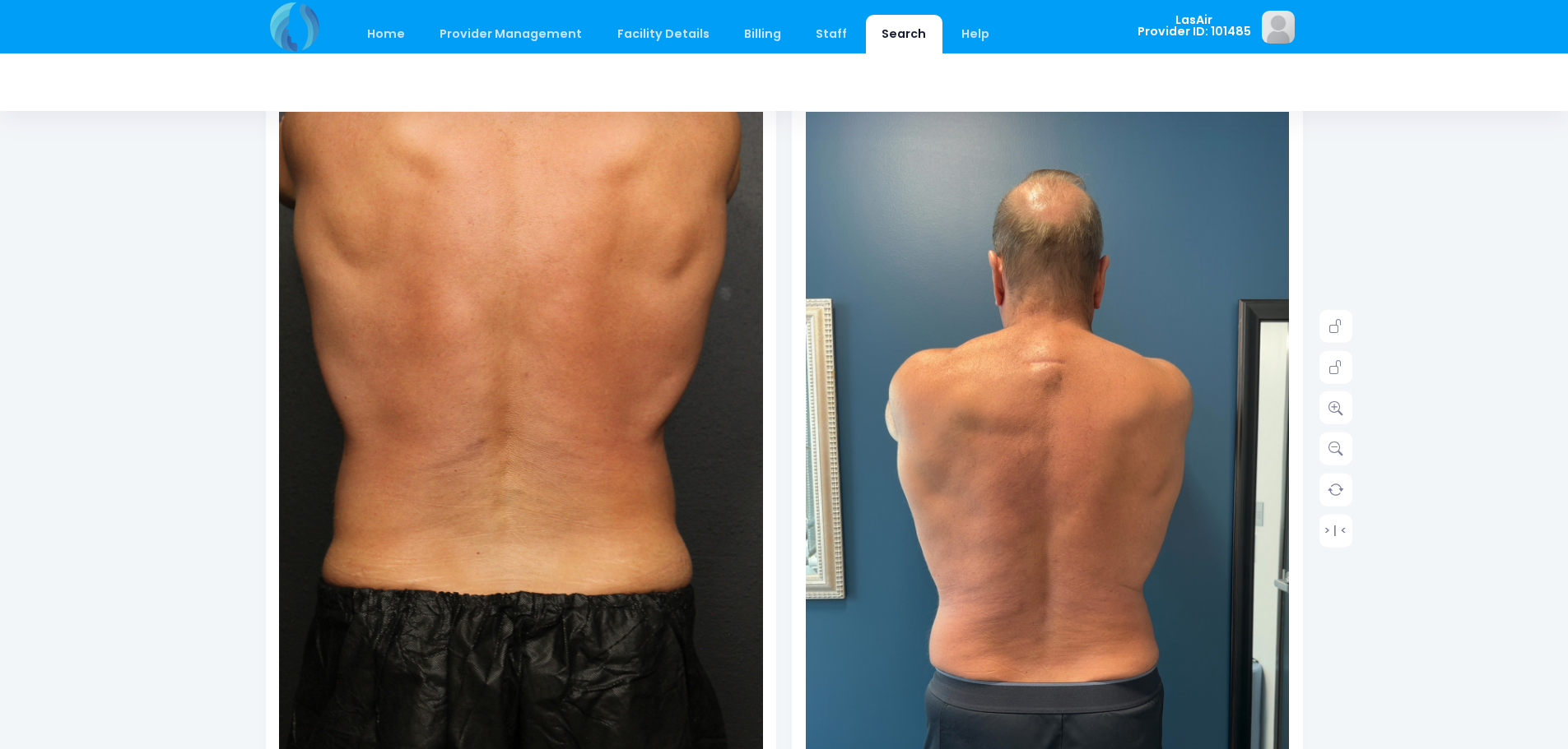
scroll to position [0, 0]
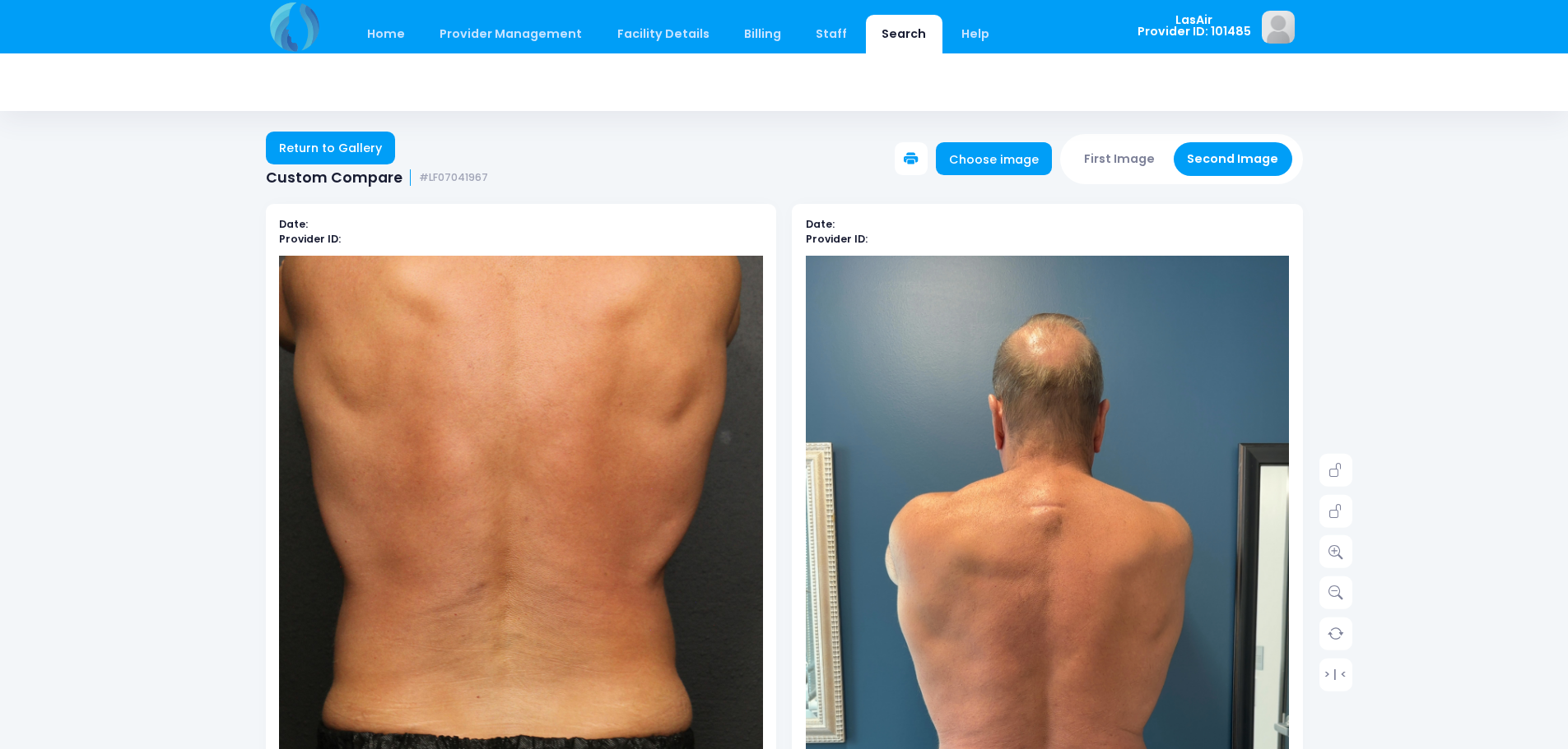
click at [918, 156] on icon at bounding box center [911, 159] width 14 height 14
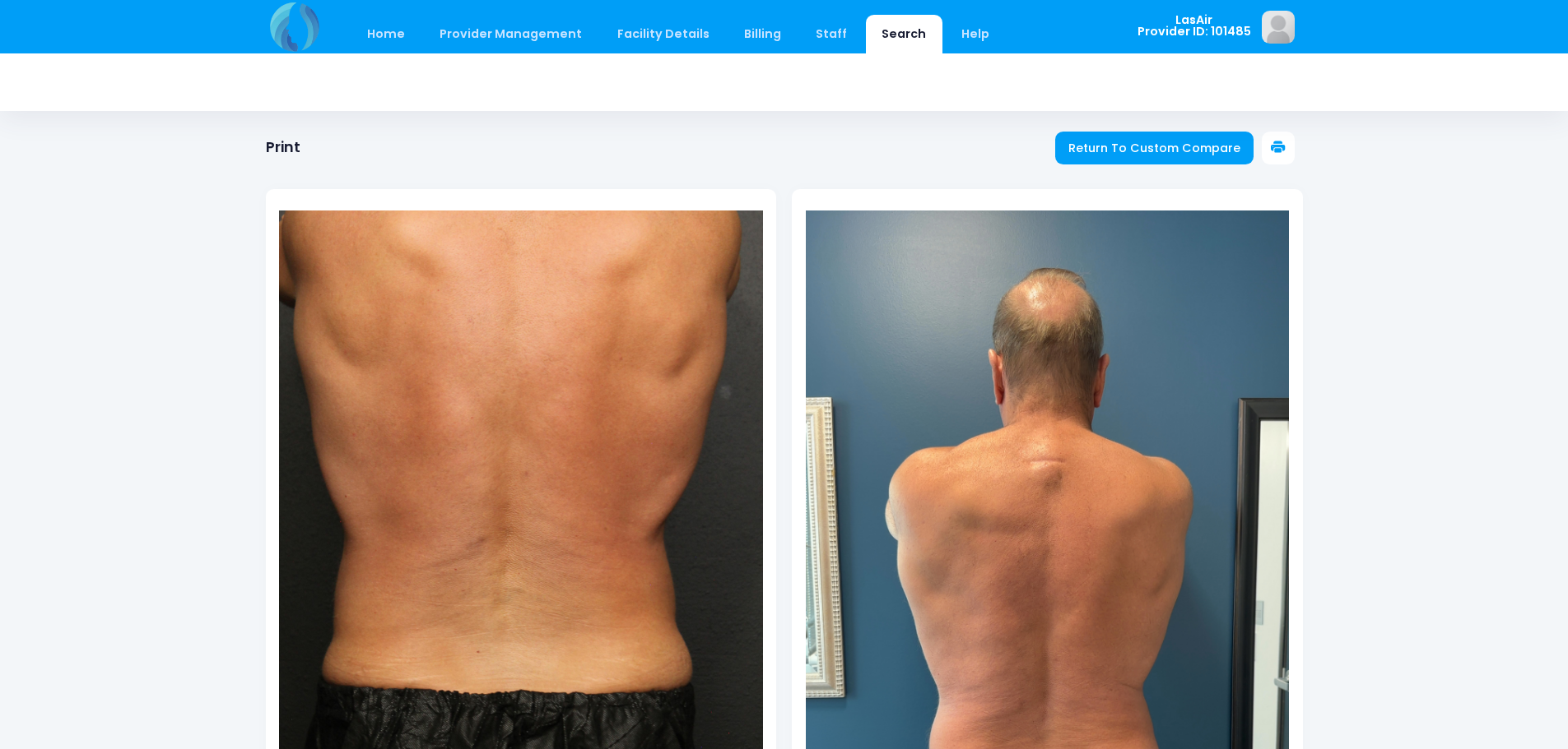
click at [1281, 142] on icon at bounding box center [1278, 148] width 14 height 14
click at [1078, 154] on span "Return To Custom Compare" at bounding box center [1154, 148] width 172 height 16
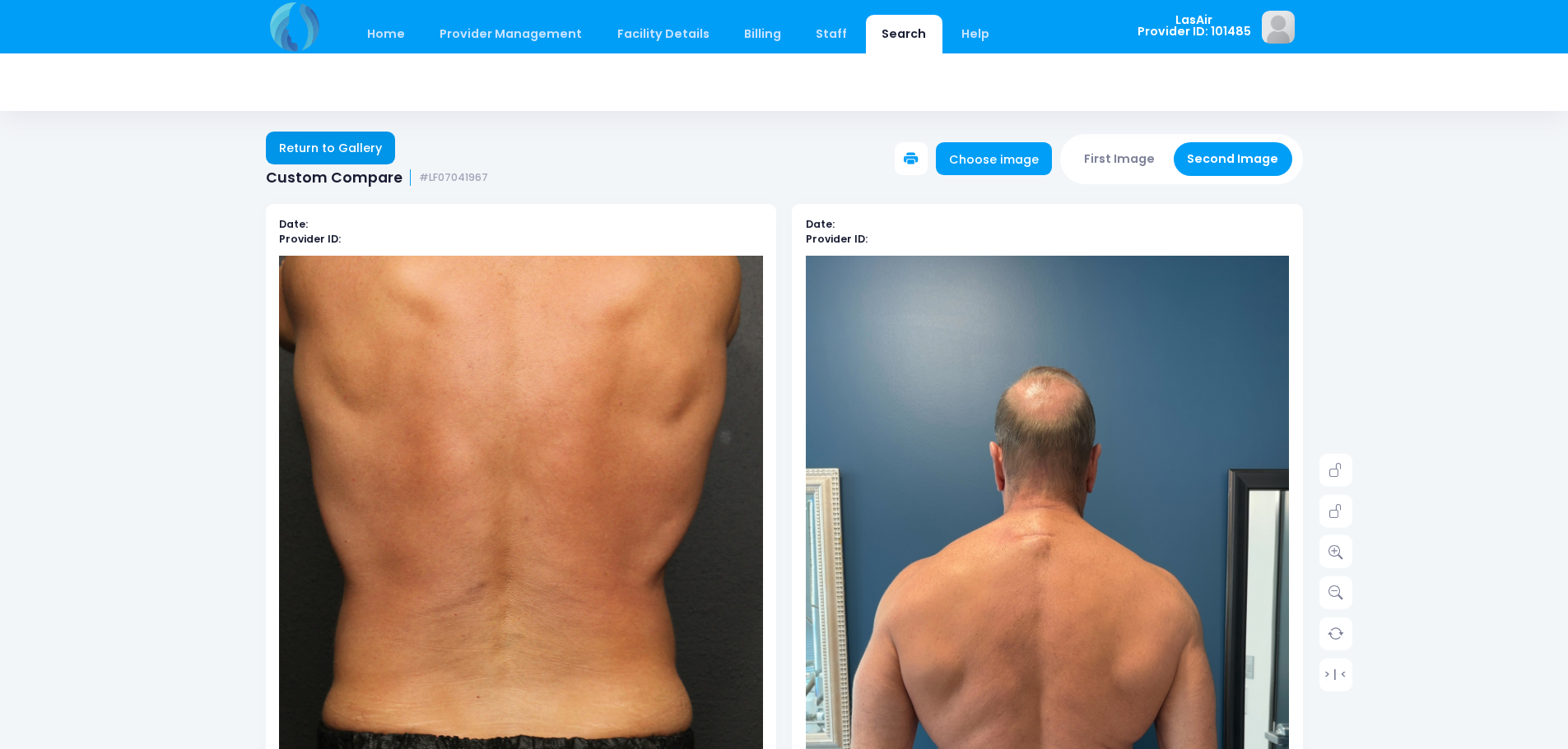
click at [314, 142] on link "Return to Gallery" at bounding box center [331, 148] width 130 height 33
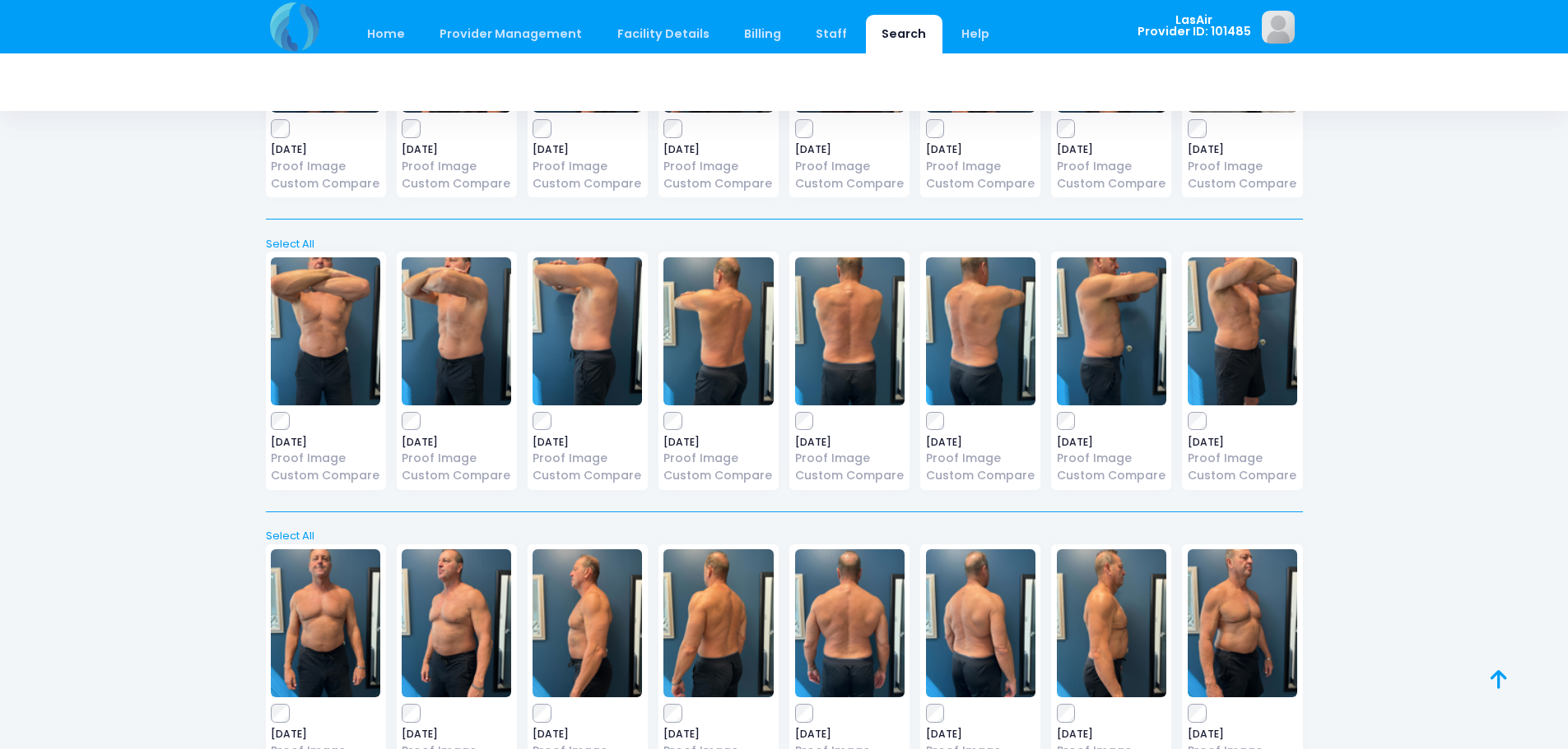
scroll to position [2430, 0]
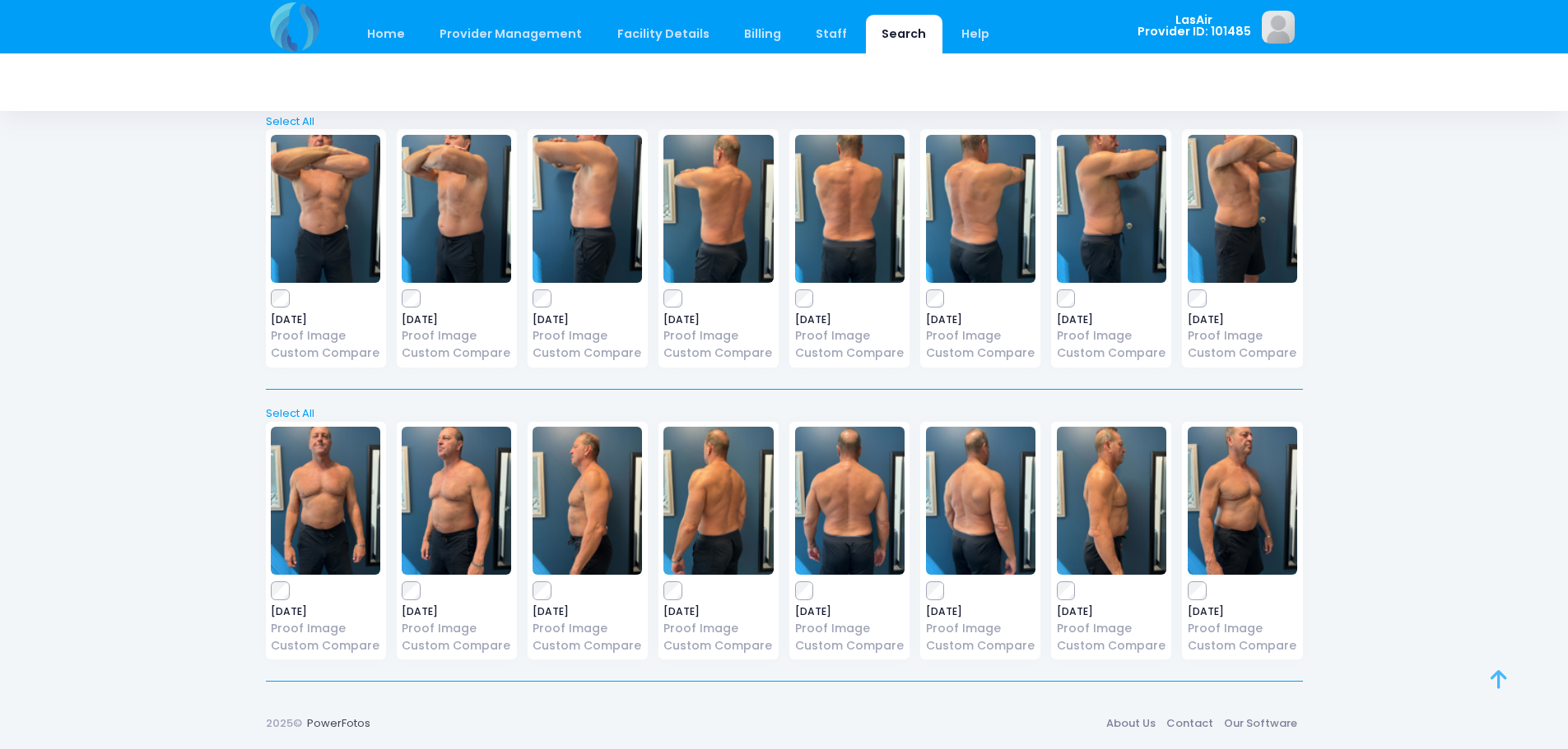
click at [1503, 680] on icon at bounding box center [1499, 680] width 16 height 1
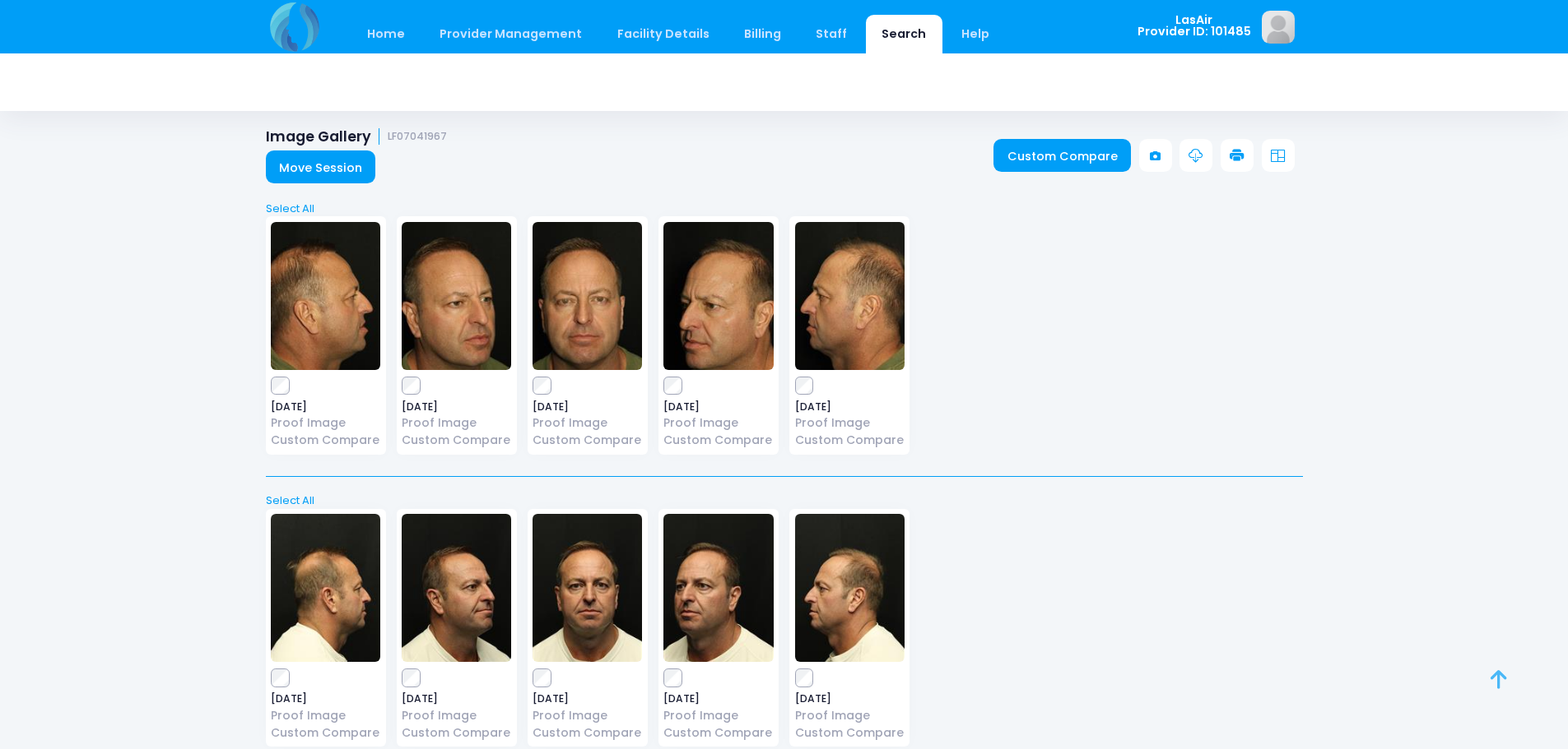
scroll to position [0, 0]
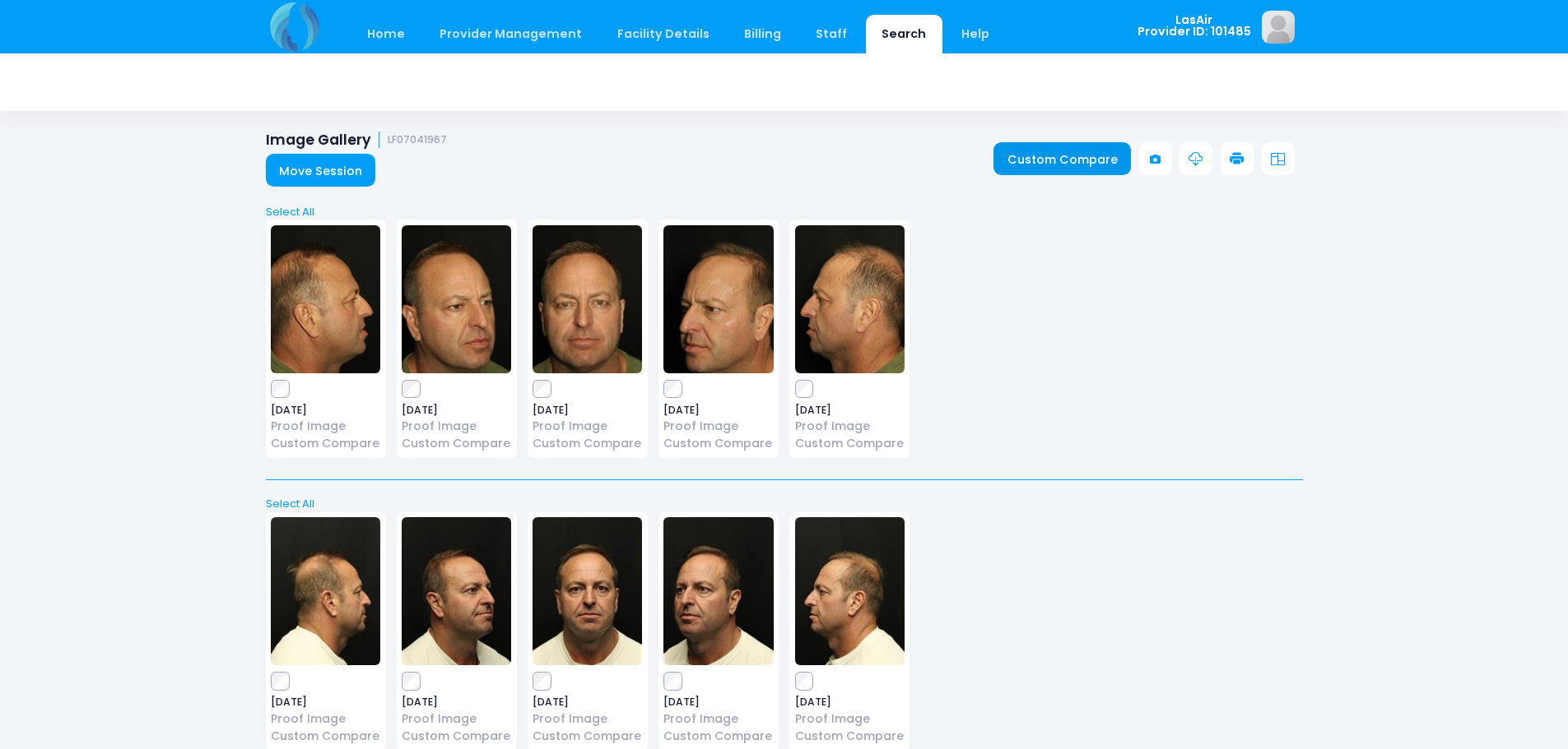
click at [1064, 151] on link "Custom Compare" at bounding box center [1062, 158] width 137 height 33
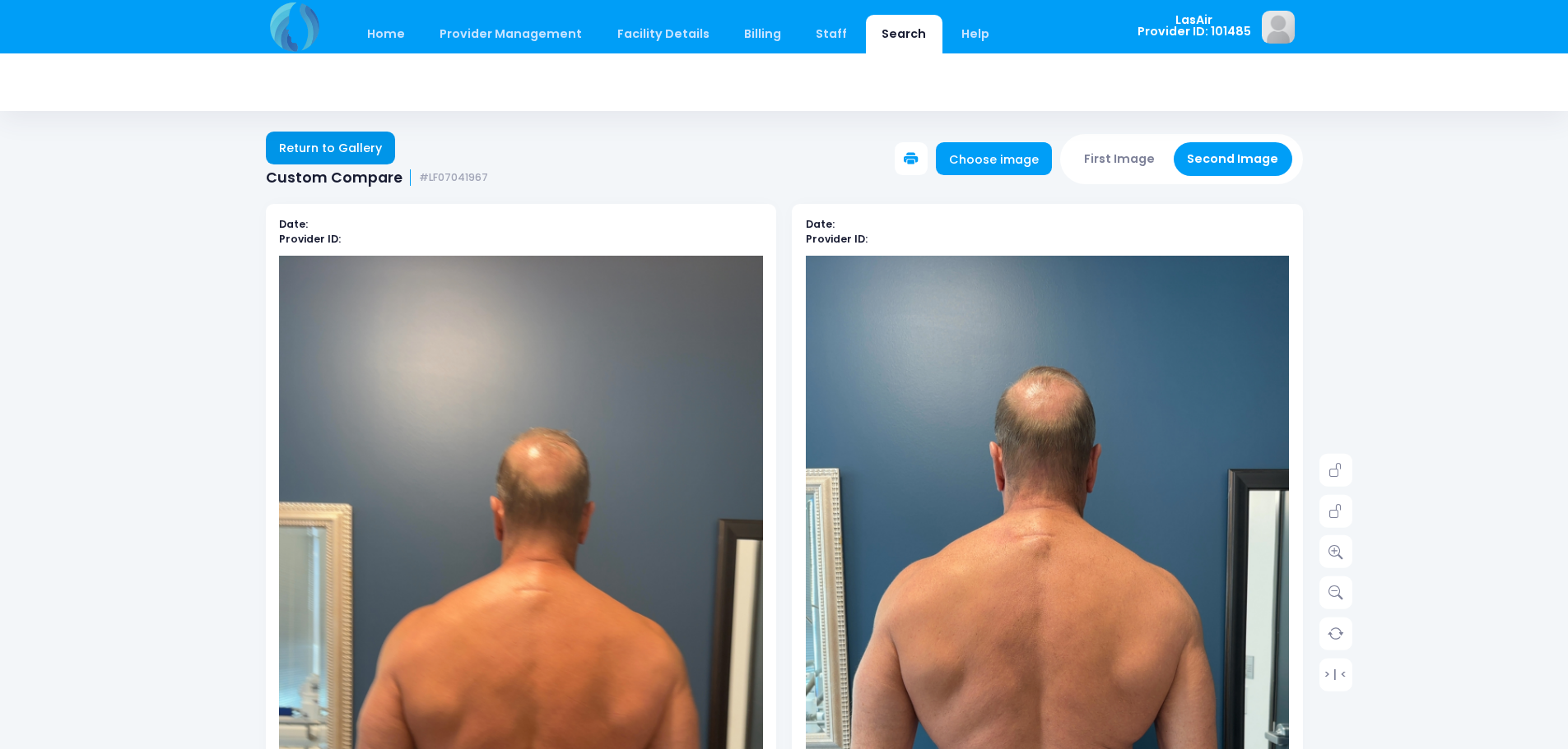
click at [364, 148] on link "Return to Gallery" at bounding box center [331, 148] width 130 height 33
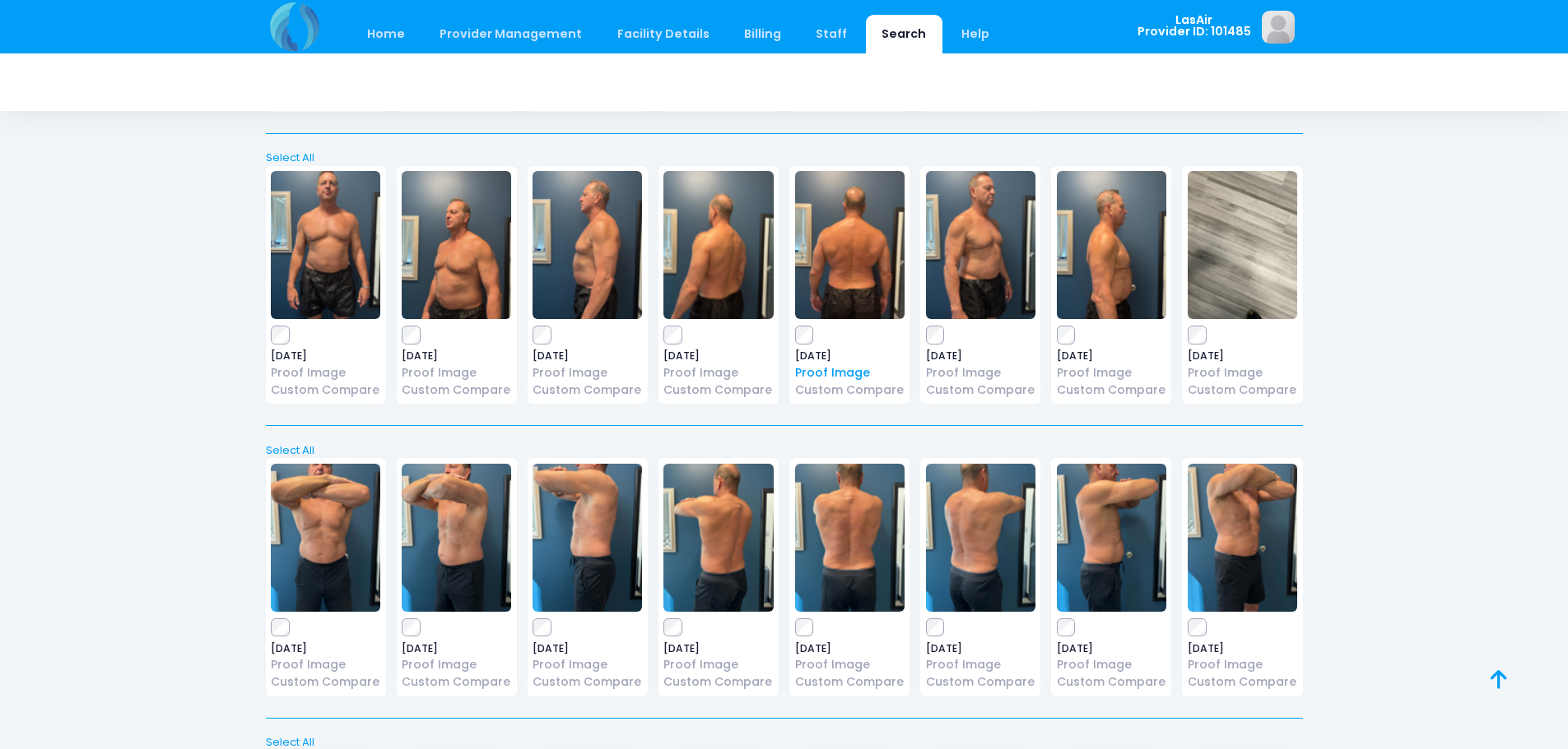
scroll to position [2430, 0]
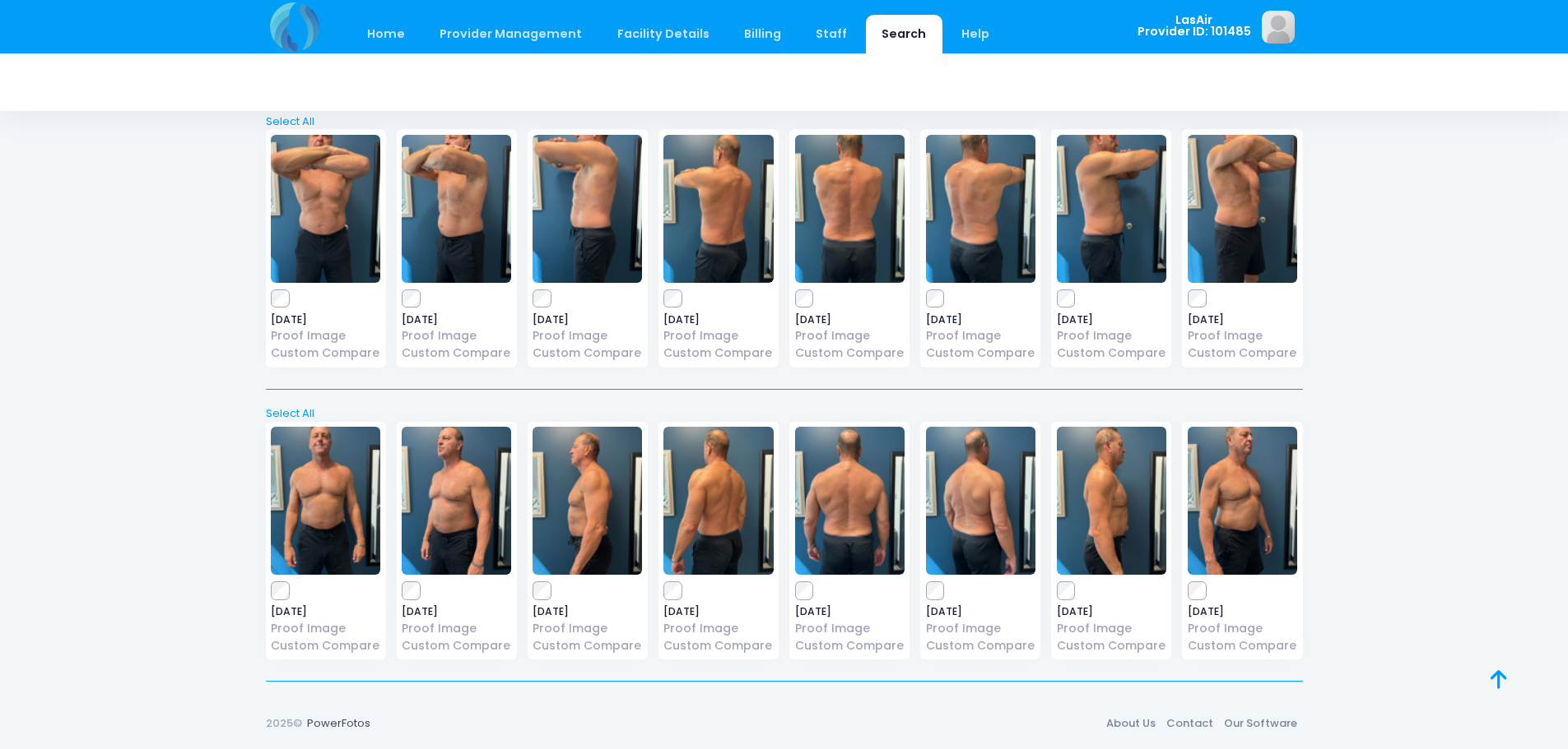
click at [811, 601] on div "2025-09-19 Proof Image Custom Compare" at bounding box center [849, 542] width 120 height 239
click at [1502, 680] on icon at bounding box center [1499, 680] width 16 height 1
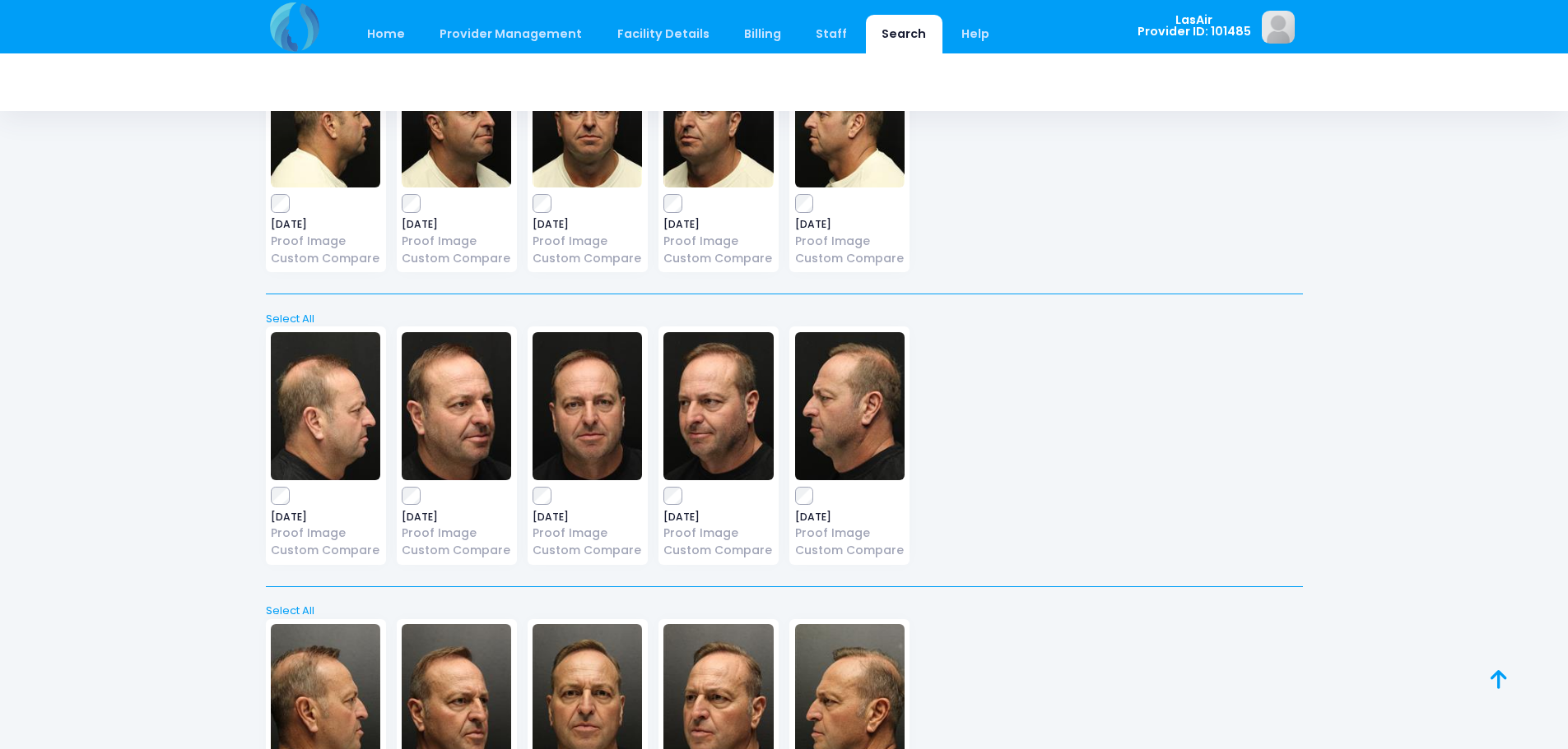
scroll to position [0, 0]
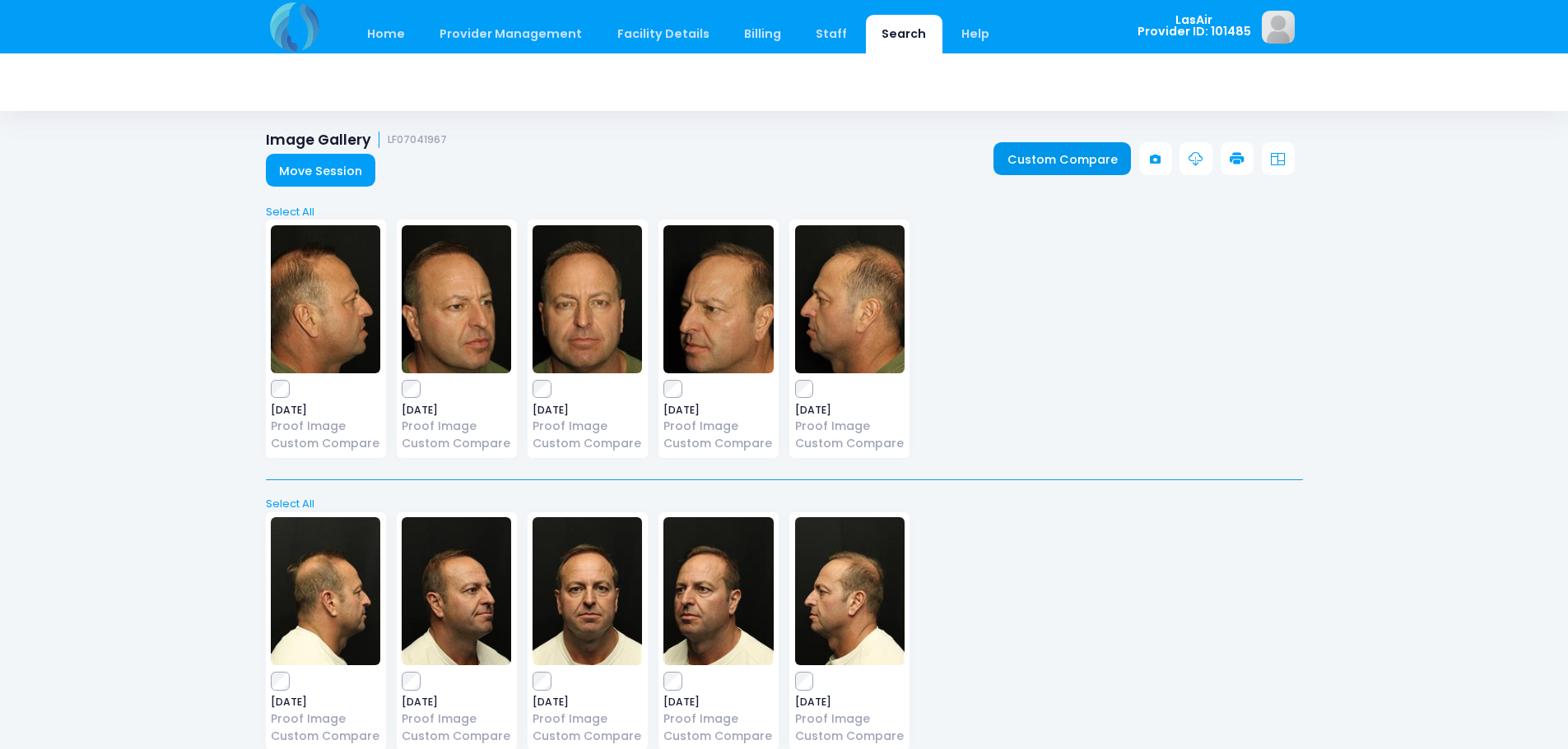
click at [1066, 162] on link "Custom Compare" at bounding box center [1062, 158] width 137 height 33
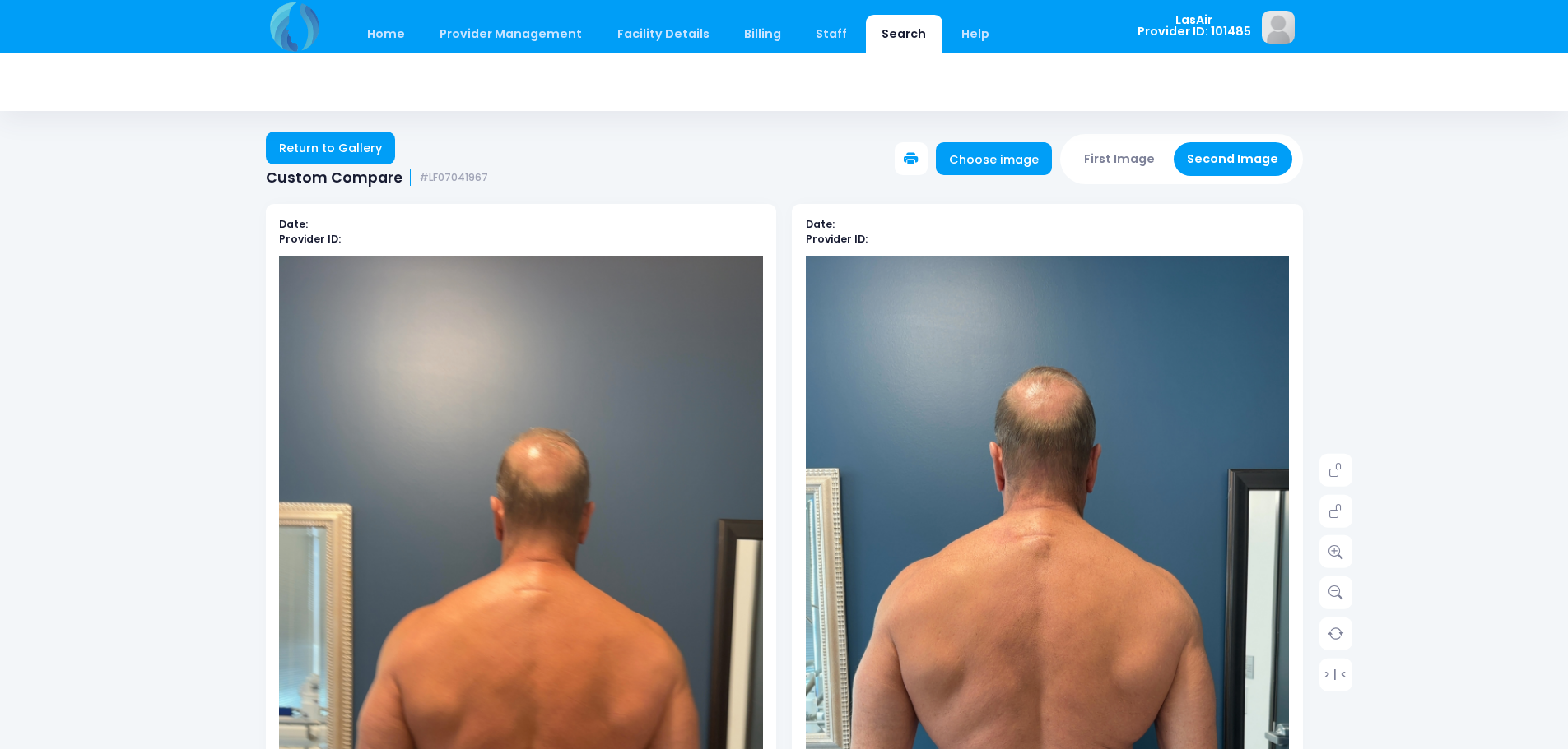
click at [916, 164] on icon at bounding box center [911, 159] width 14 height 14
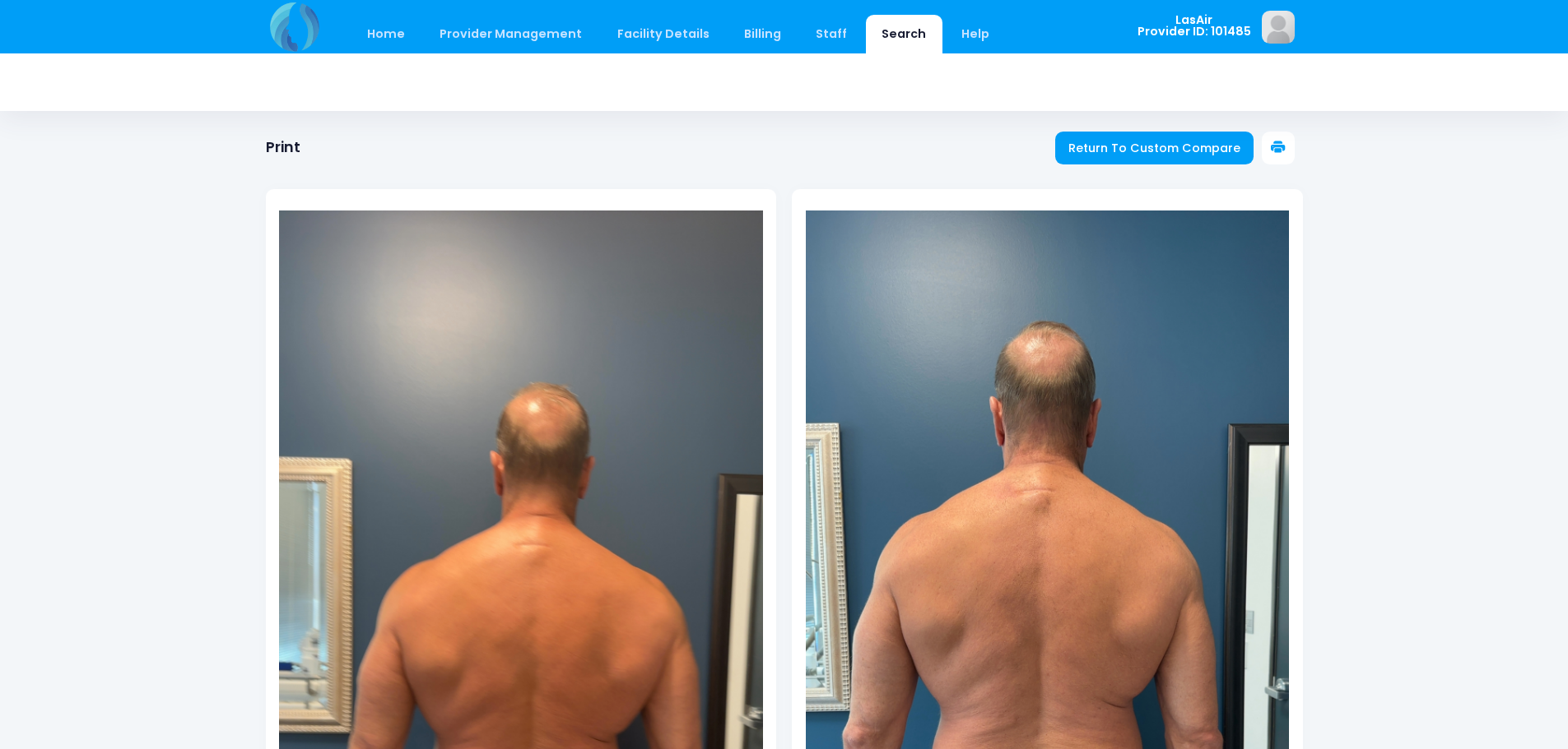
click at [1268, 147] on button at bounding box center [1278, 148] width 33 height 33
click at [1129, 149] on span "Return To Custom Compare" at bounding box center [1154, 148] width 172 height 16
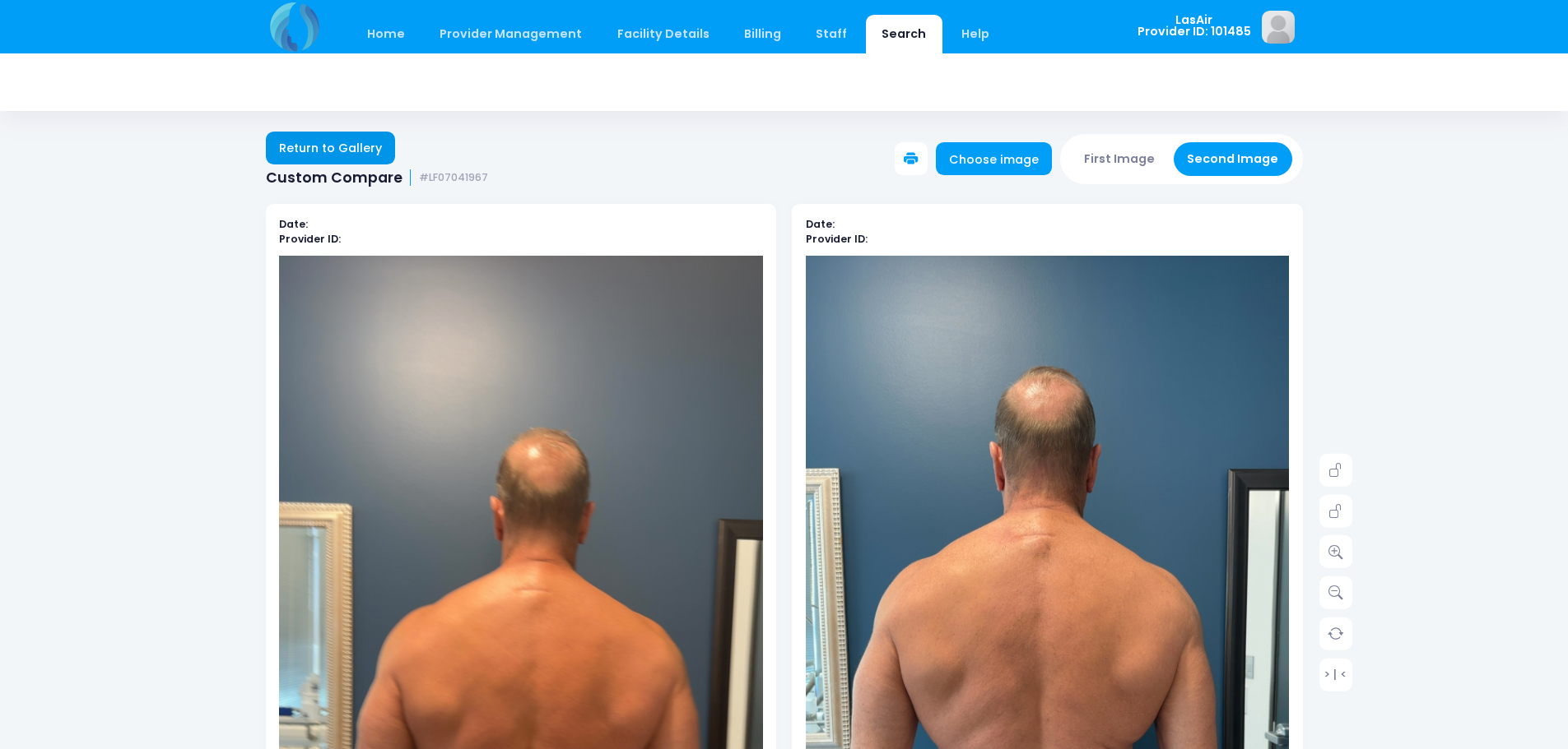
click at [335, 148] on link "Return to Gallery" at bounding box center [331, 148] width 130 height 33
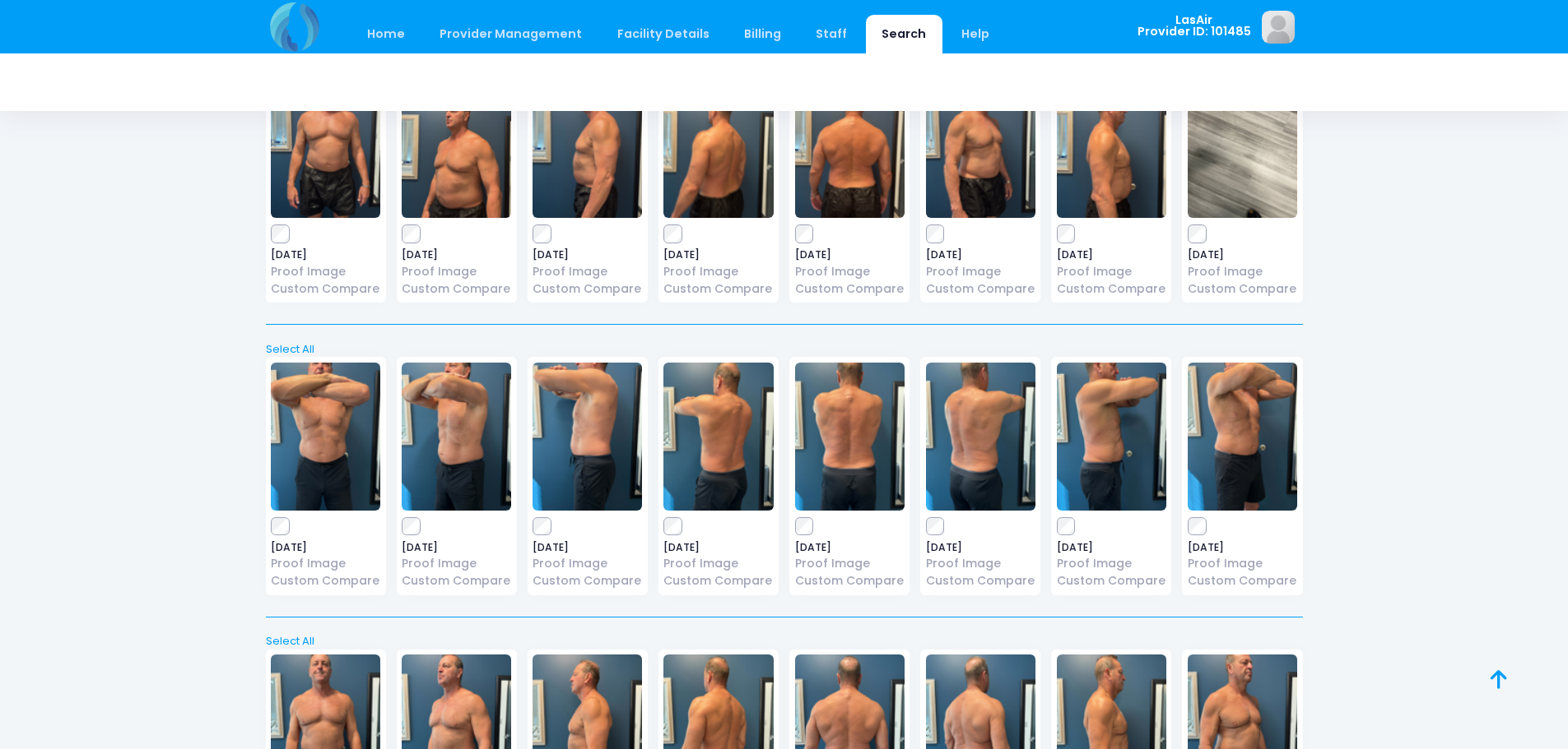
scroll to position [2430, 0]
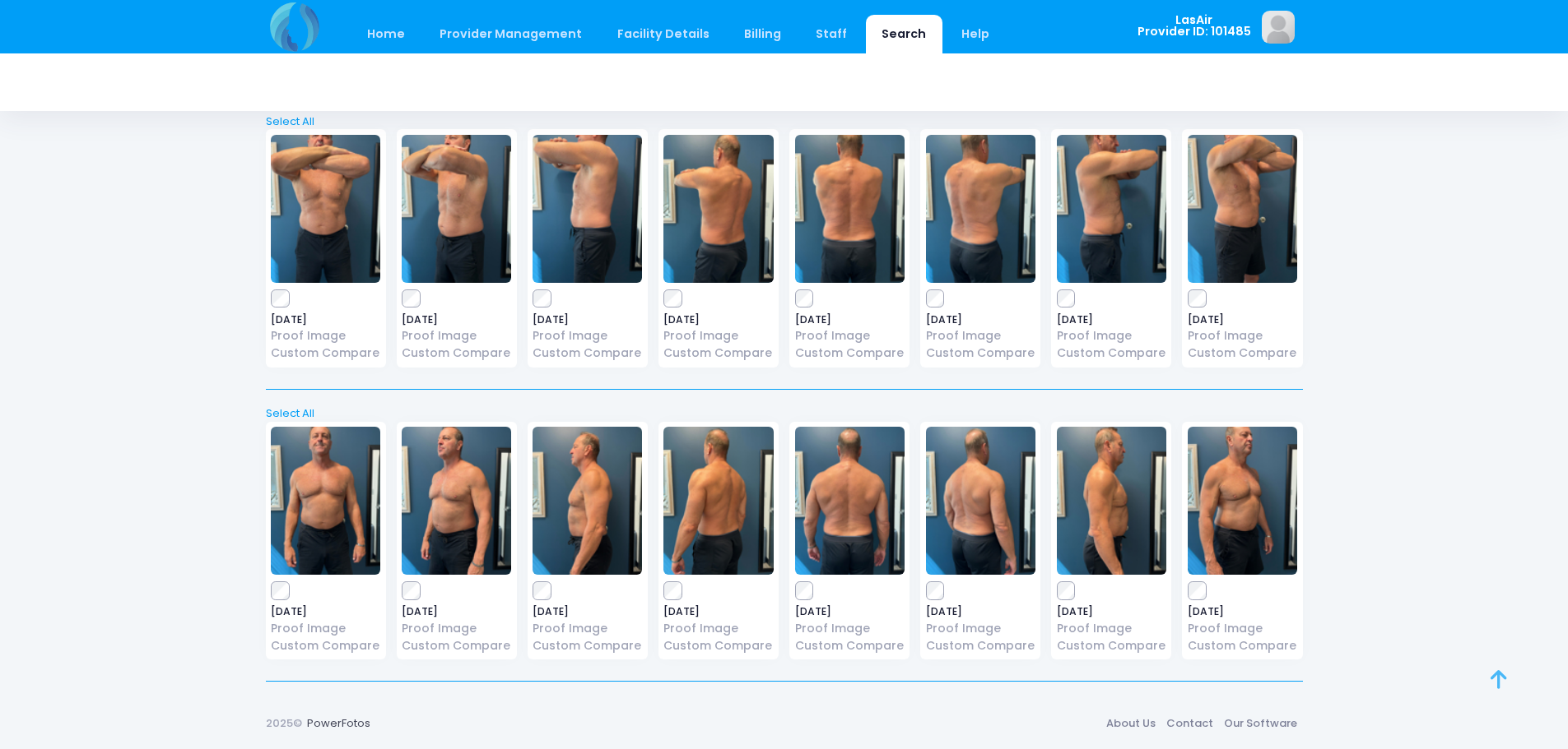
click at [1494, 680] on icon at bounding box center [1499, 680] width 16 height 1
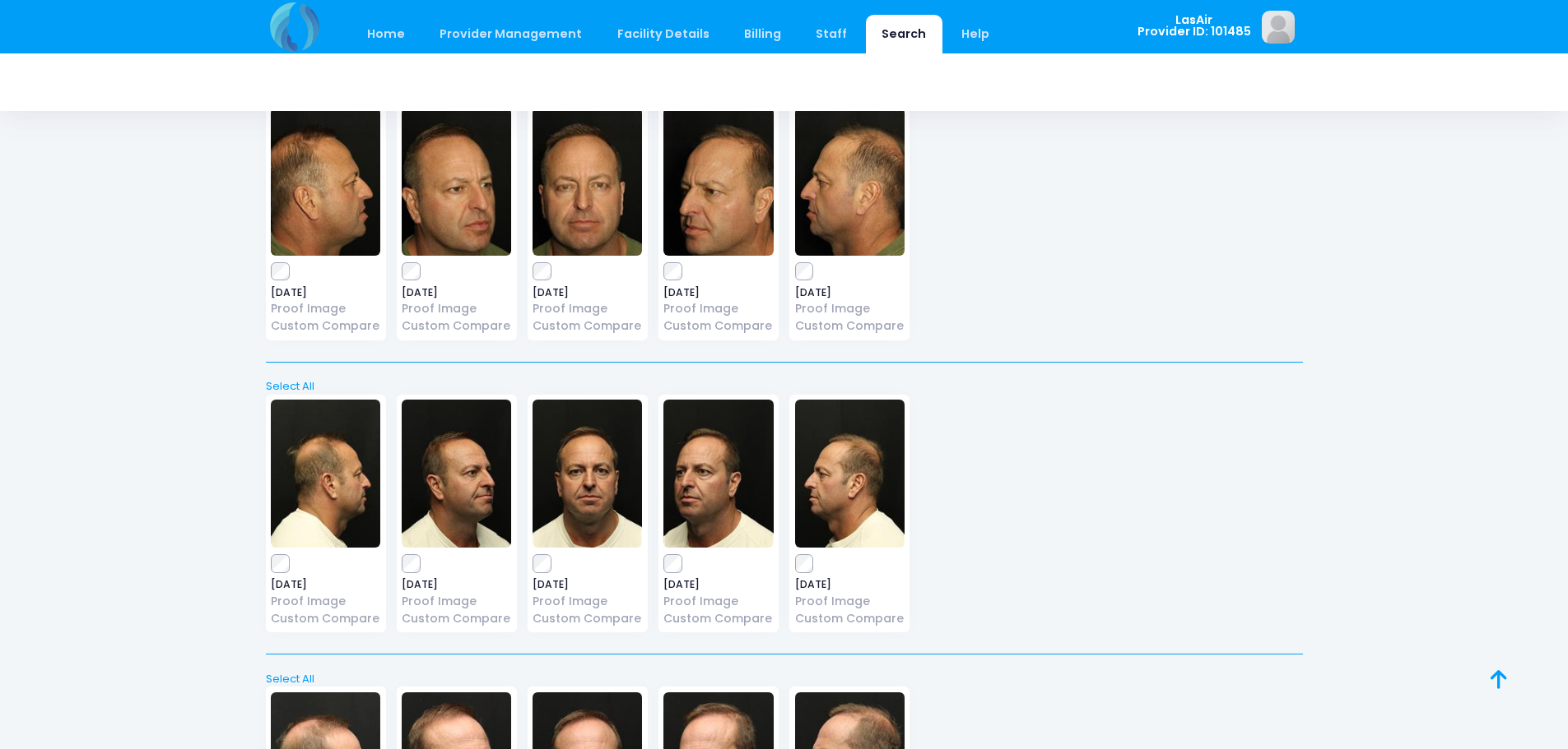
scroll to position [0, 0]
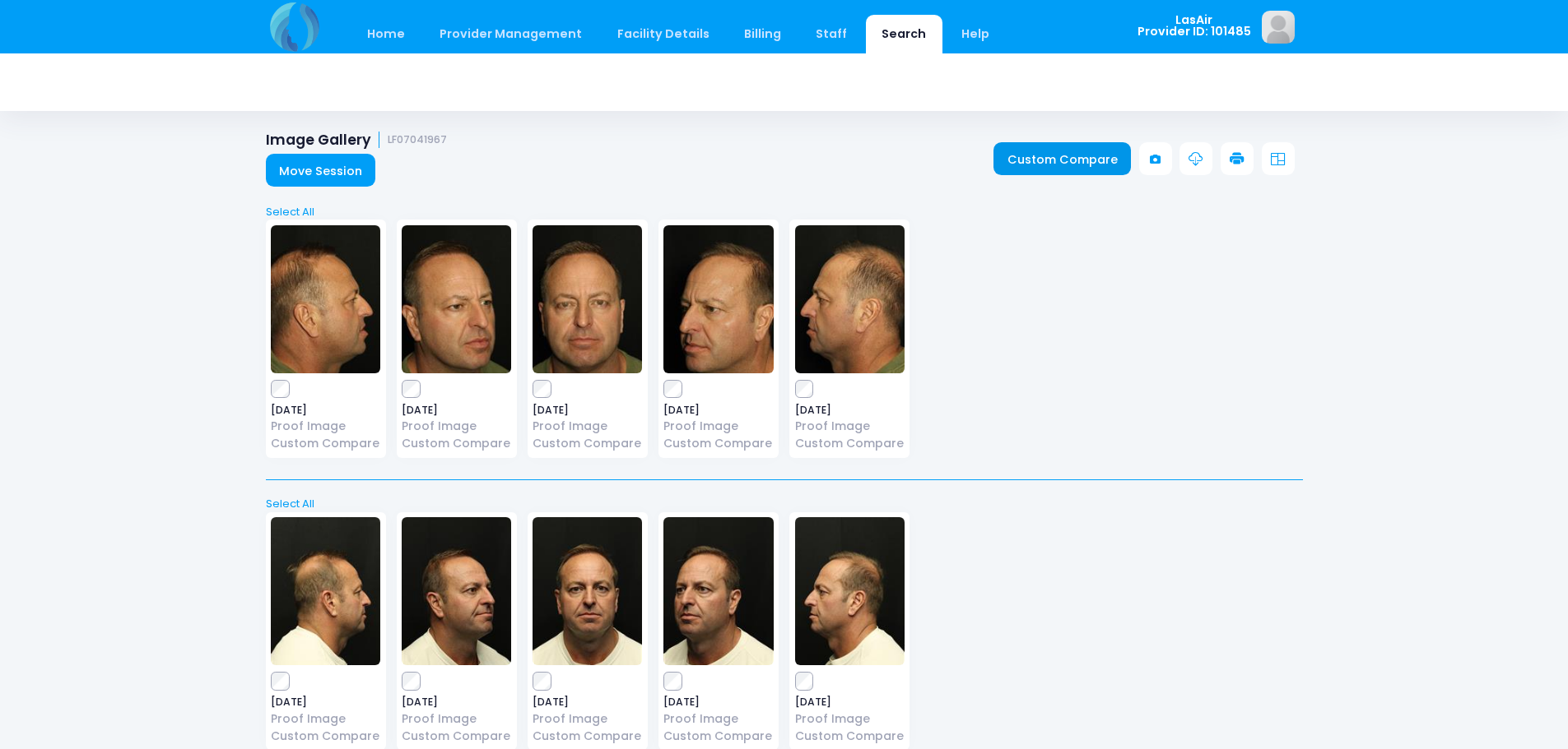
click at [1039, 169] on link "Custom Compare" at bounding box center [1062, 158] width 137 height 33
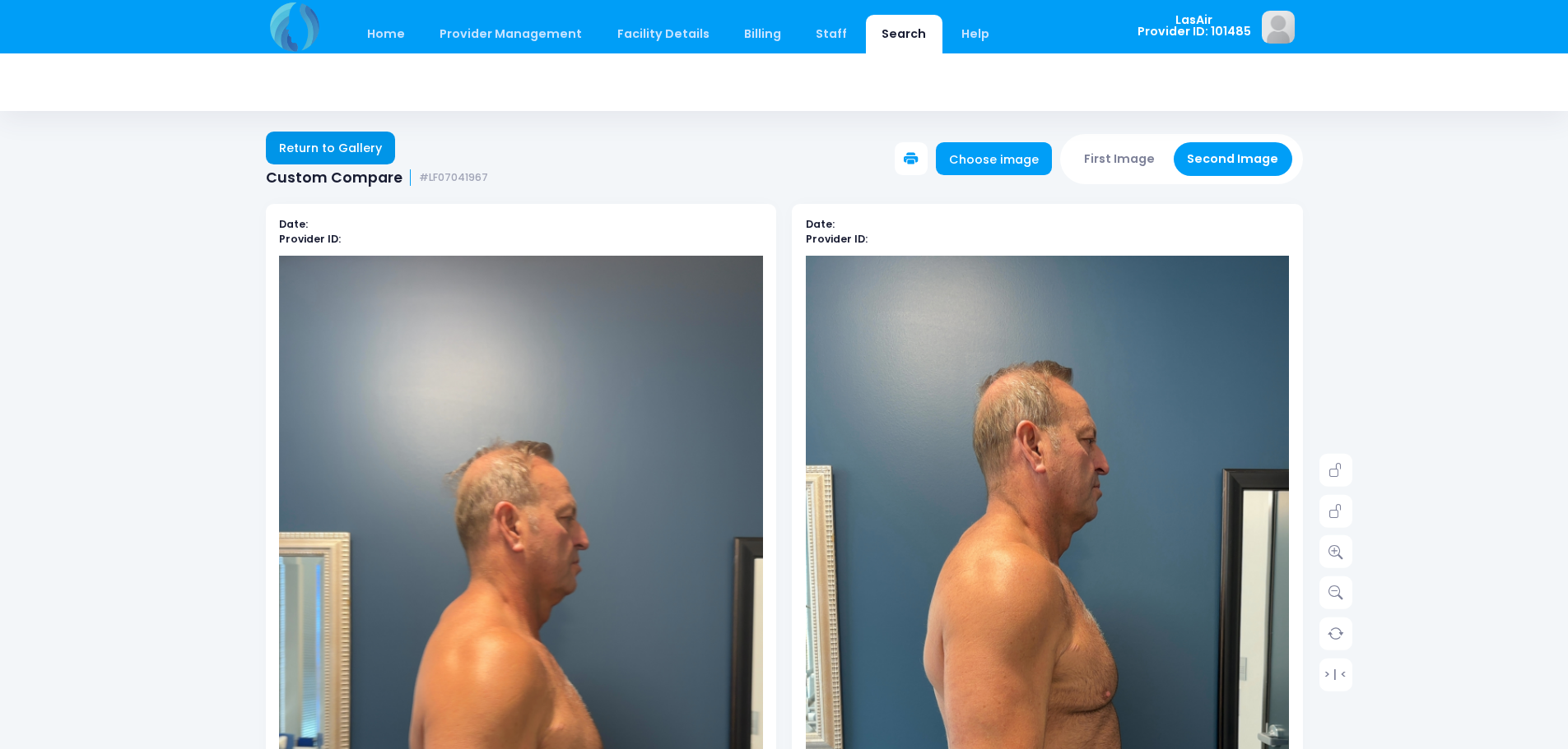
click at [373, 156] on link "Return to Gallery" at bounding box center [331, 148] width 130 height 33
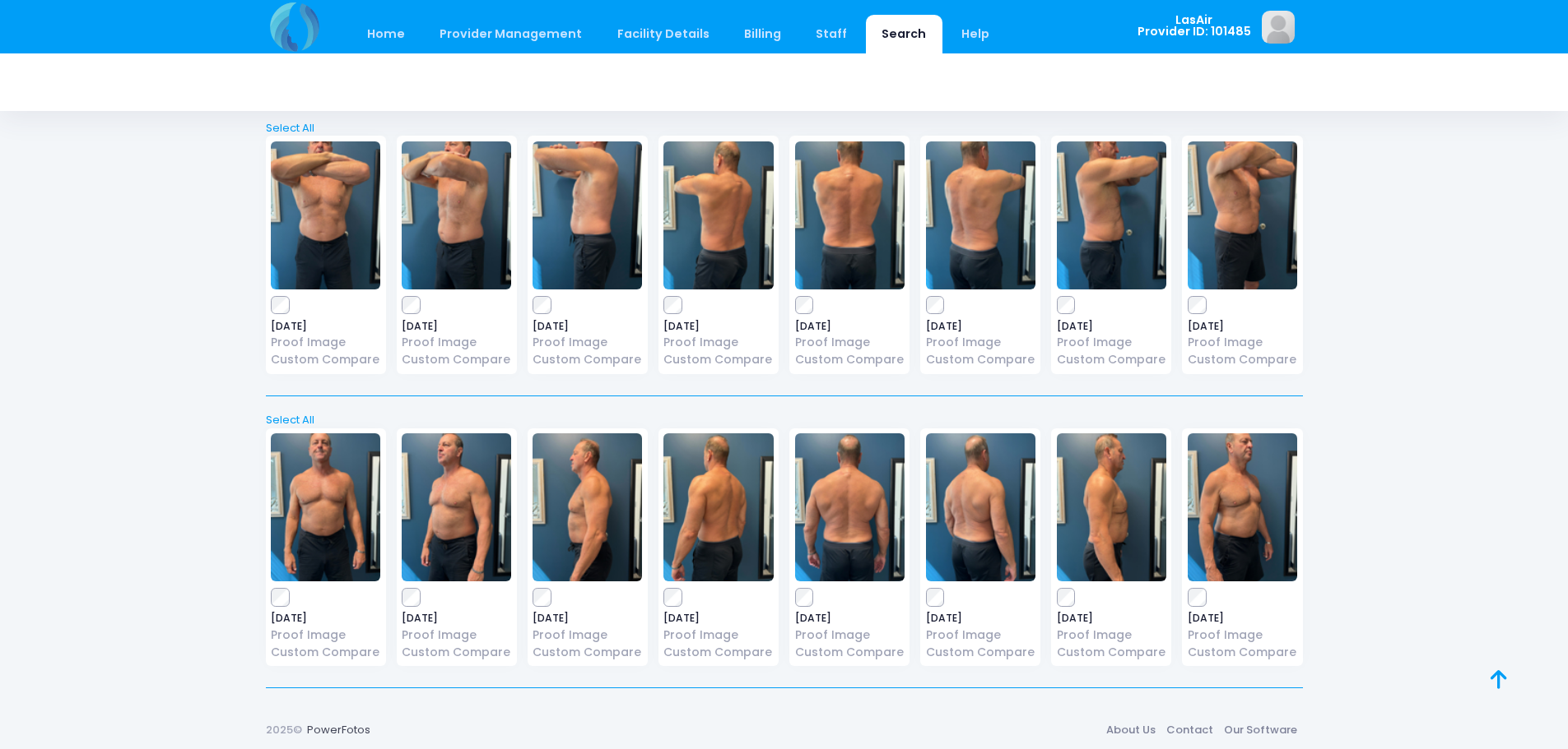
scroll to position [2430, 0]
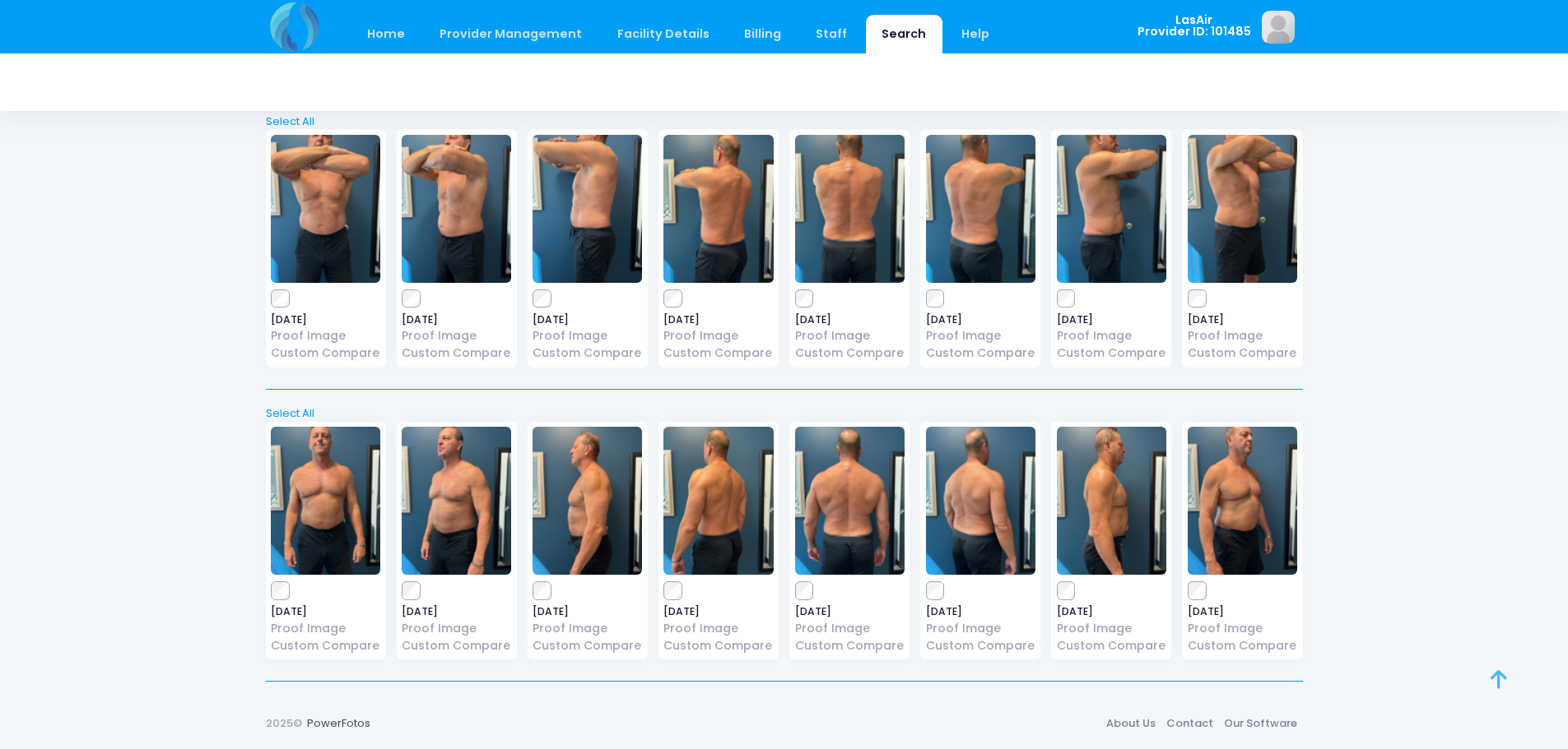
click at [1493, 680] on icon at bounding box center [1499, 680] width 16 height 1
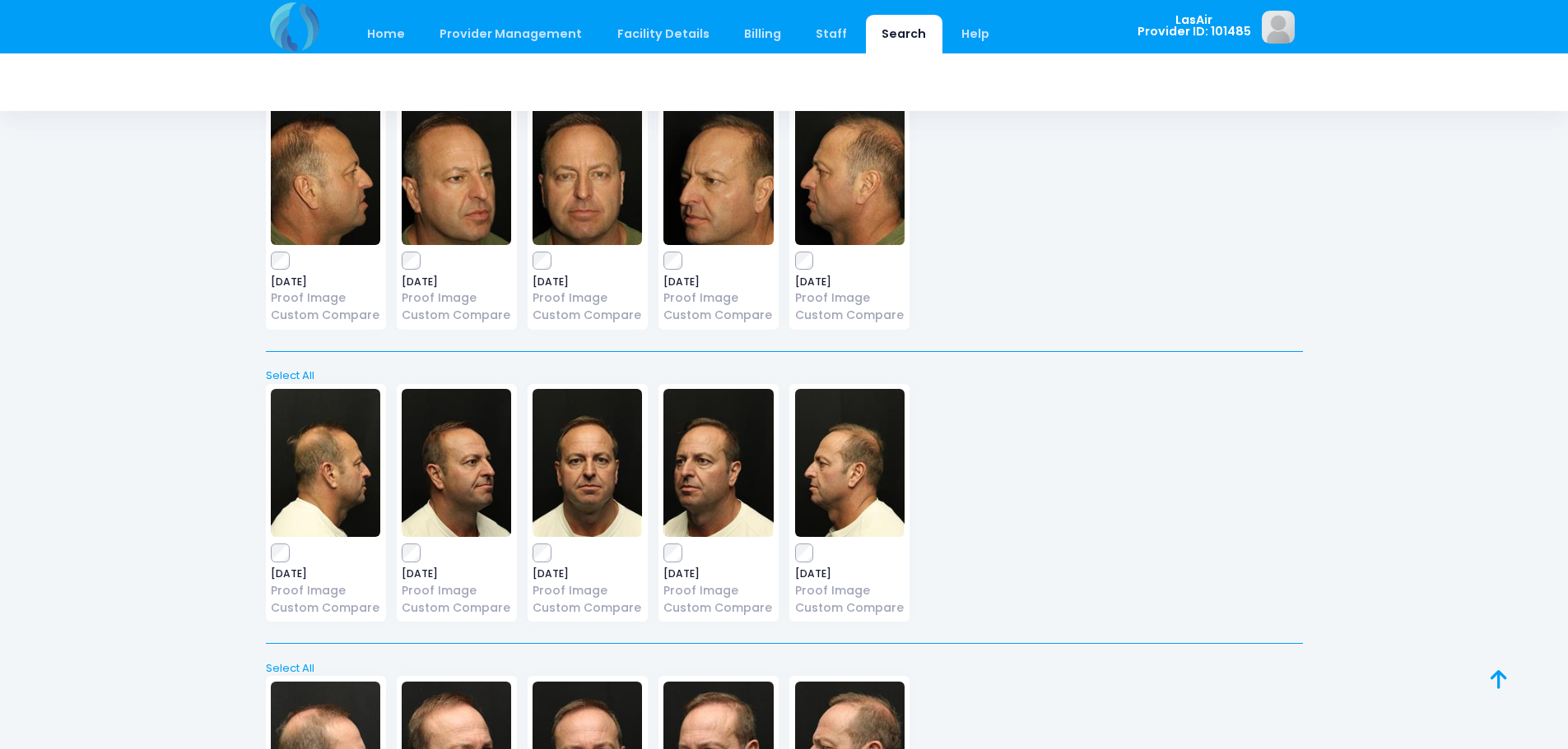
scroll to position [0, 0]
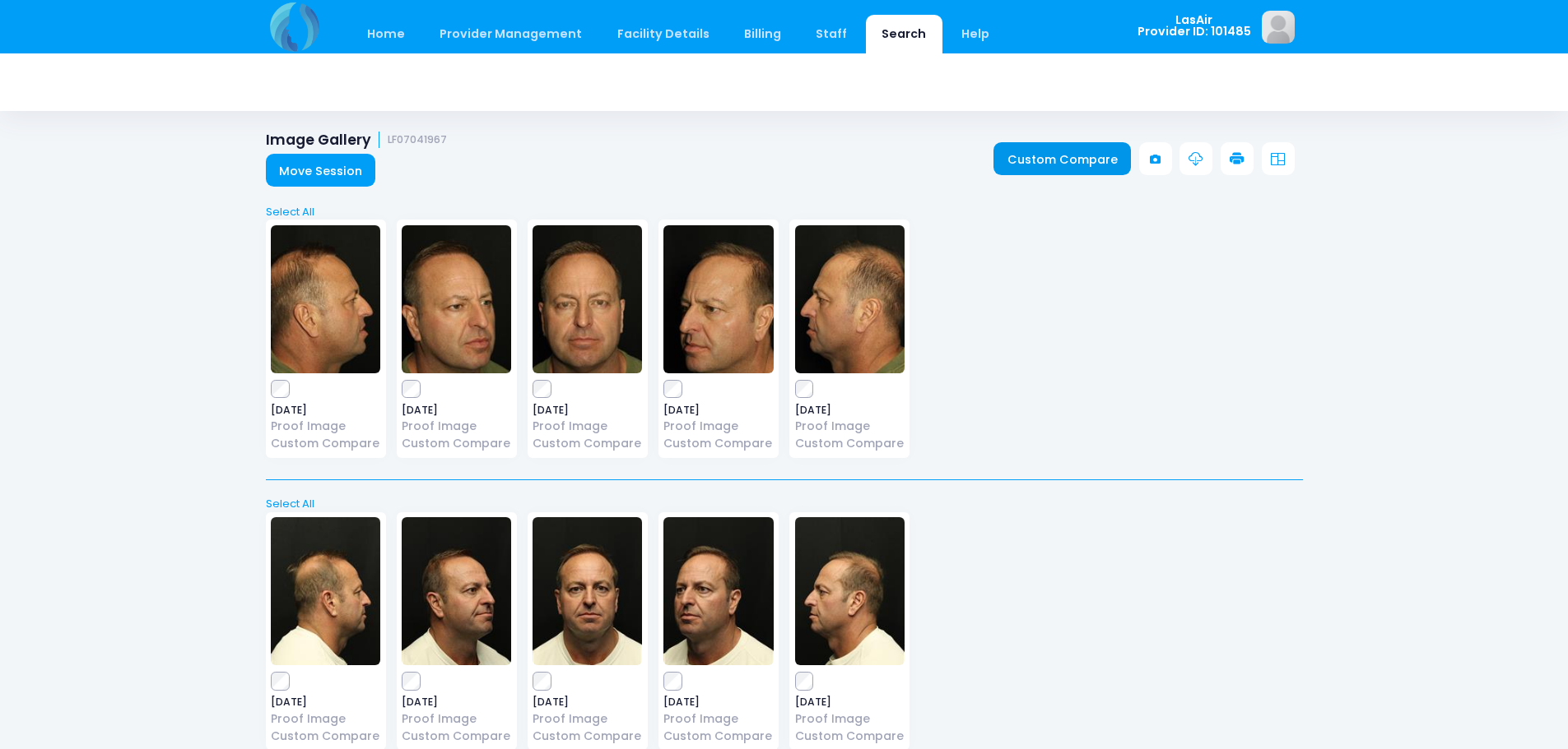
click at [1049, 162] on link "Custom Compare" at bounding box center [1062, 158] width 137 height 33
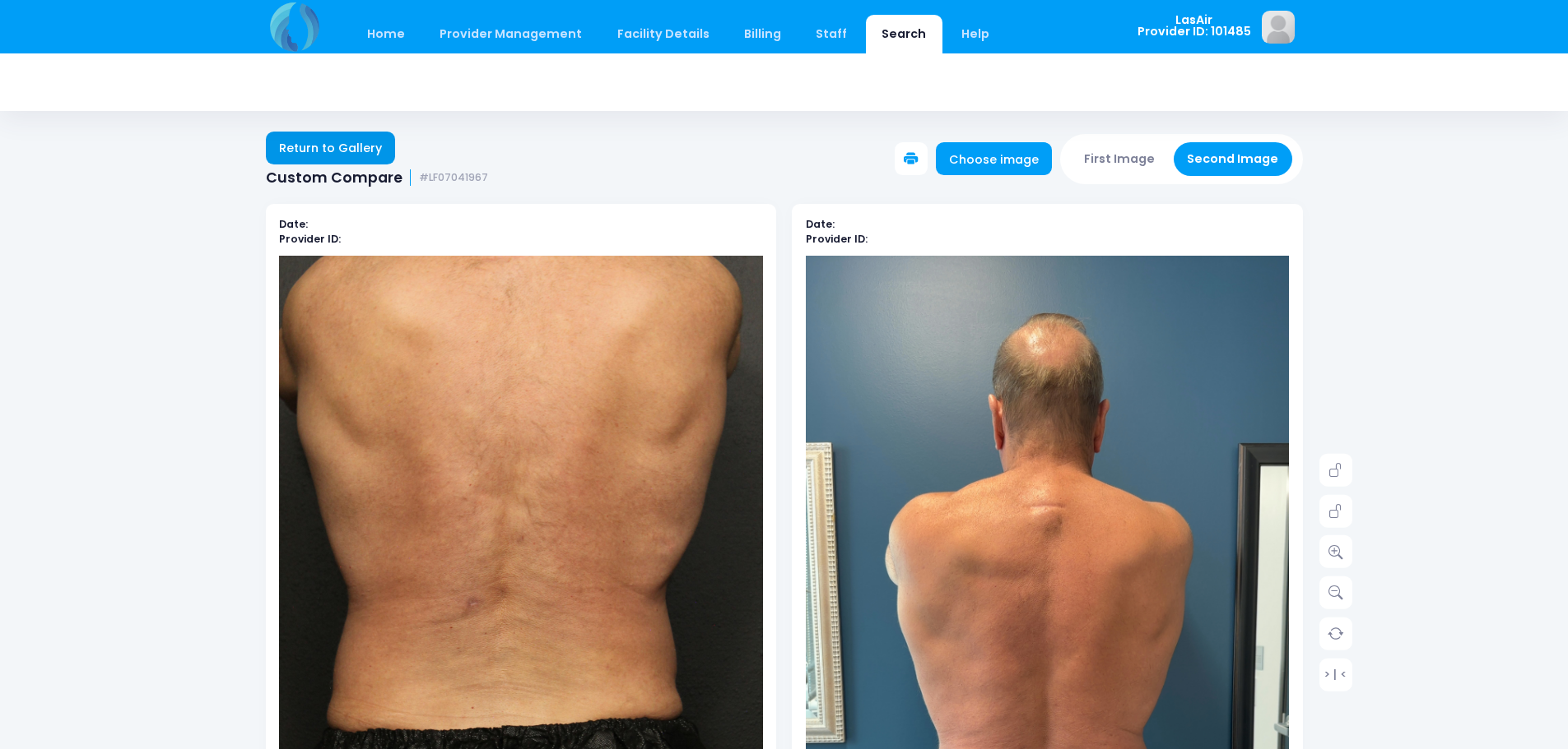
click at [368, 150] on link "Return to Gallery" at bounding box center [331, 148] width 130 height 33
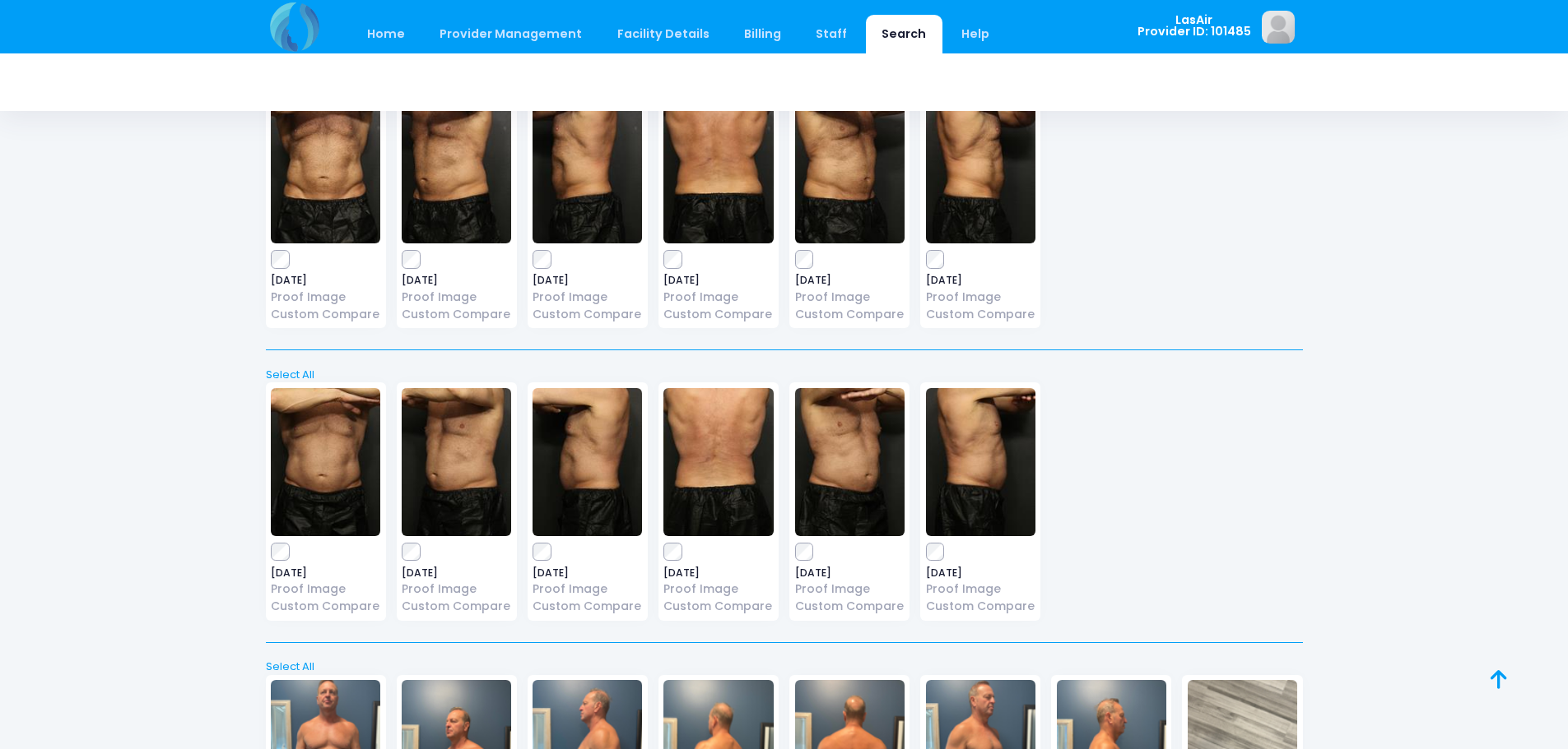
scroll to position [1563, 0]
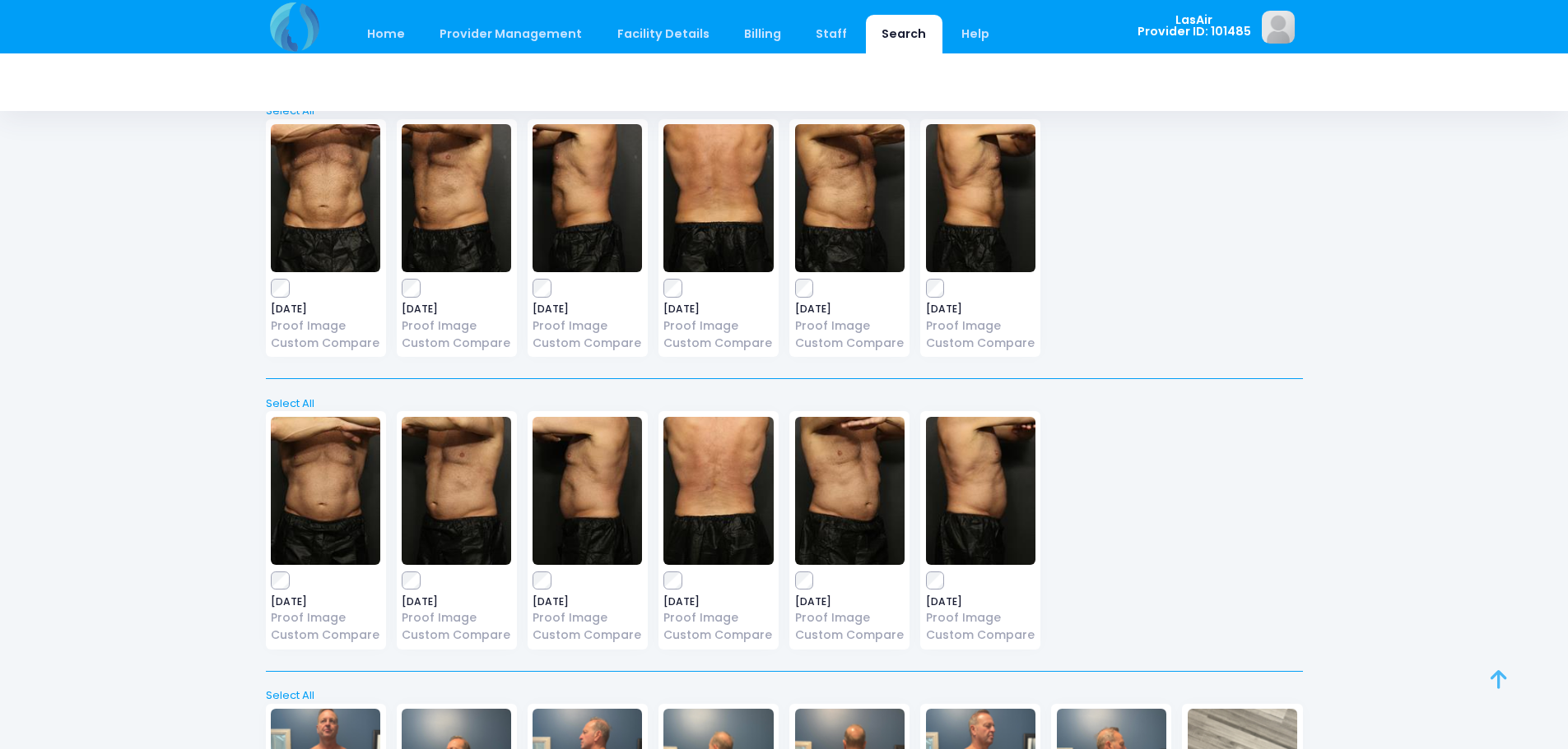
click at [1507, 680] on link at bounding box center [1517, 698] width 53 height 53
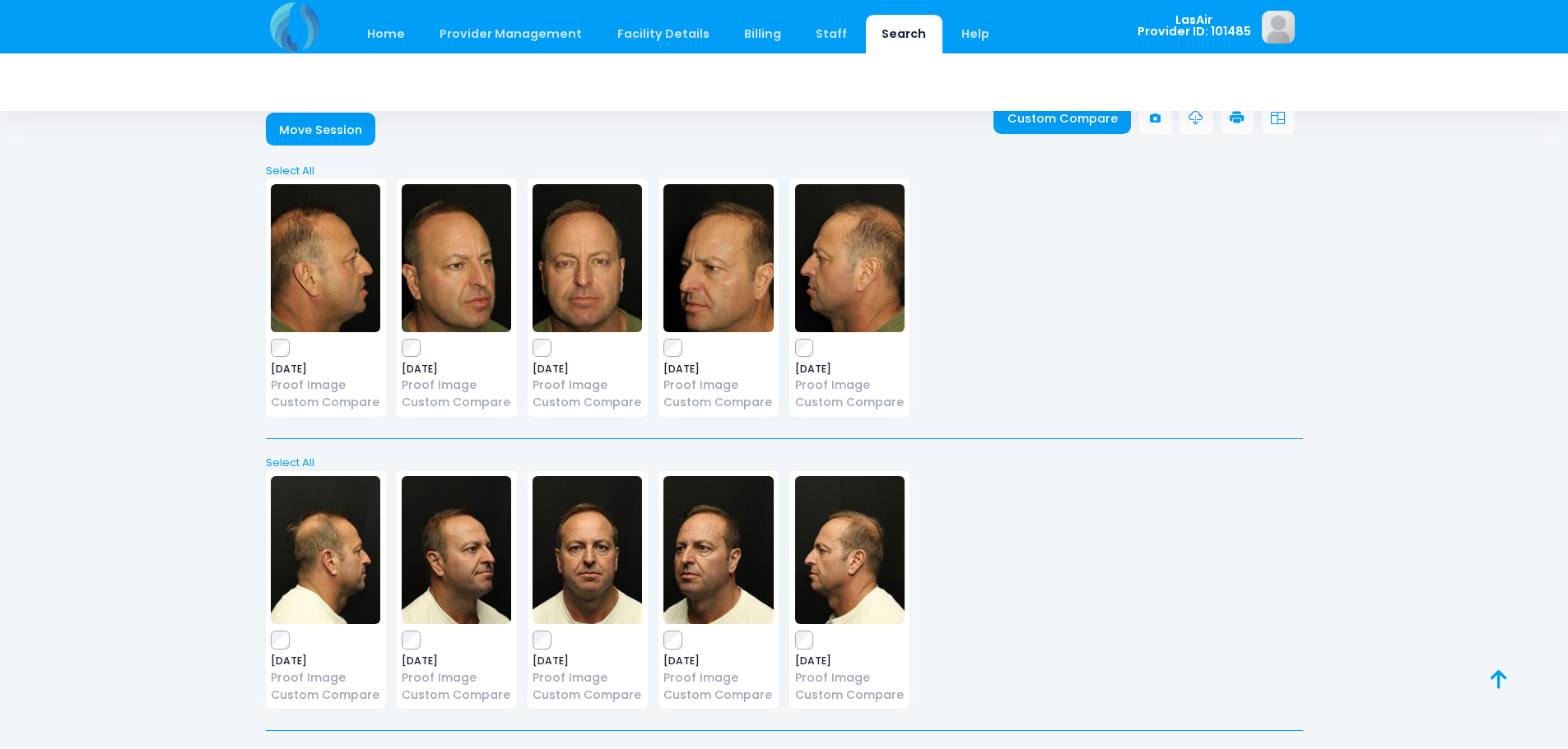
scroll to position [0, 0]
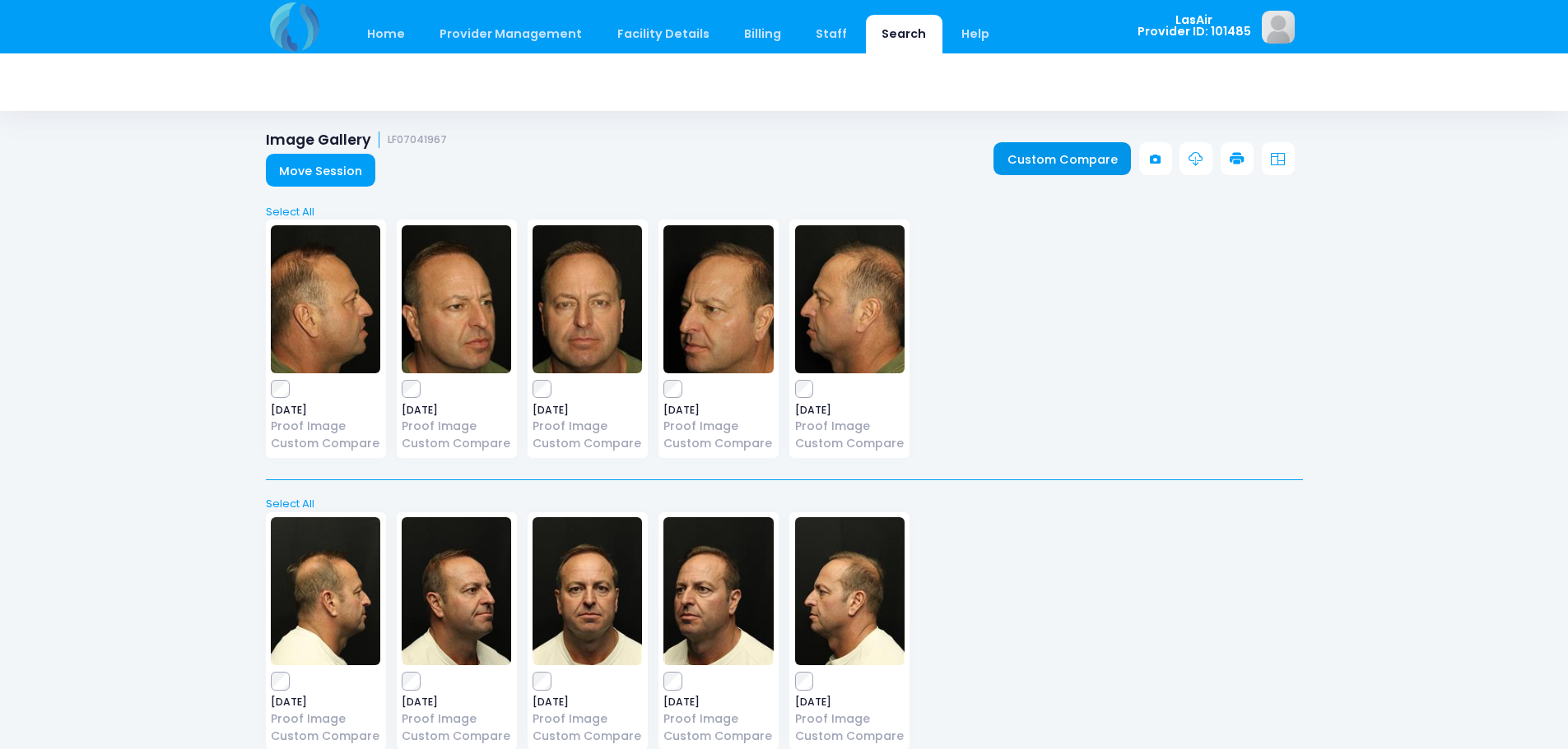
click at [1078, 166] on link "Custom Compare" at bounding box center [1062, 158] width 137 height 33
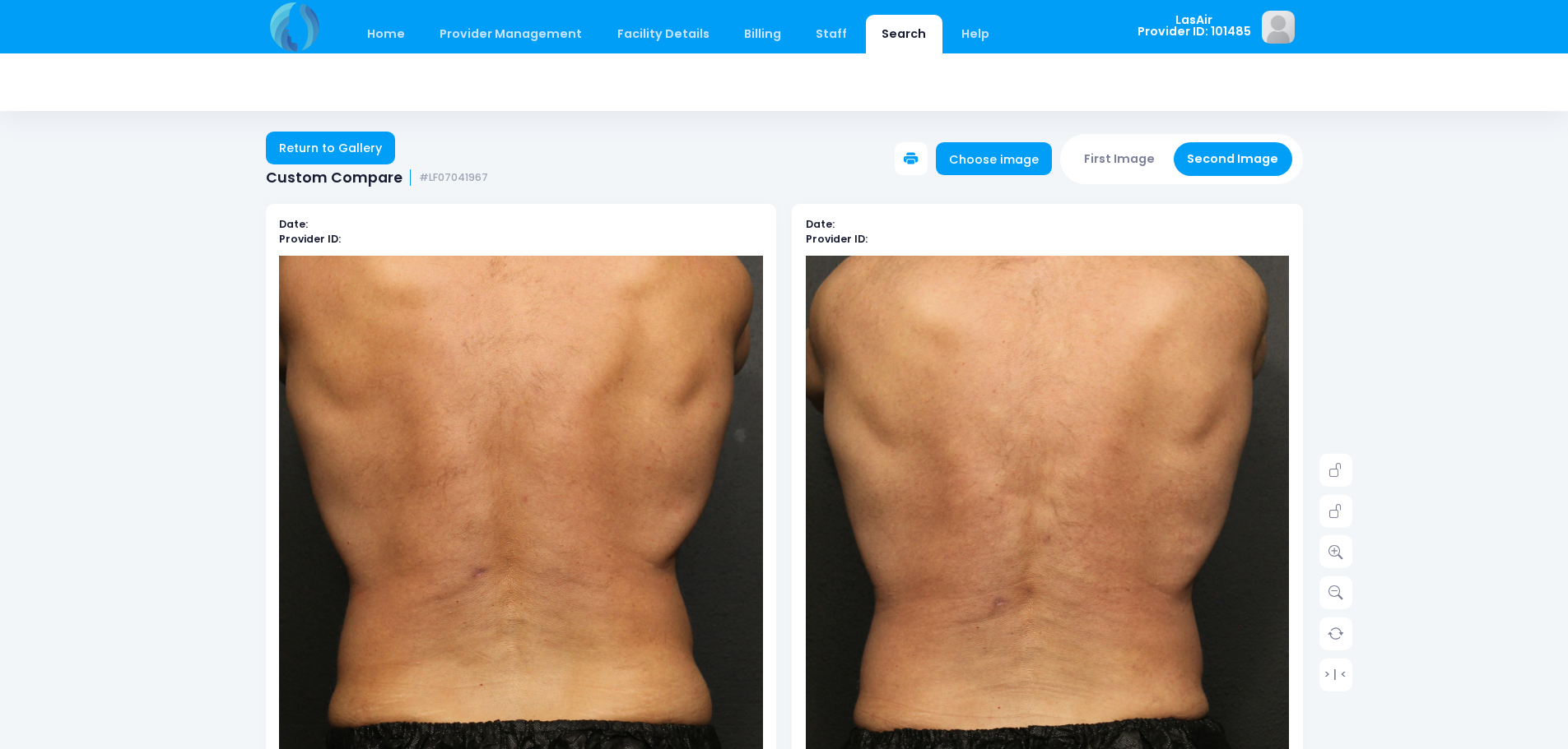
click at [915, 154] on button at bounding box center [911, 158] width 33 height 33
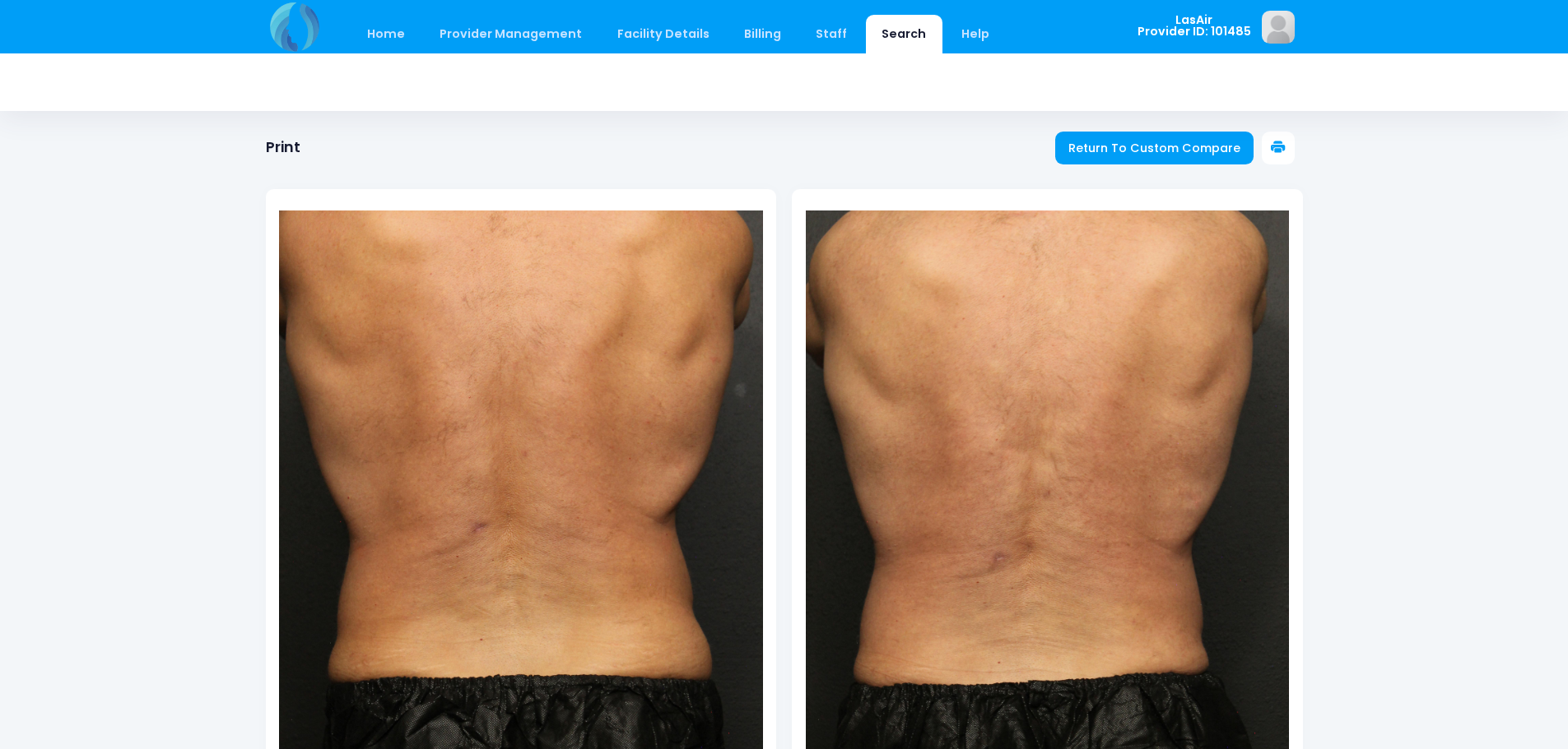
click at [1286, 145] on button at bounding box center [1278, 148] width 33 height 33
click at [1143, 133] on link "Return To Custom Compare" at bounding box center [1155, 148] width 199 height 33
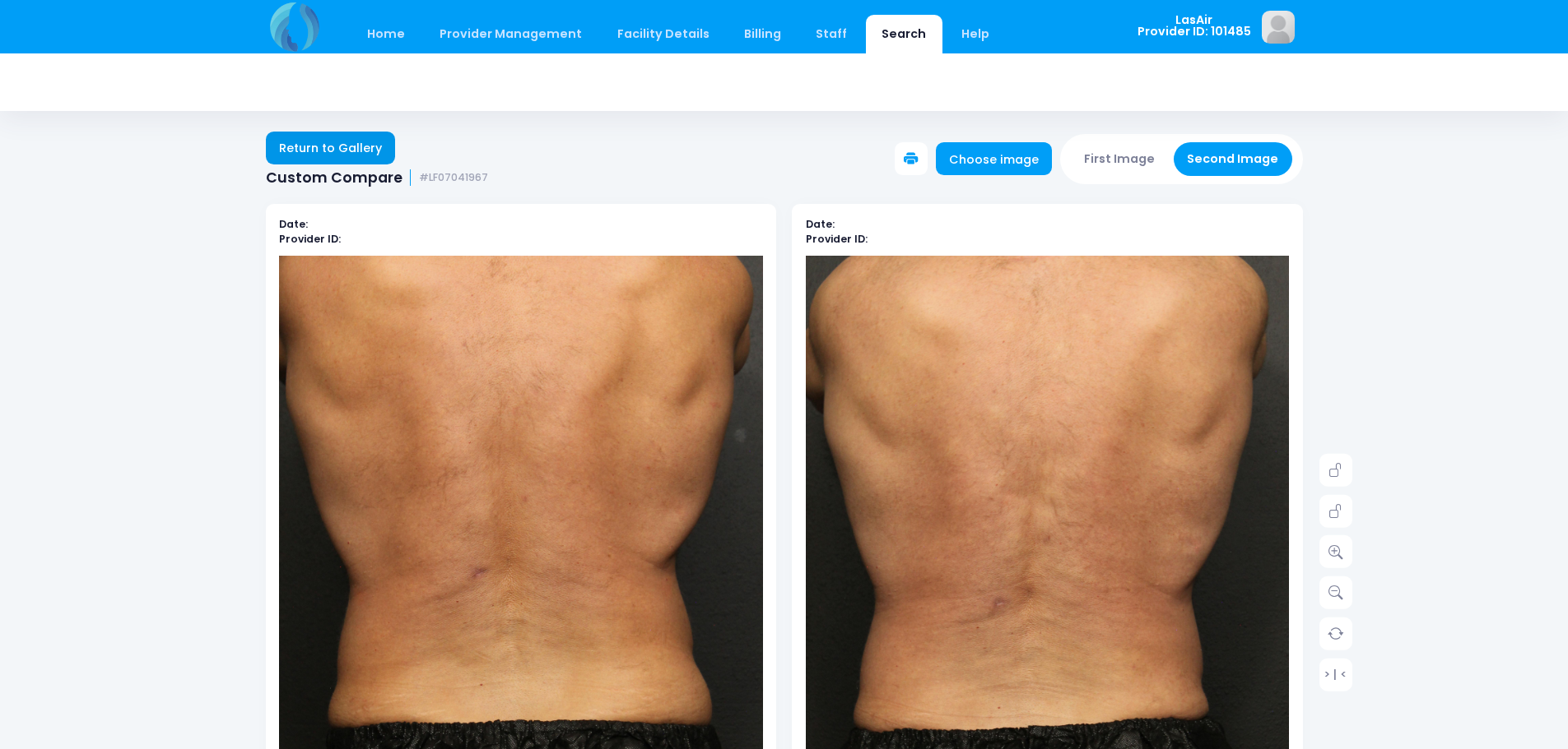
click at [365, 135] on link "Return to Gallery" at bounding box center [331, 148] width 130 height 33
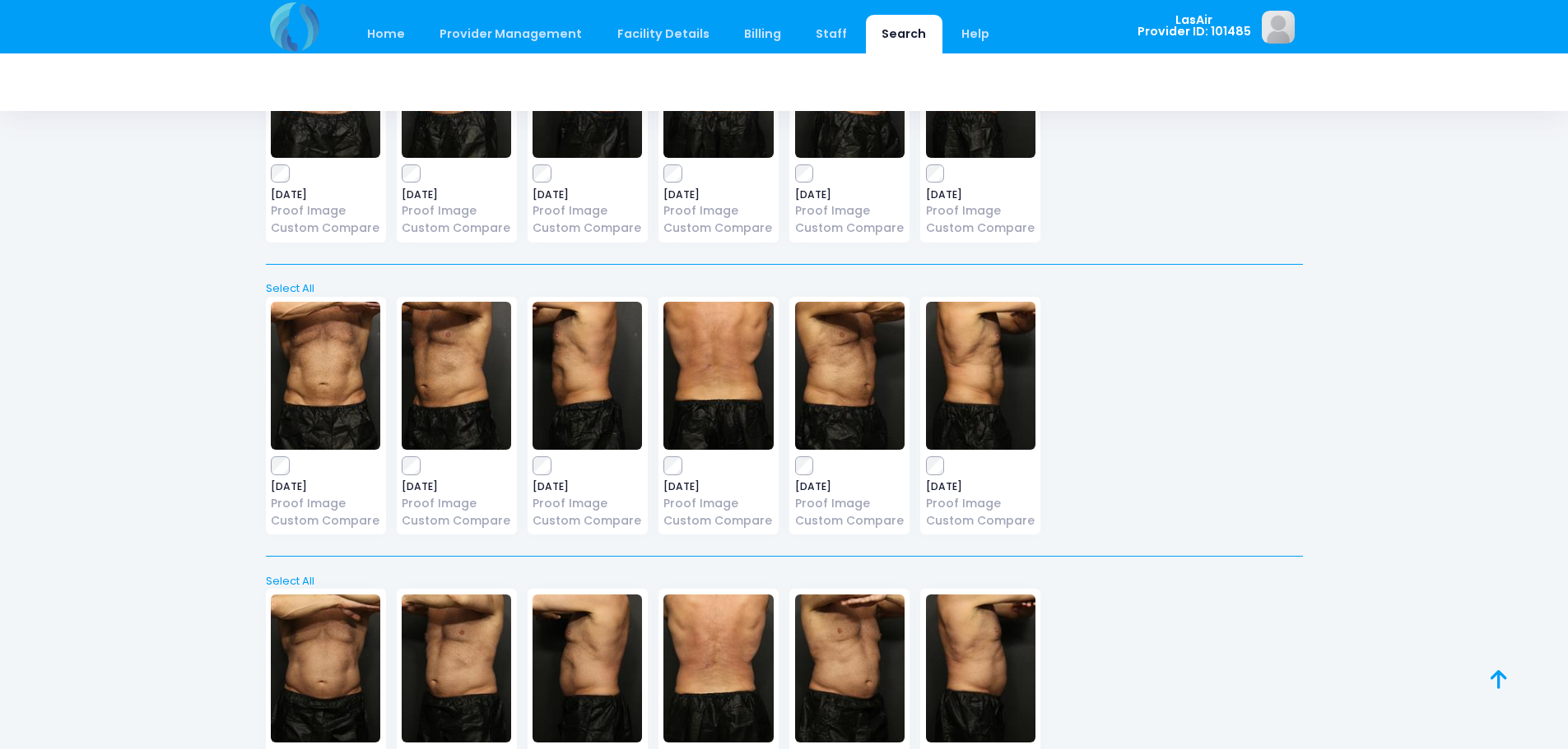
scroll to position [1525, 0]
